Goal: Task Accomplishment & Management: Complete application form

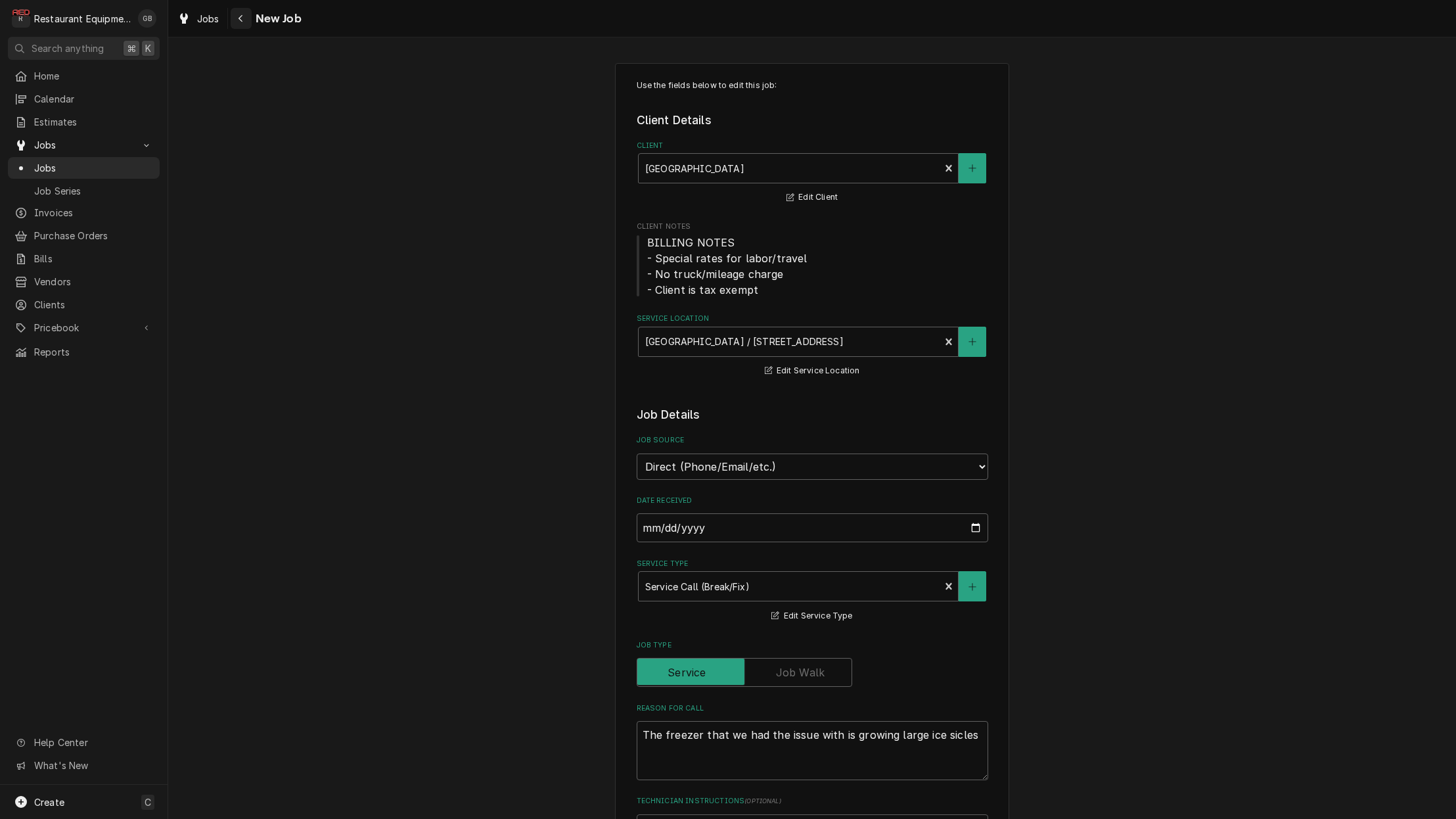
click at [240, 18] on icon "Navigate back" at bounding box center [240, 18] width 4 height 7
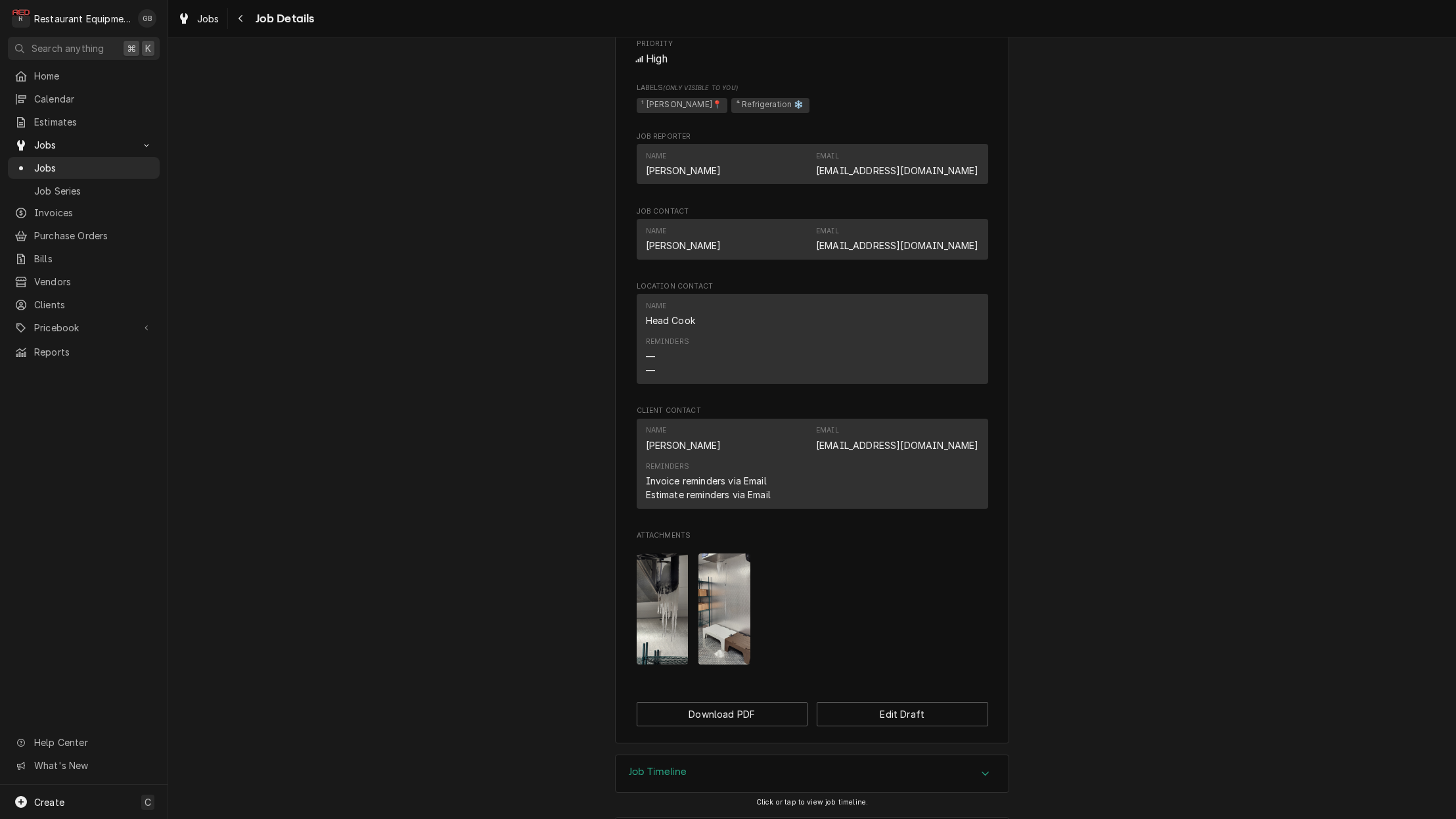
scroll to position [600, 0]
click at [665, 606] on img "Attachments" at bounding box center [662, 608] width 52 height 111
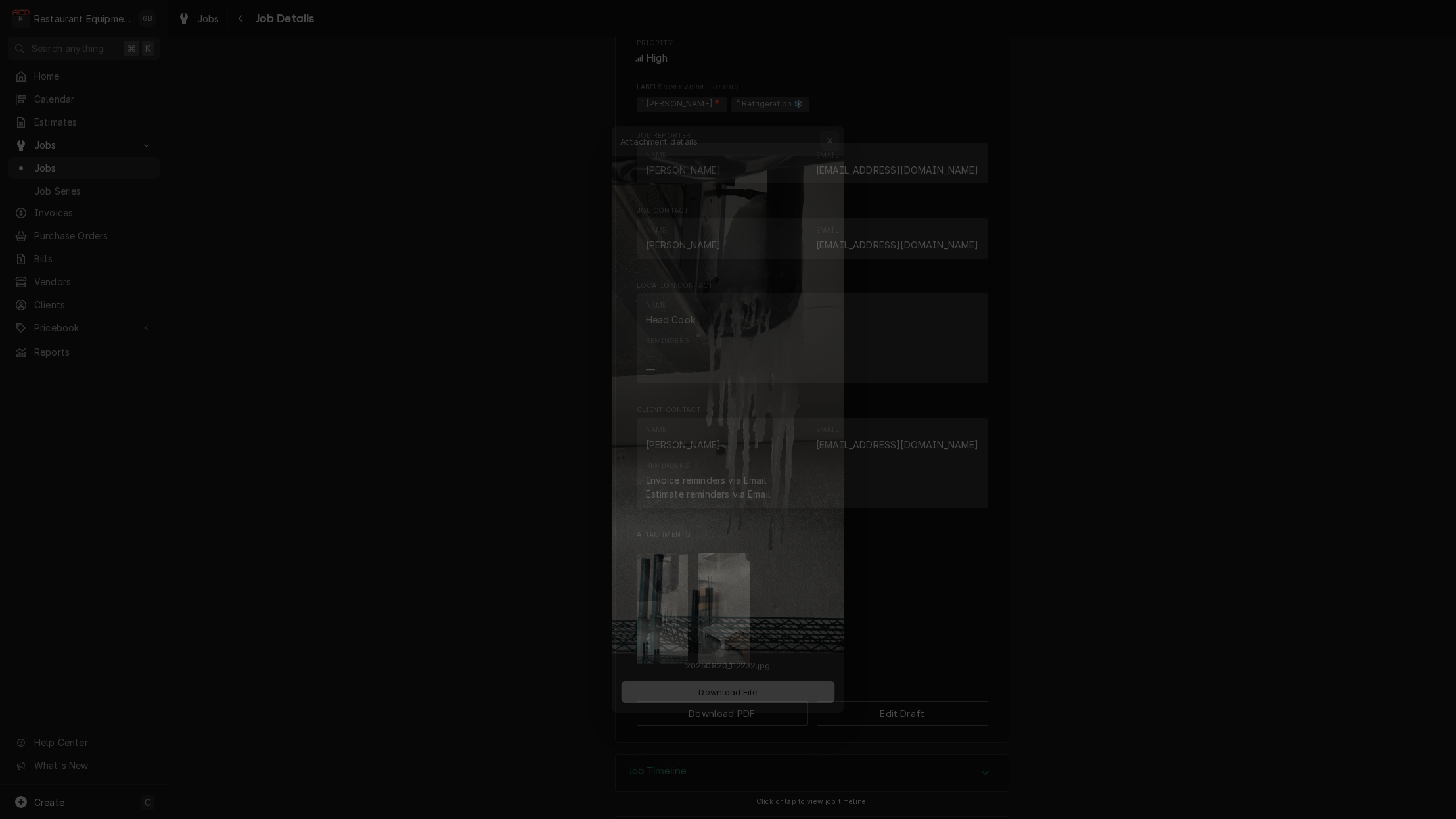
click at [838, 101] on div "button" at bounding box center [838, 107] width 13 height 13
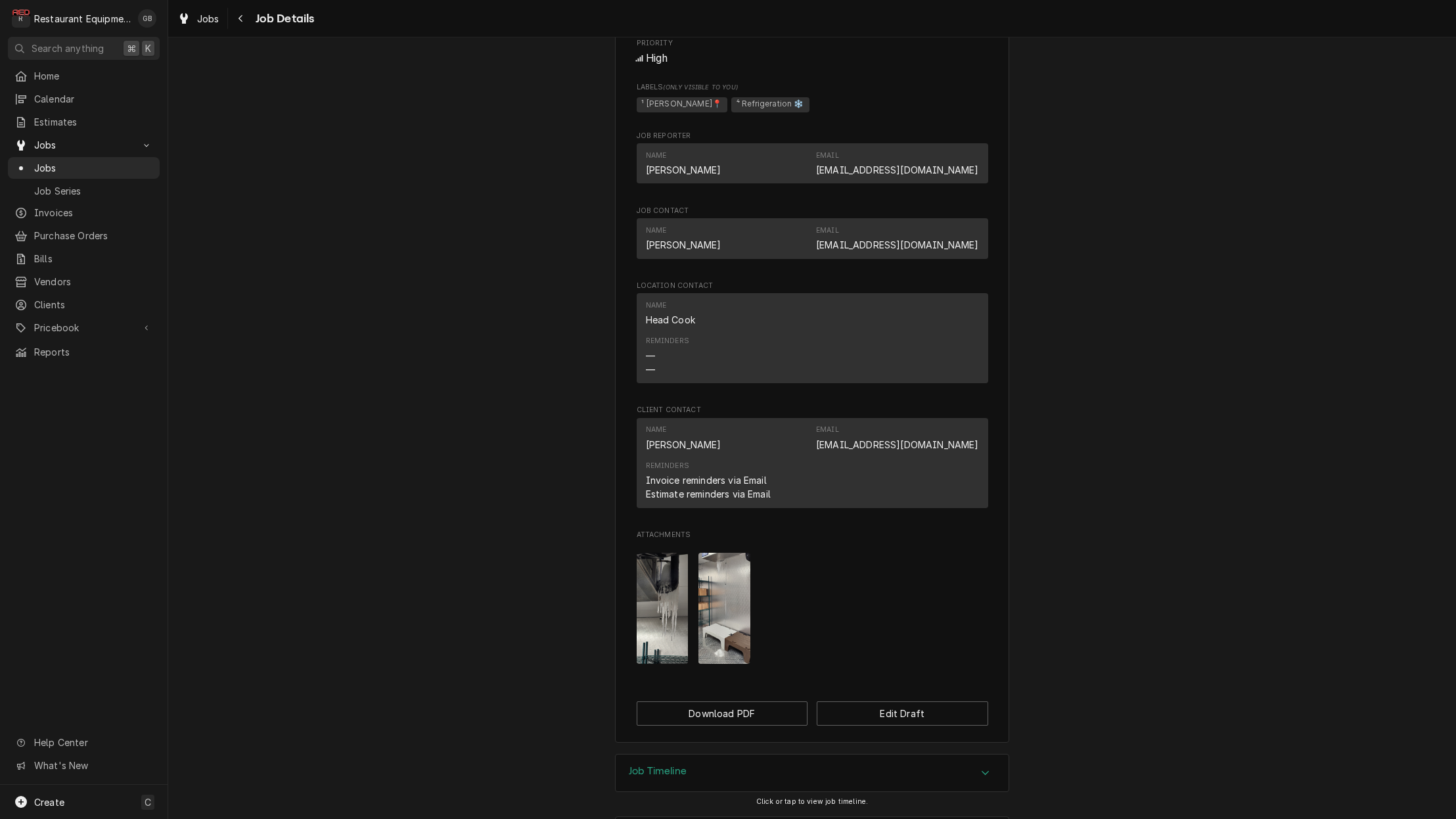
click at [726, 617] on img "Attachments" at bounding box center [724, 608] width 52 height 111
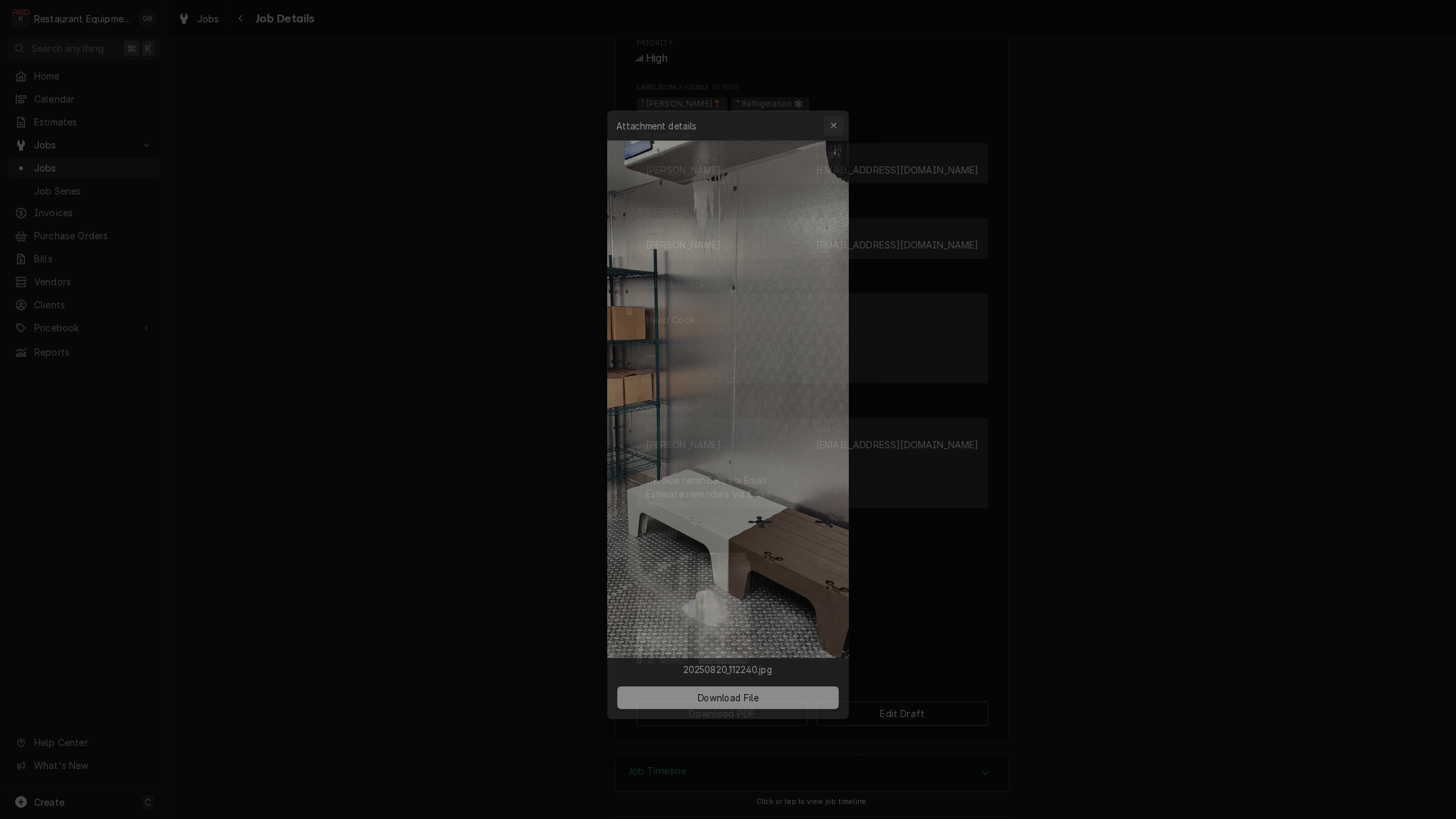
click at [835, 108] on icon "button" at bounding box center [839, 107] width 7 height 9
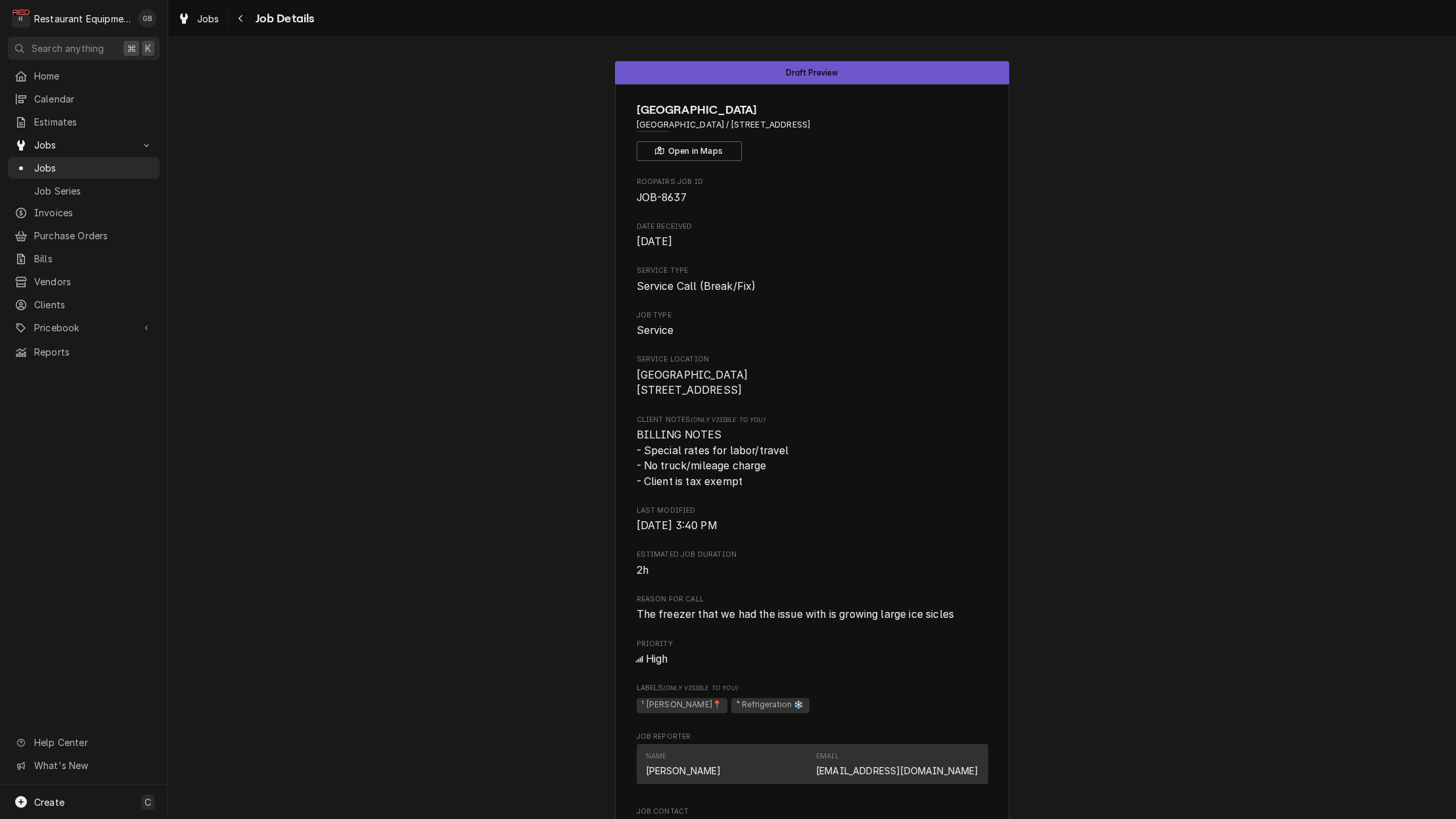
scroll to position [0, 0]
click at [245, 20] on div "Navigate back" at bounding box center [241, 18] width 13 height 13
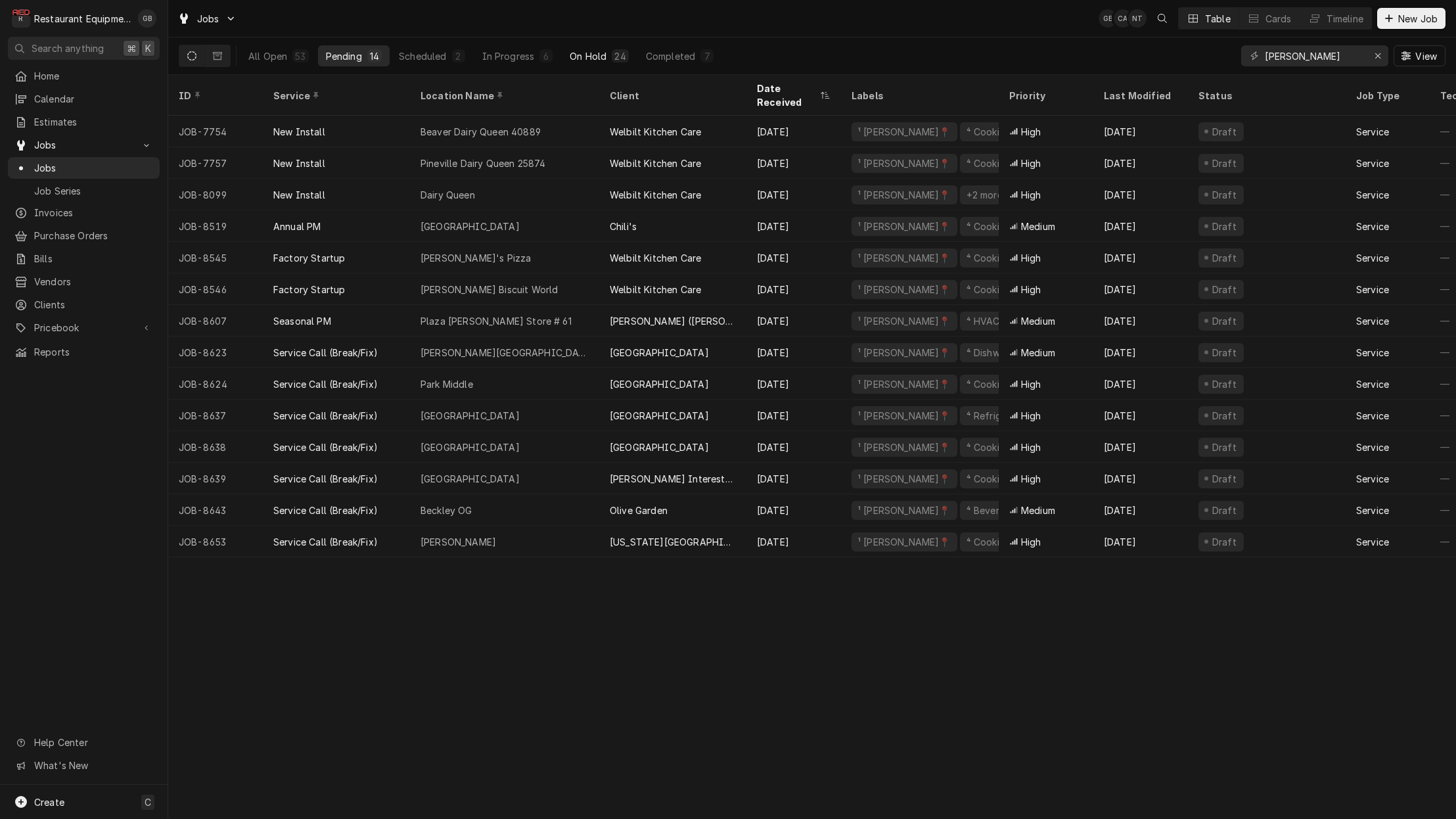
click at [602, 54] on div "On Hold" at bounding box center [588, 57] width 37 height 14
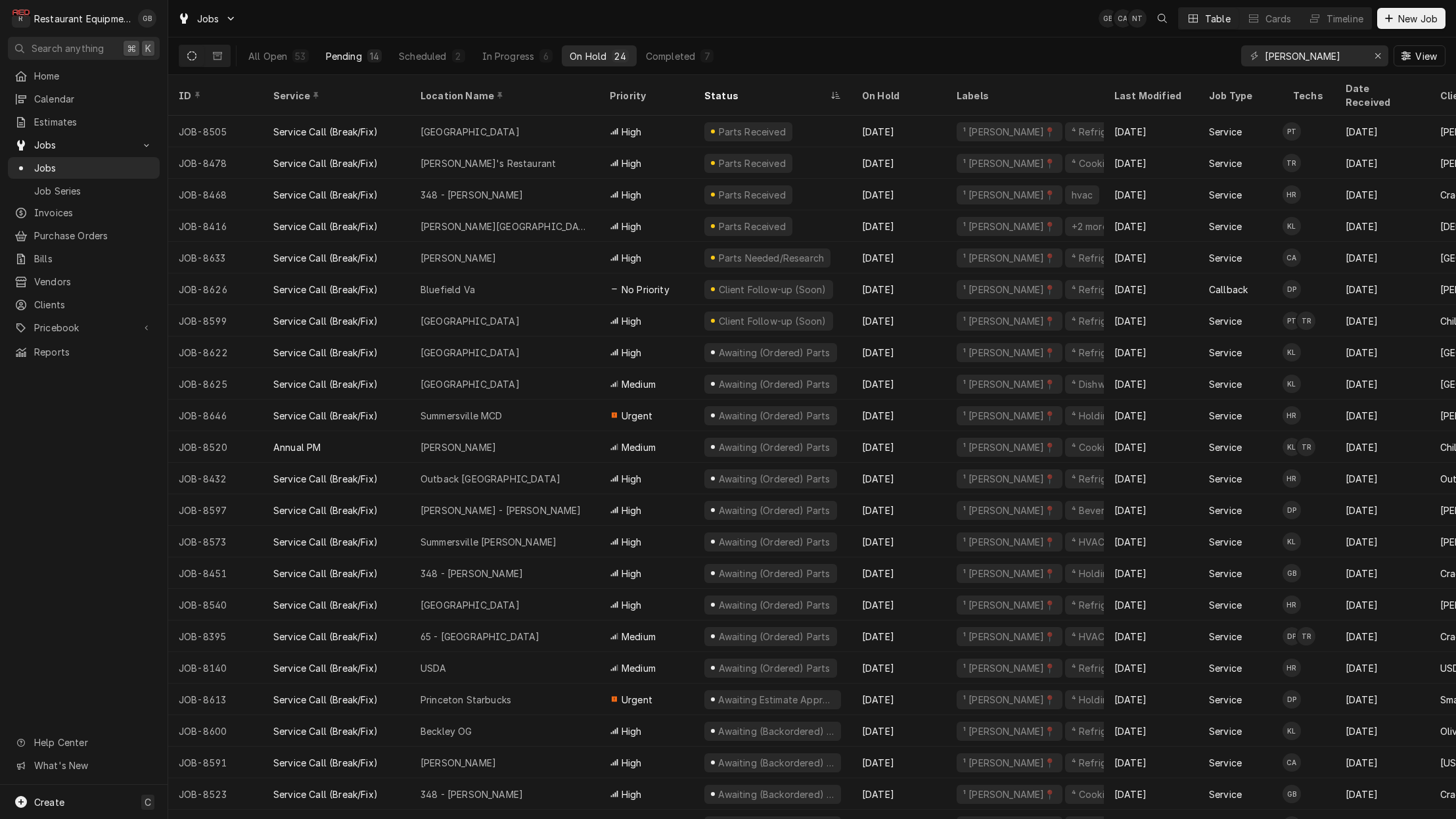
click at [361, 51] on div "Pending" at bounding box center [344, 57] width 36 height 14
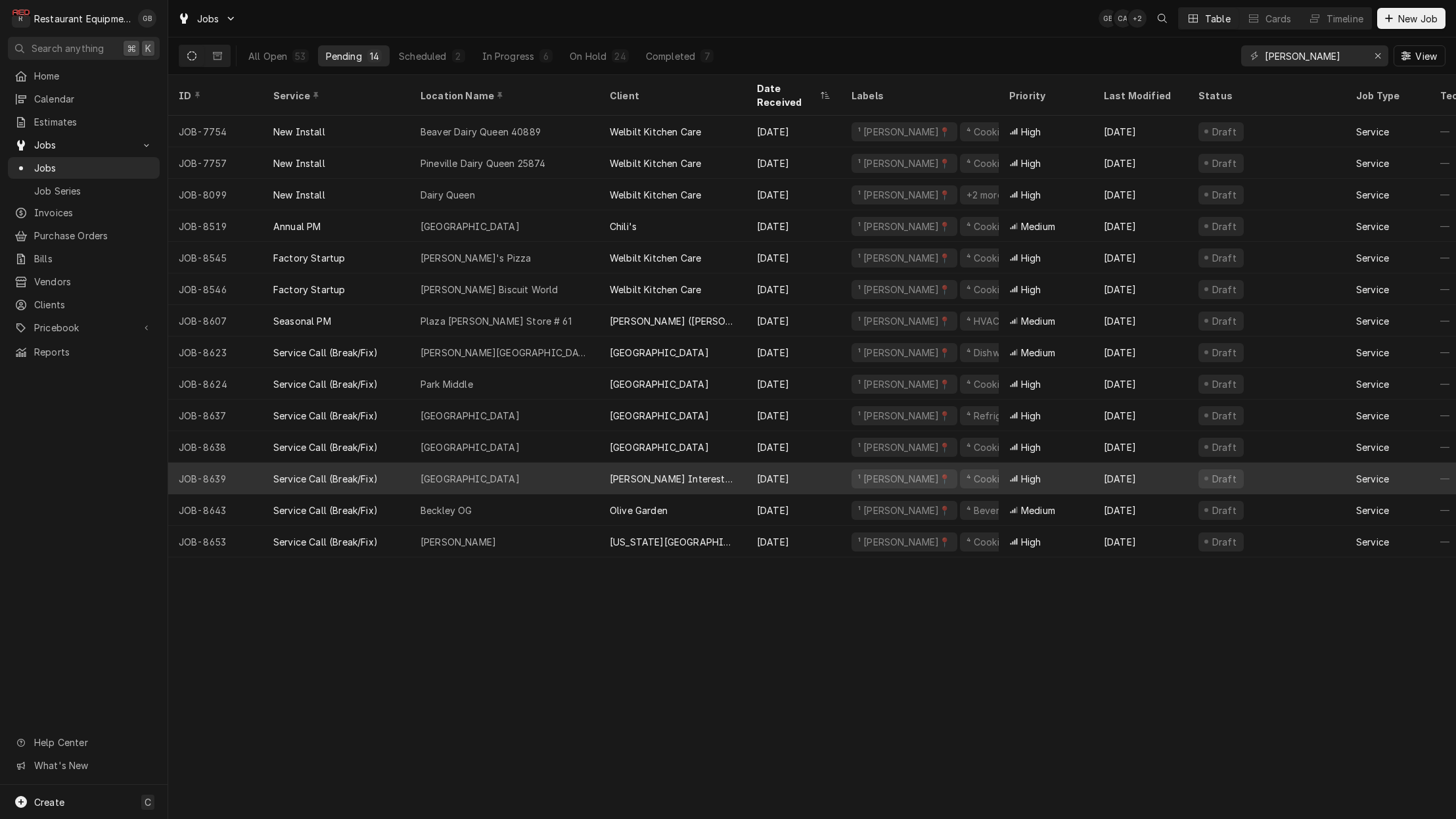
click at [541, 463] on div "Lewisburg Subway" at bounding box center [505, 478] width 190 height 32
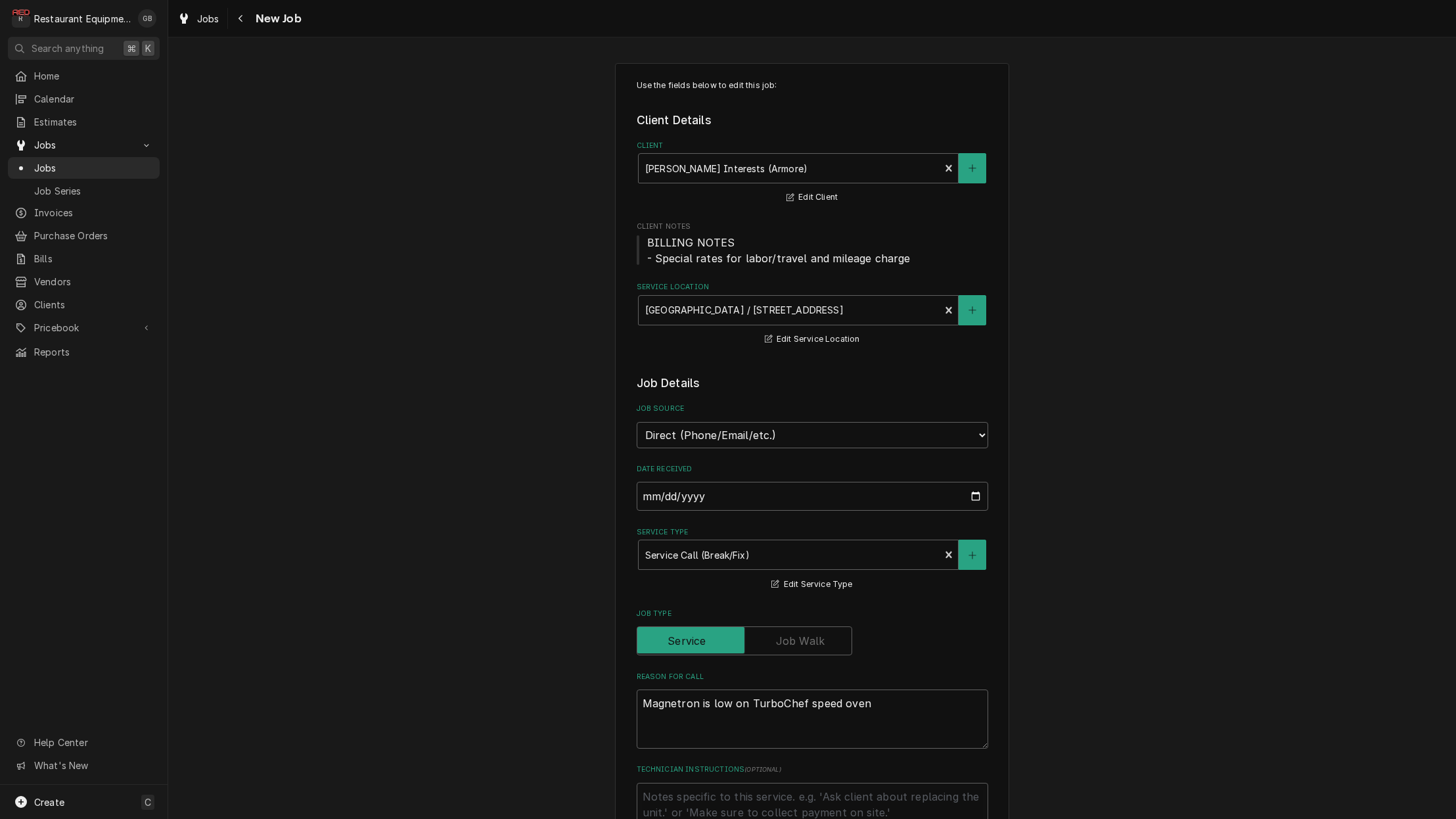
type textarea "x"
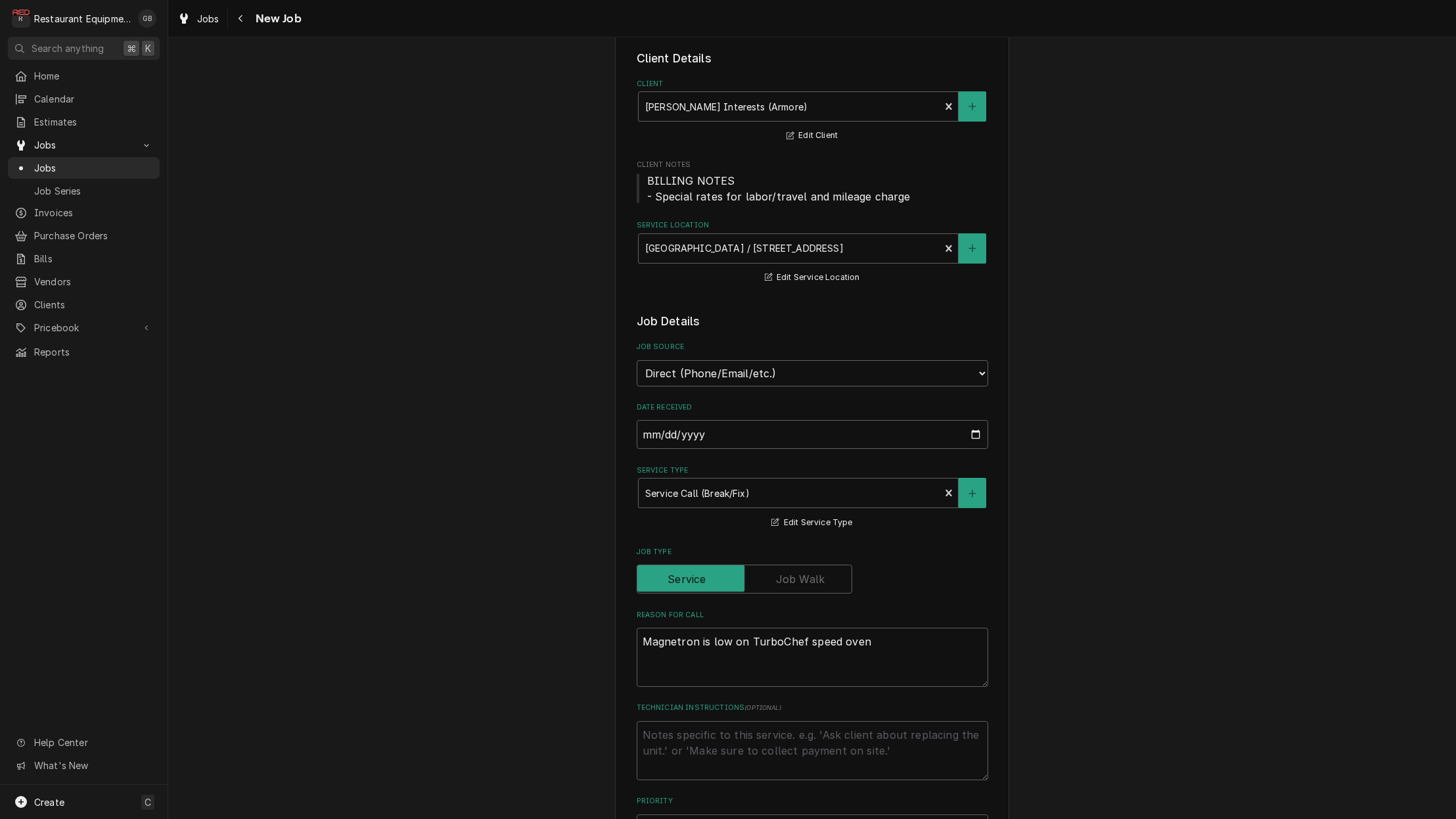
scroll to position [64, 0]
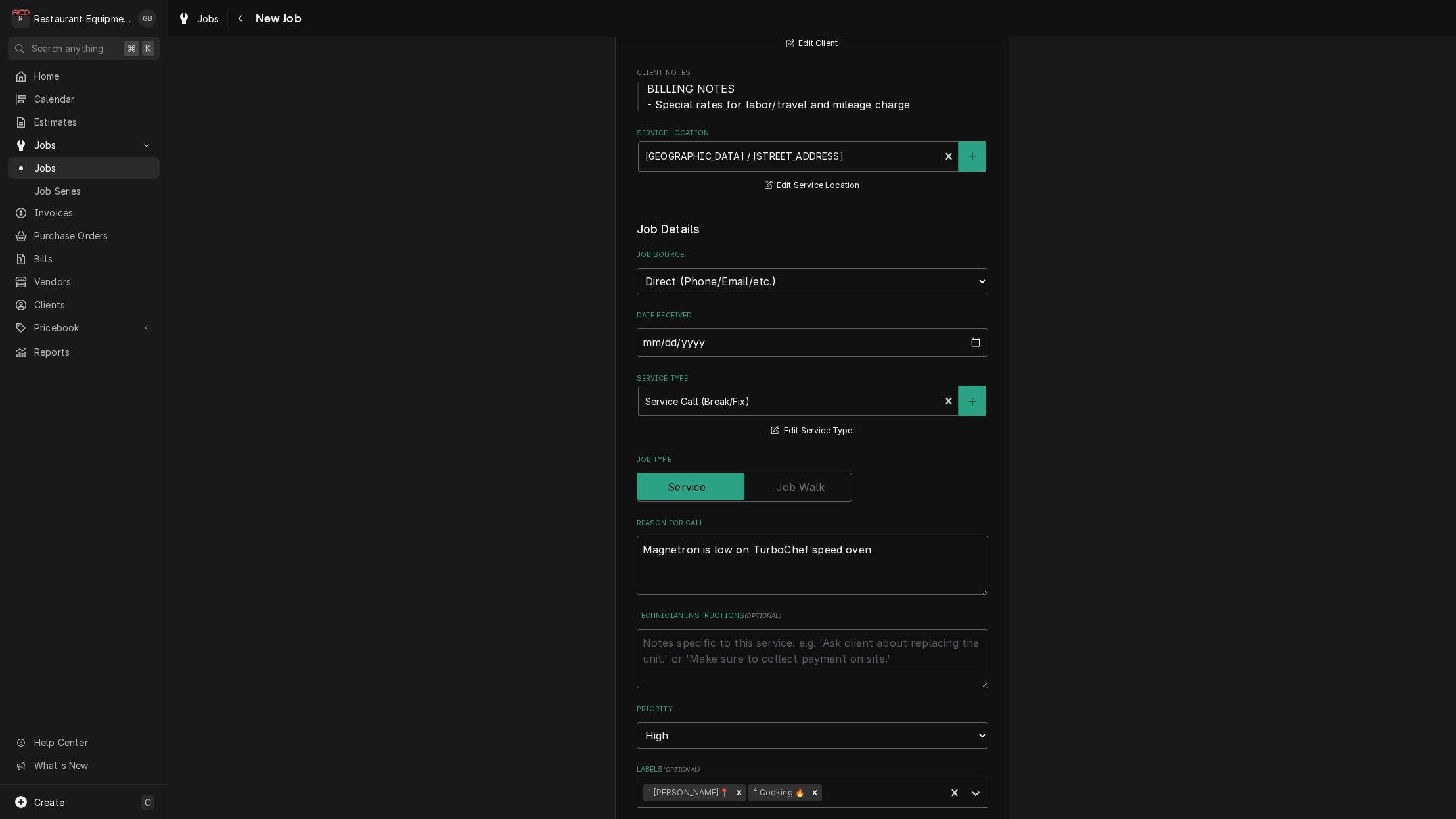
click at [807, 463] on fieldset "Job Details Job Source Direct (Phone/Email/etc.) Service Channel Corrigo Ecotra…" at bounding box center [812, 720] width 351 height 999
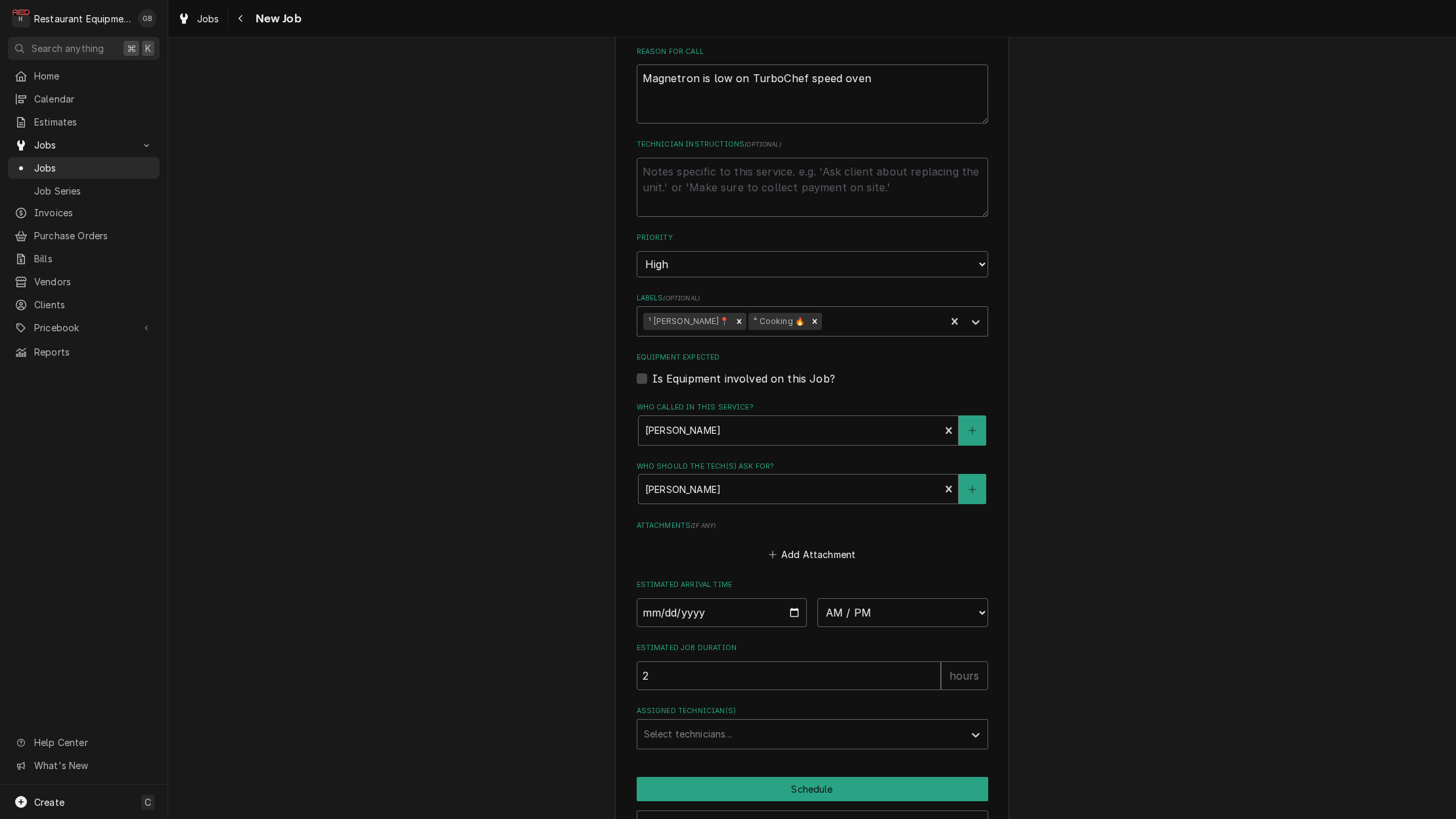
scroll to position [629, 0]
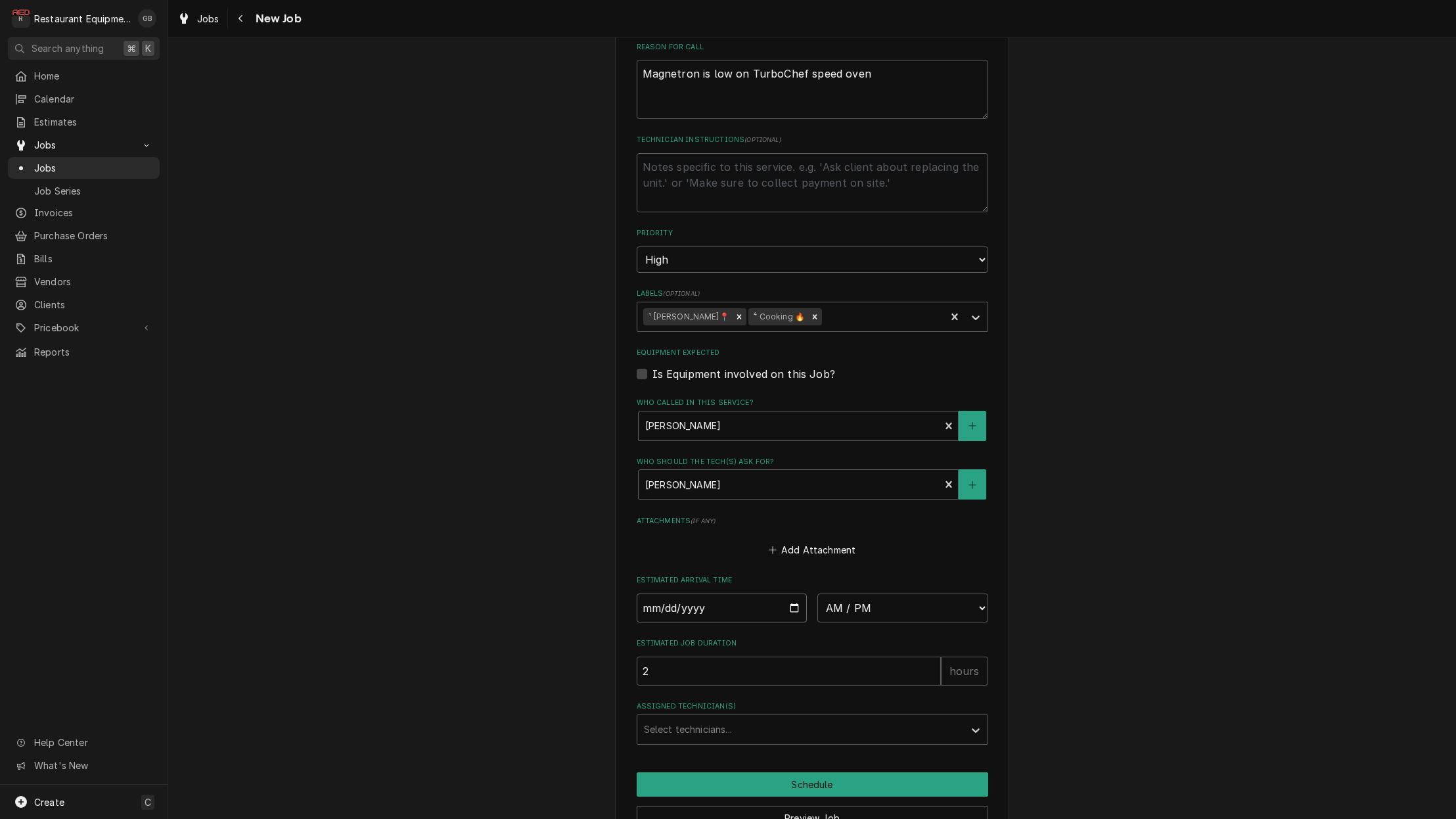
click at [680, 593] on input "Date" at bounding box center [722, 608] width 171 height 29
type input "[DATE]"
type textarea "x"
select select "08:00:00"
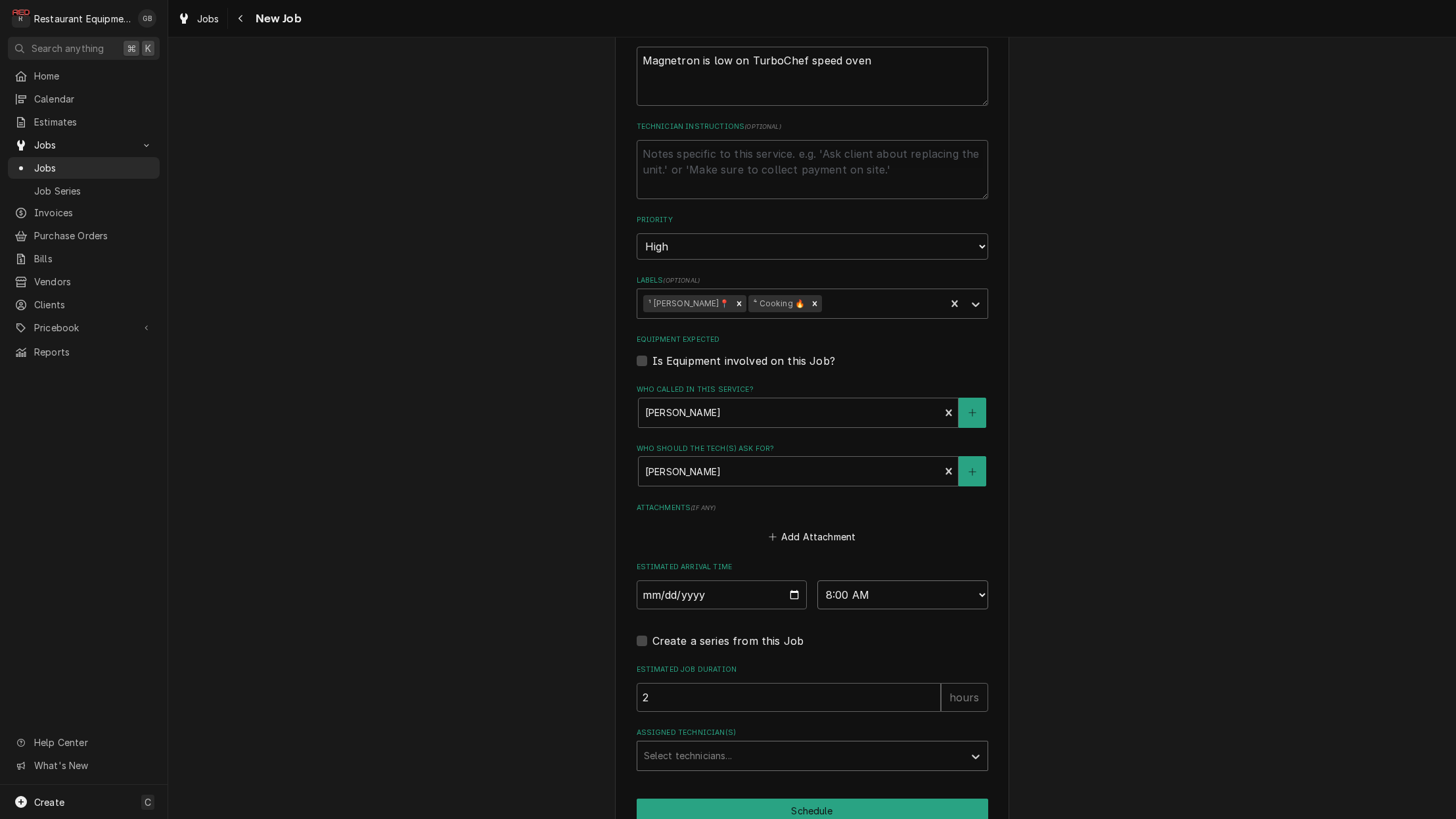
scroll to position [645, 0]
drag, startPoint x: 750, startPoint y: 728, endPoint x: 760, endPoint y: 727, distance: 10.0
click at [762, 741] on div "Assigned Technician(s)" at bounding box center [800, 753] width 313 height 23
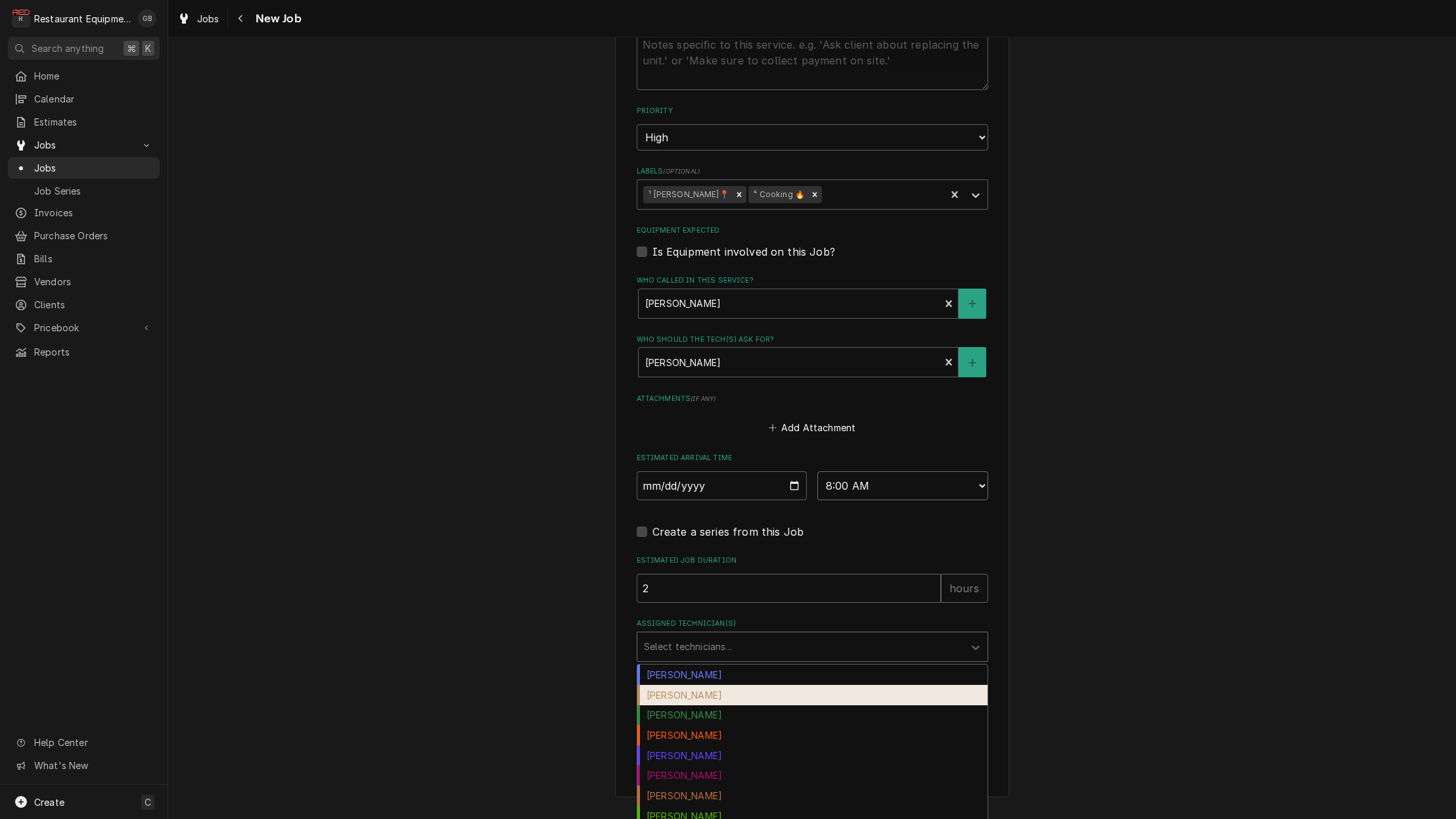
scroll to position [711, 0]
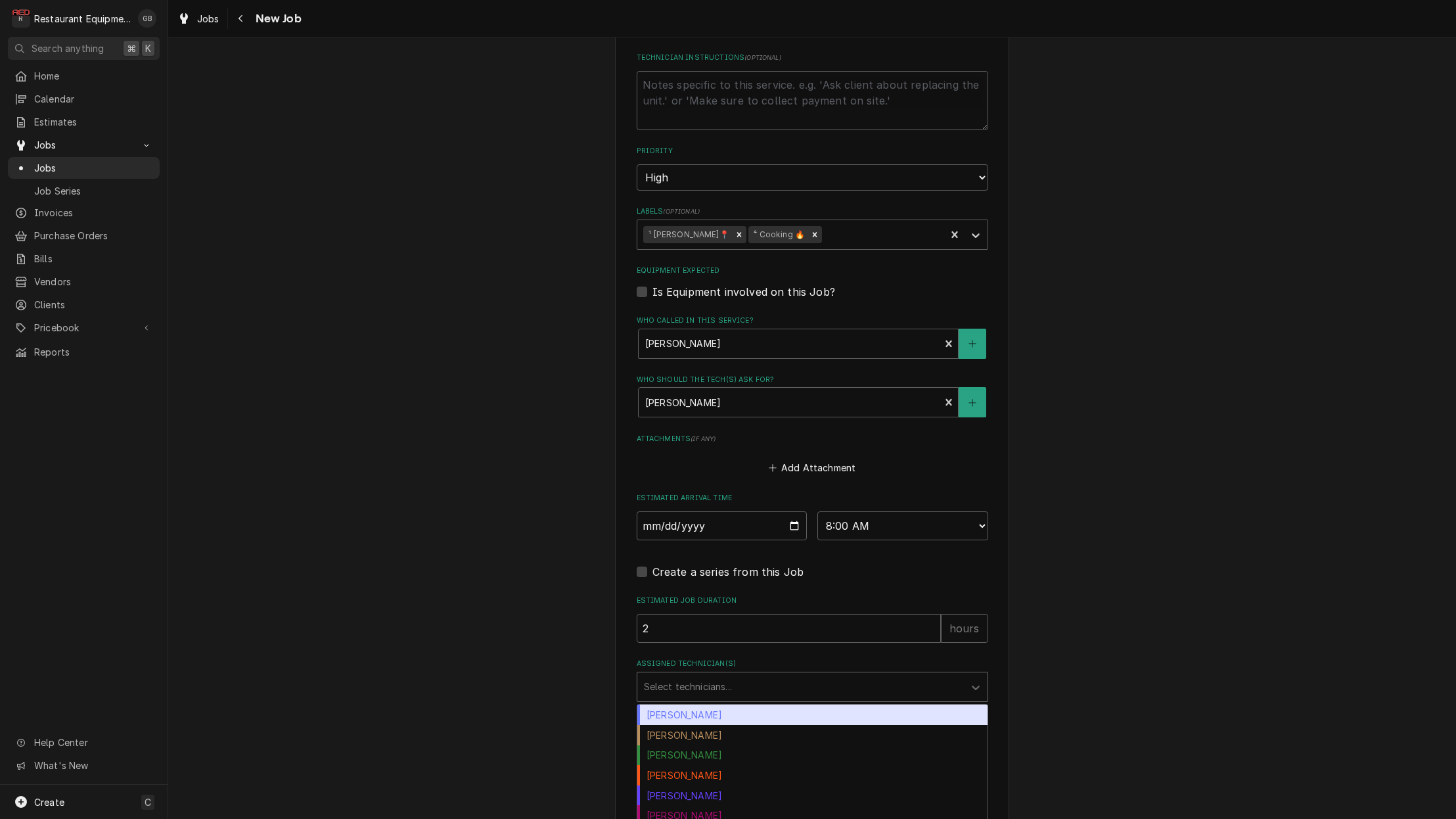
click at [783, 675] on div "Assigned Technician(s)" at bounding box center [800, 686] width 313 height 23
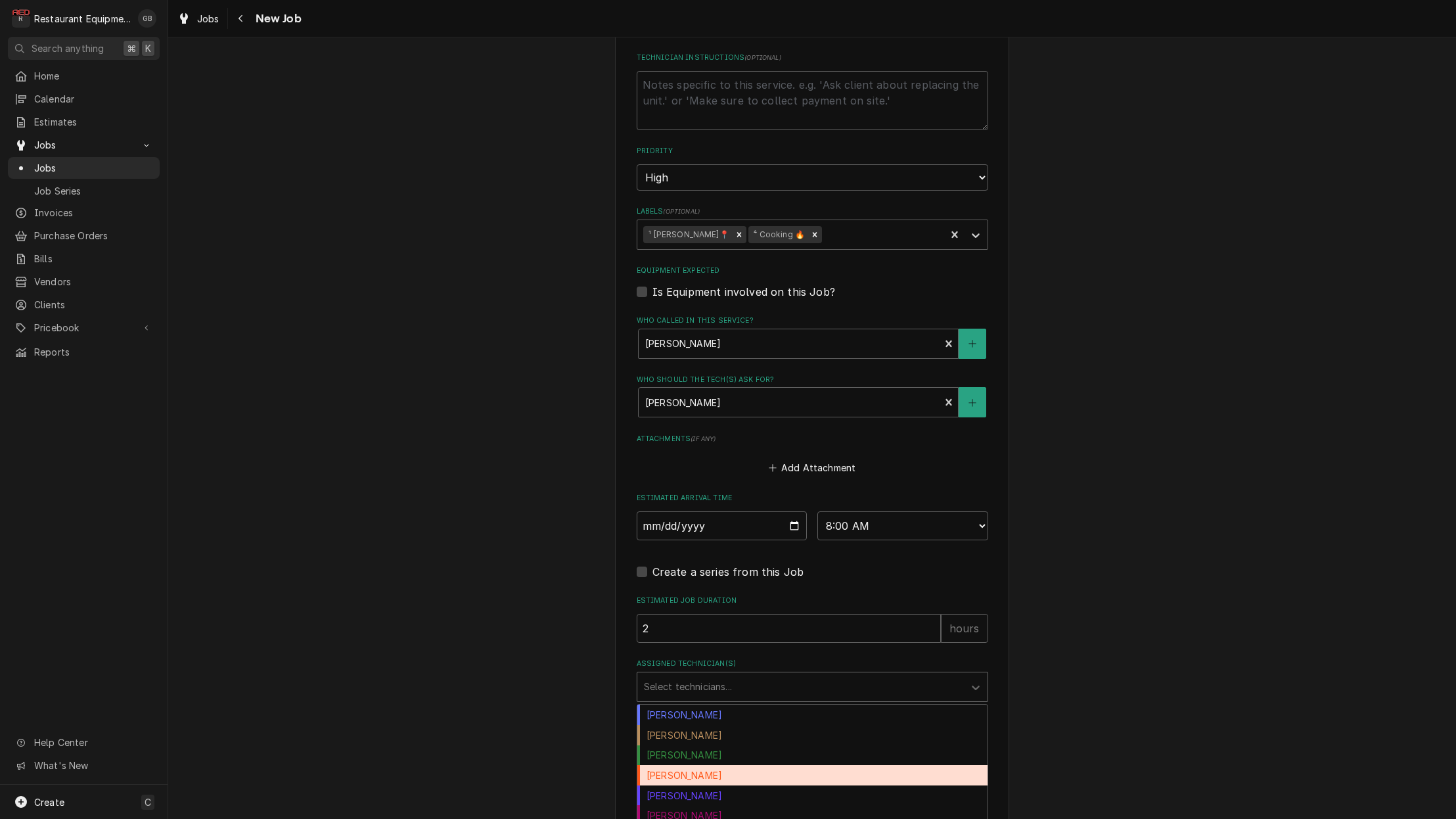
scroll to position [0, 0]
click at [692, 818] on div "Hunter Ralston" at bounding box center [812, 835] width 350 height 21
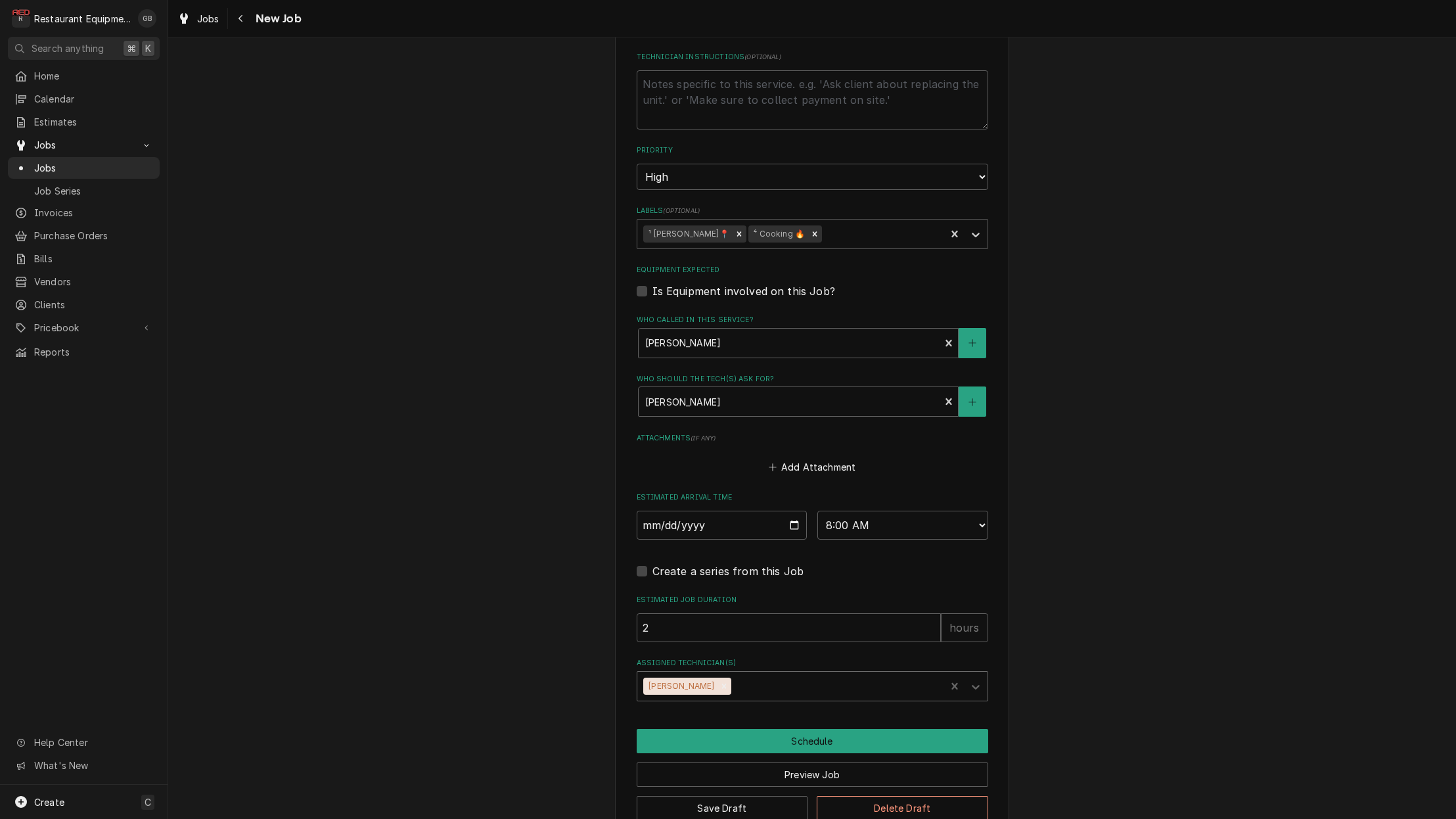
scroll to position [711, 0]
click at [817, 729] on button "Schedule" at bounding box center [812, 741] width 351 height 24
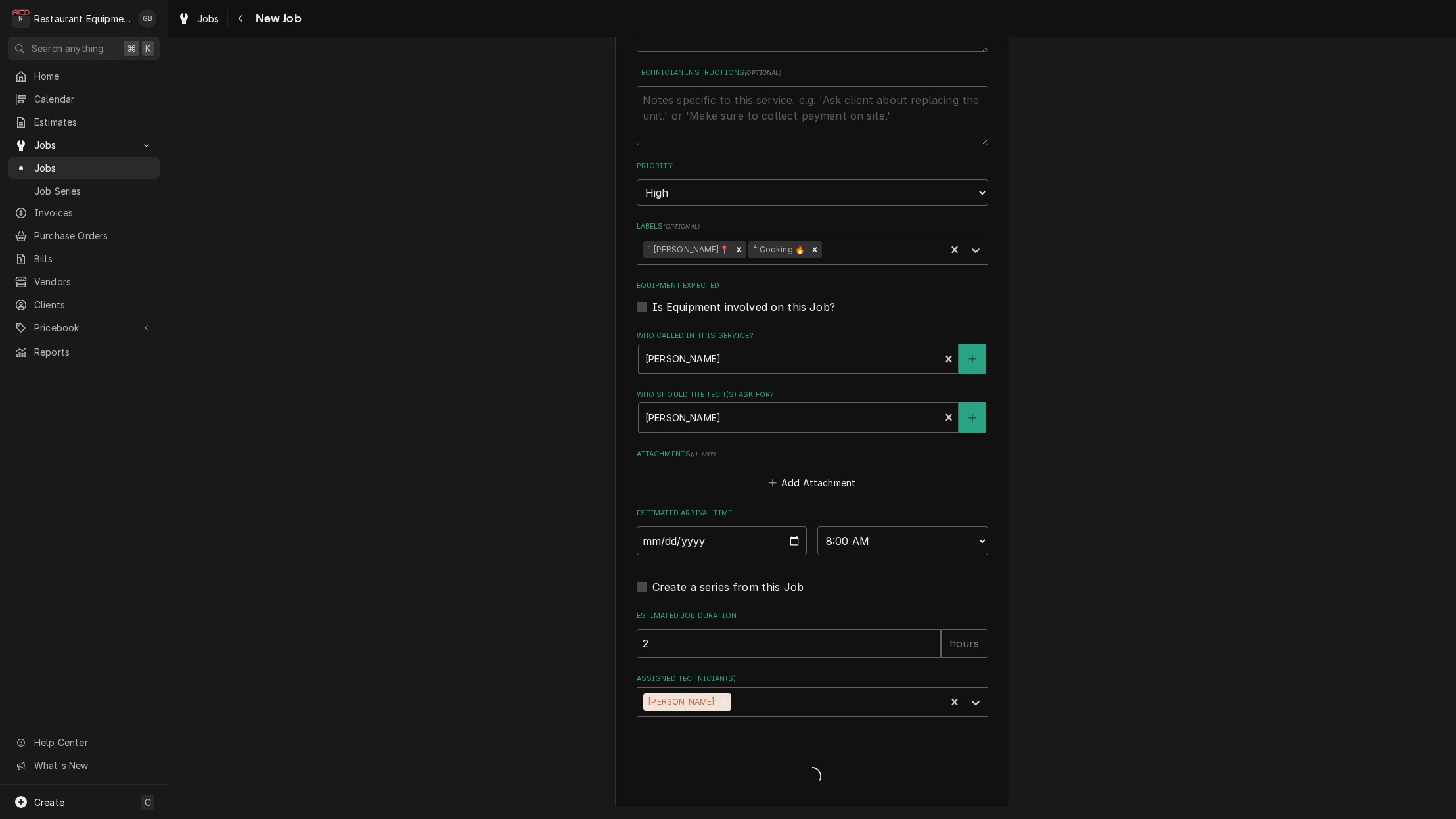
scroll to position [666, 0]
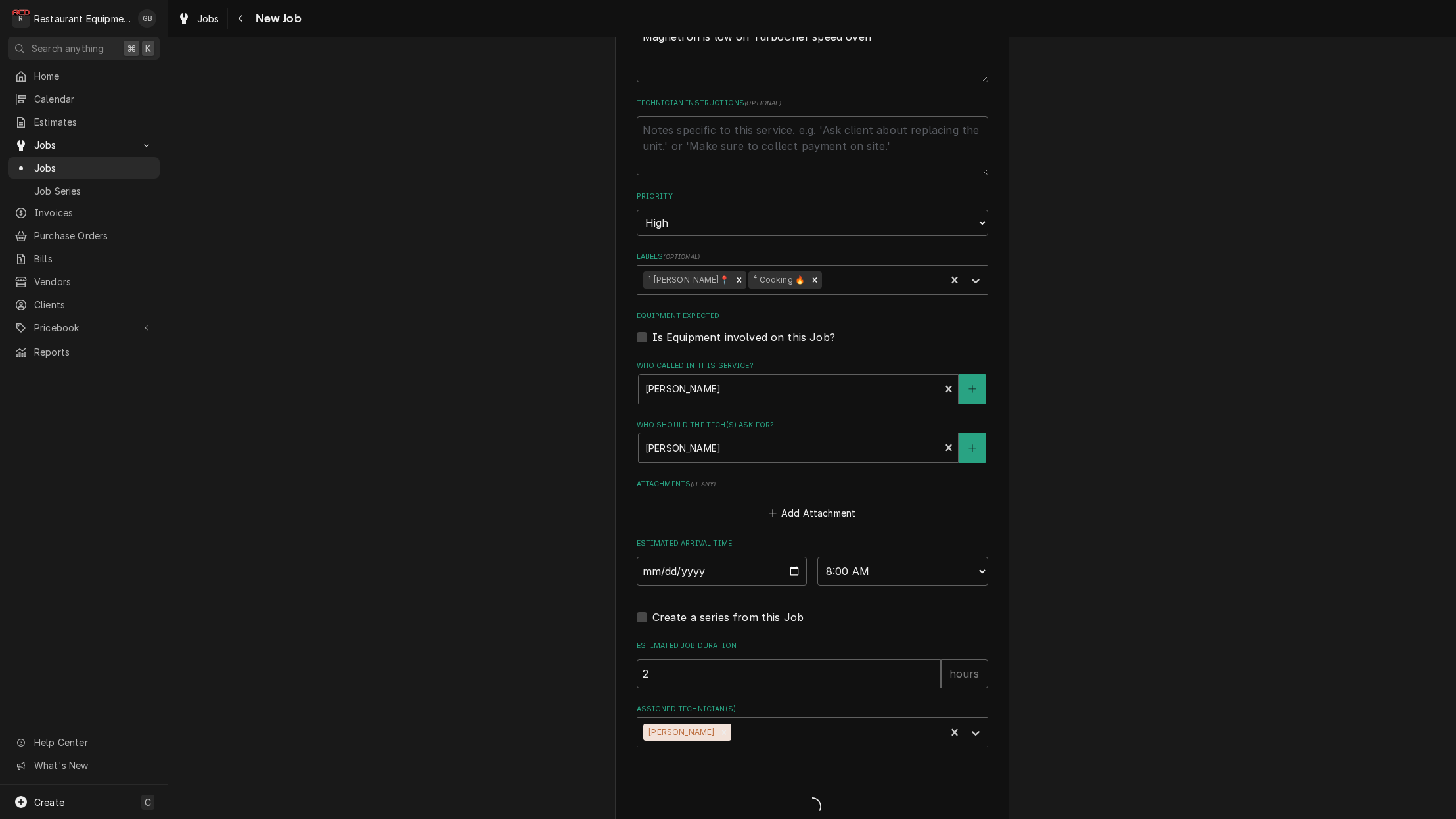
type textarea "x"
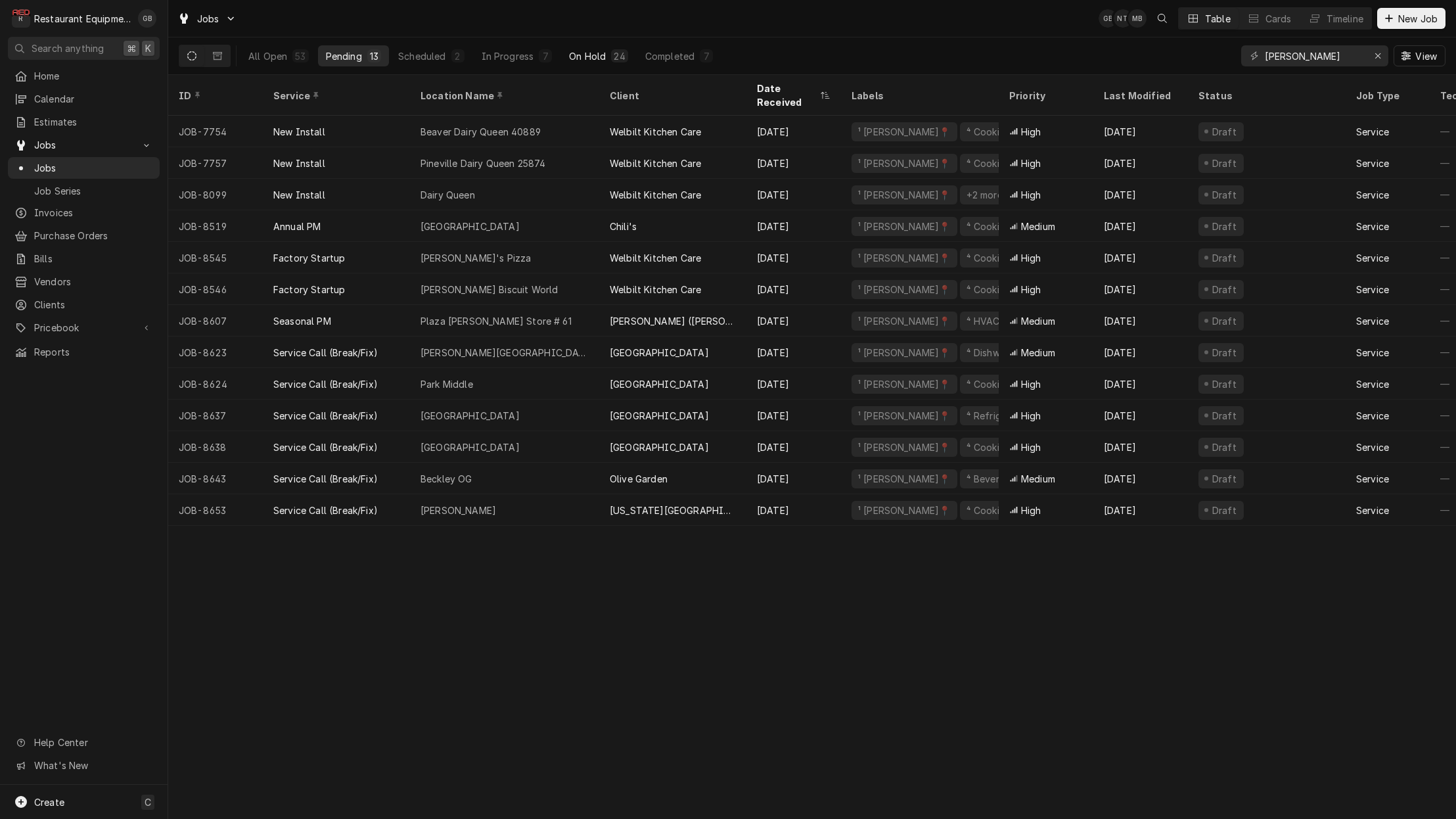
click at [581, 57] on div "On Hold" at bounding box center [588, 57] width 37 height 14
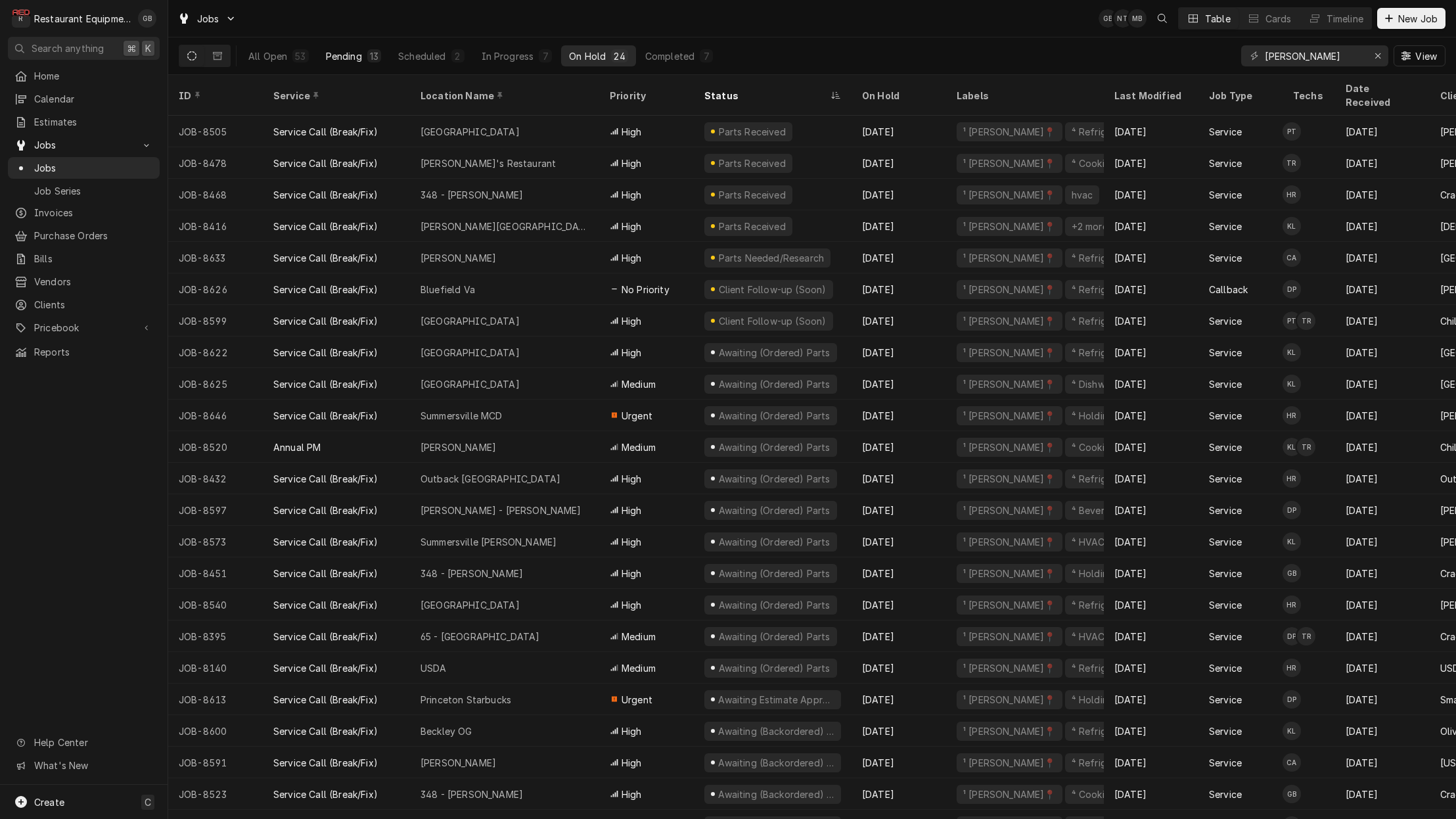
click at [344, 59] on div "Pending" at bounding box center [344, 57] width 36 height 14
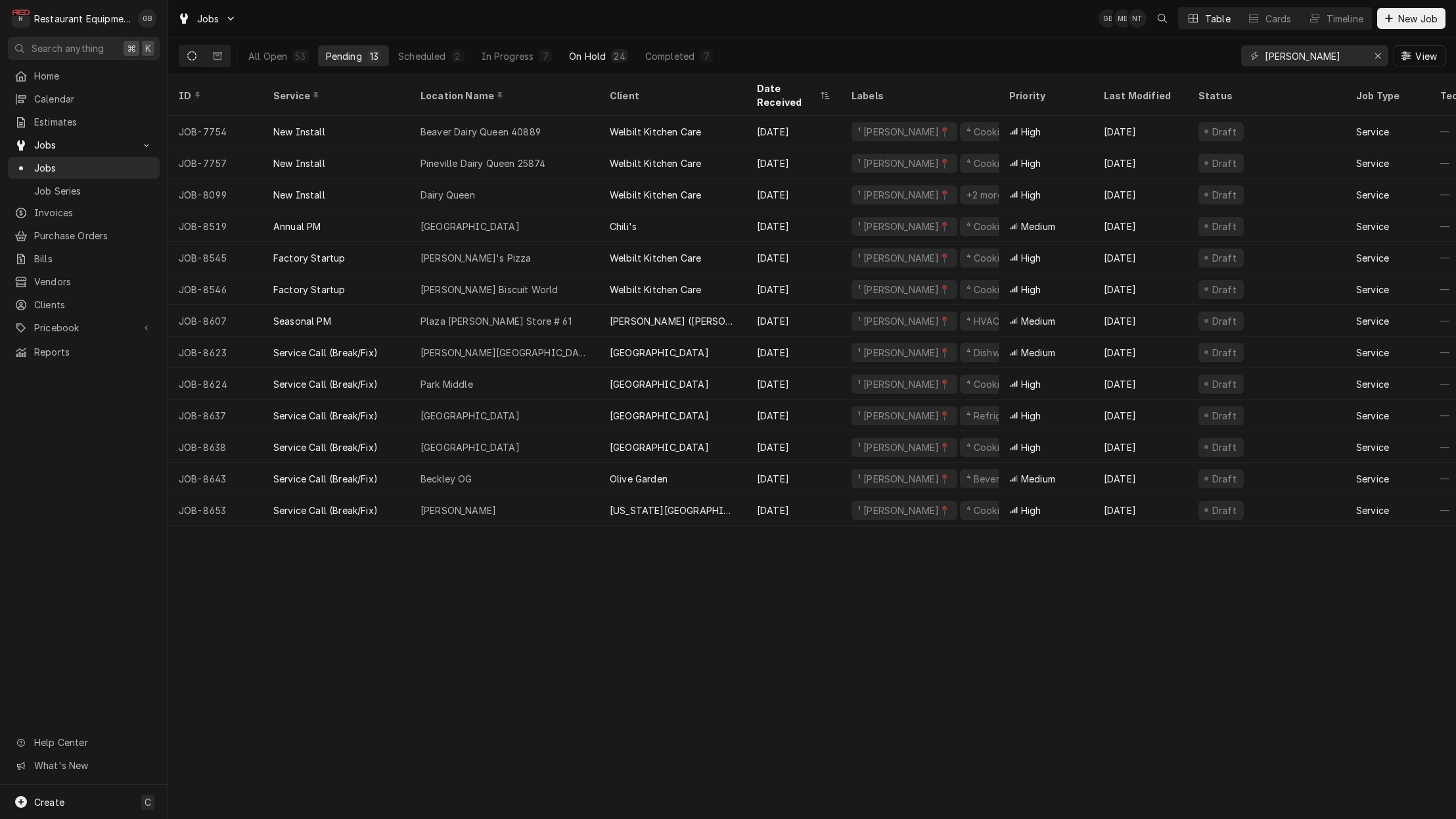
click at [603, 59] on div "On Hold" at bounding box center [588, 57] width 37 height 14
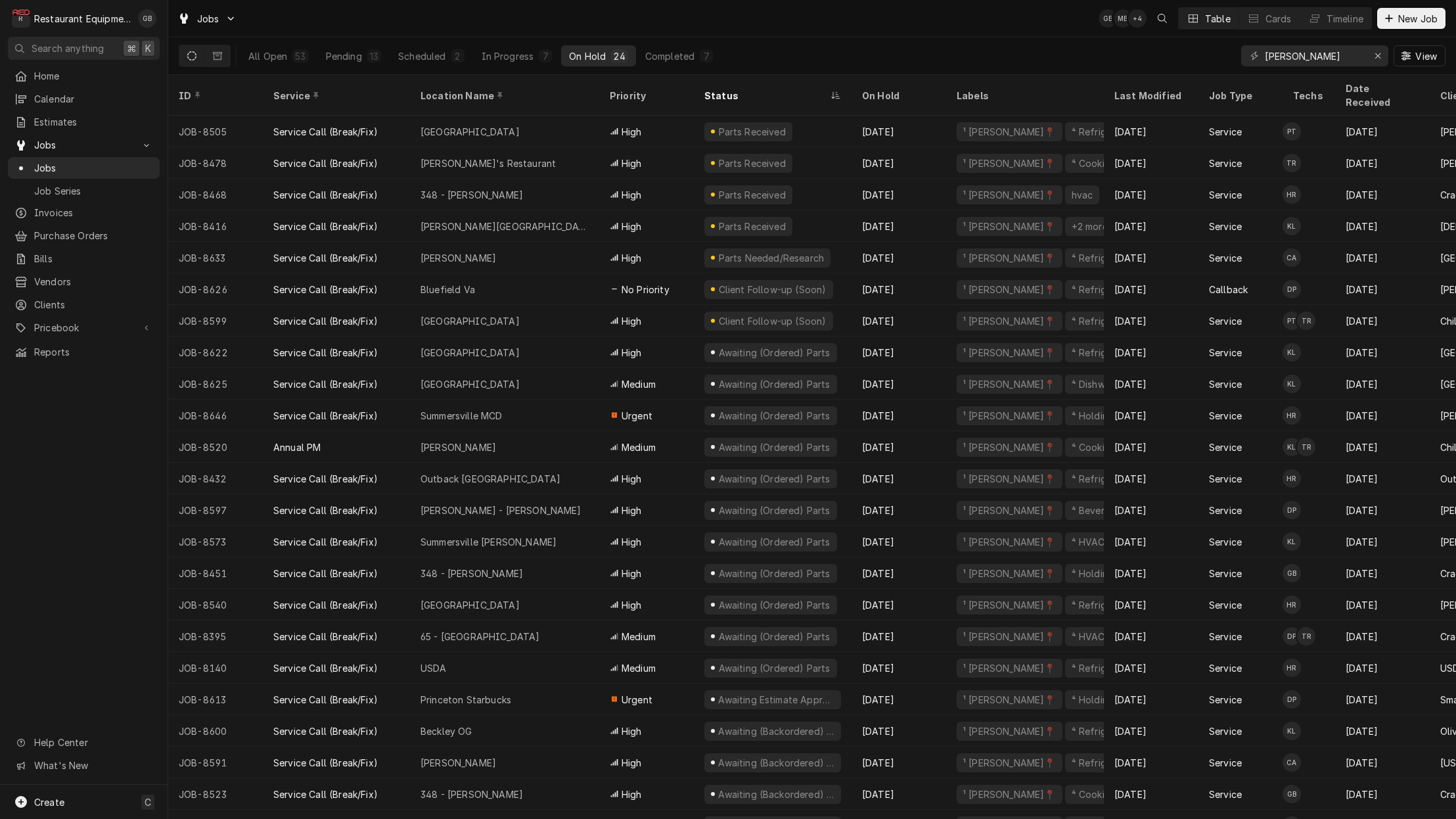
click at [337, 68] on div "All Open 53 Pending 13 Scheduled 2 In Progress 7 On Hold 24 Completed 7" at bounding box center [480, 56] width 480 height 37
click at [358, 59] on div "Pending" at bounding box center [344, 57] width 36 height 14
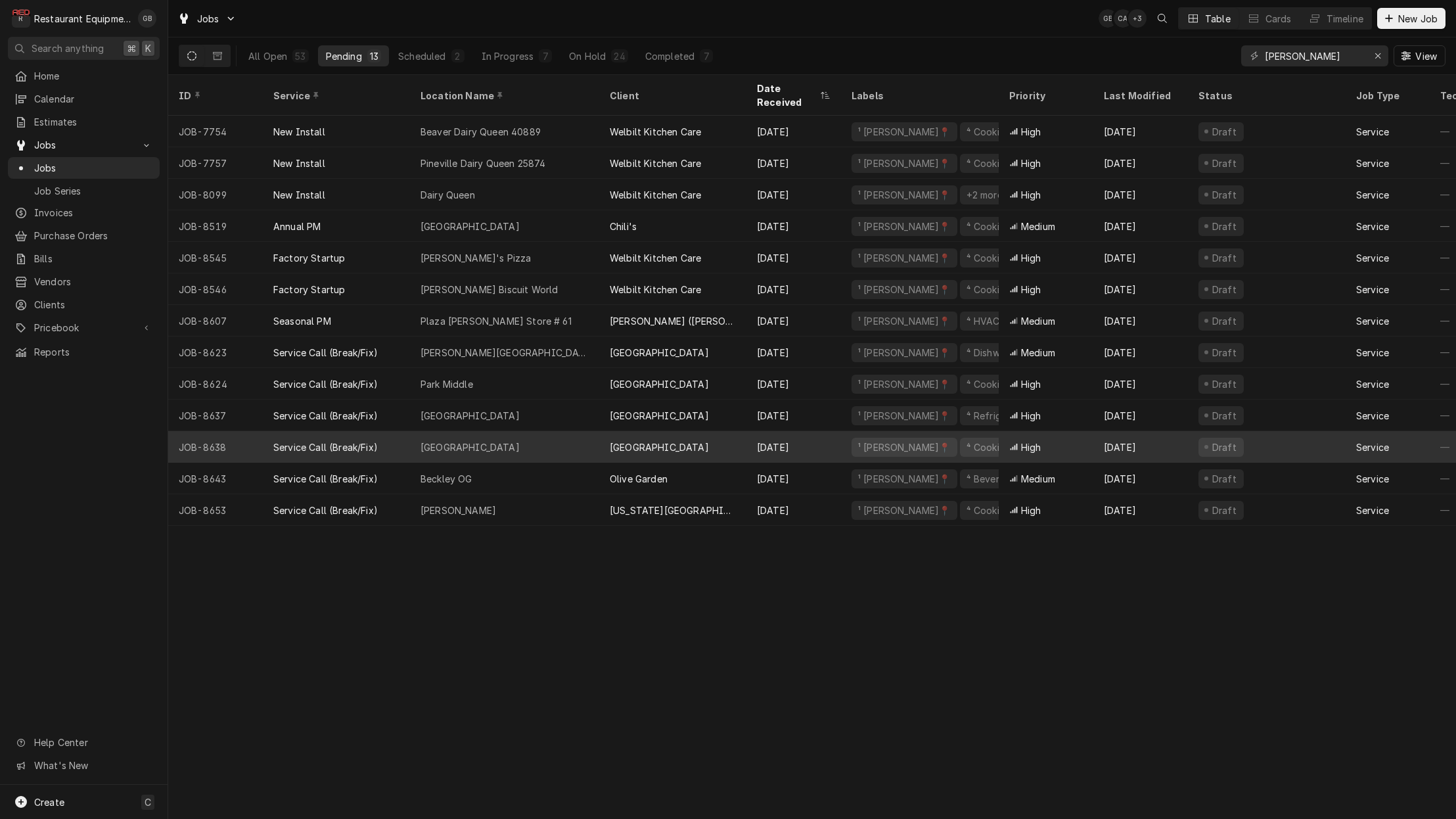
click at [518, 431] on div "Shady Elementary" at bounding box center [505, 446] width 190 height 32
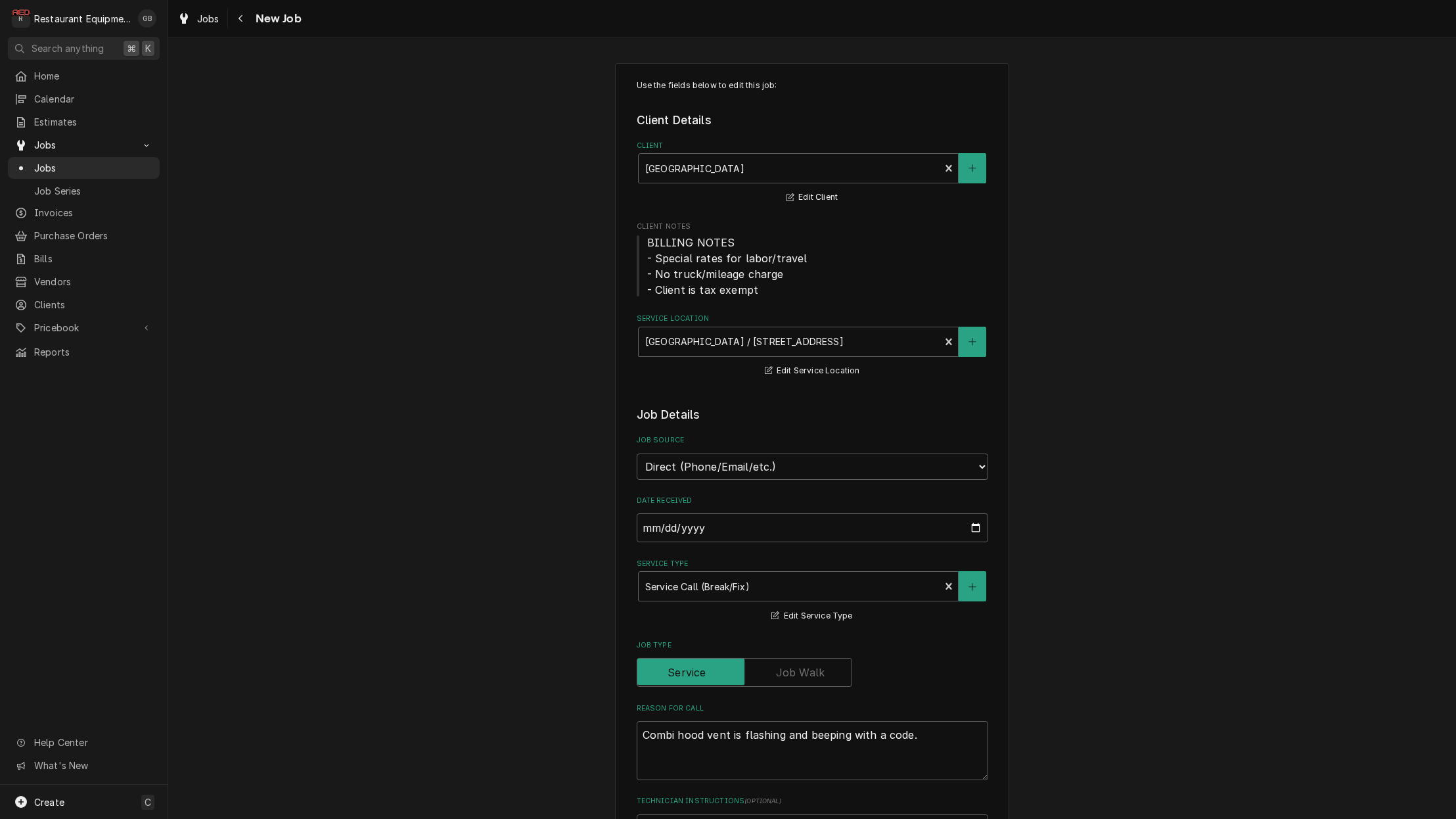
type textarea "x"
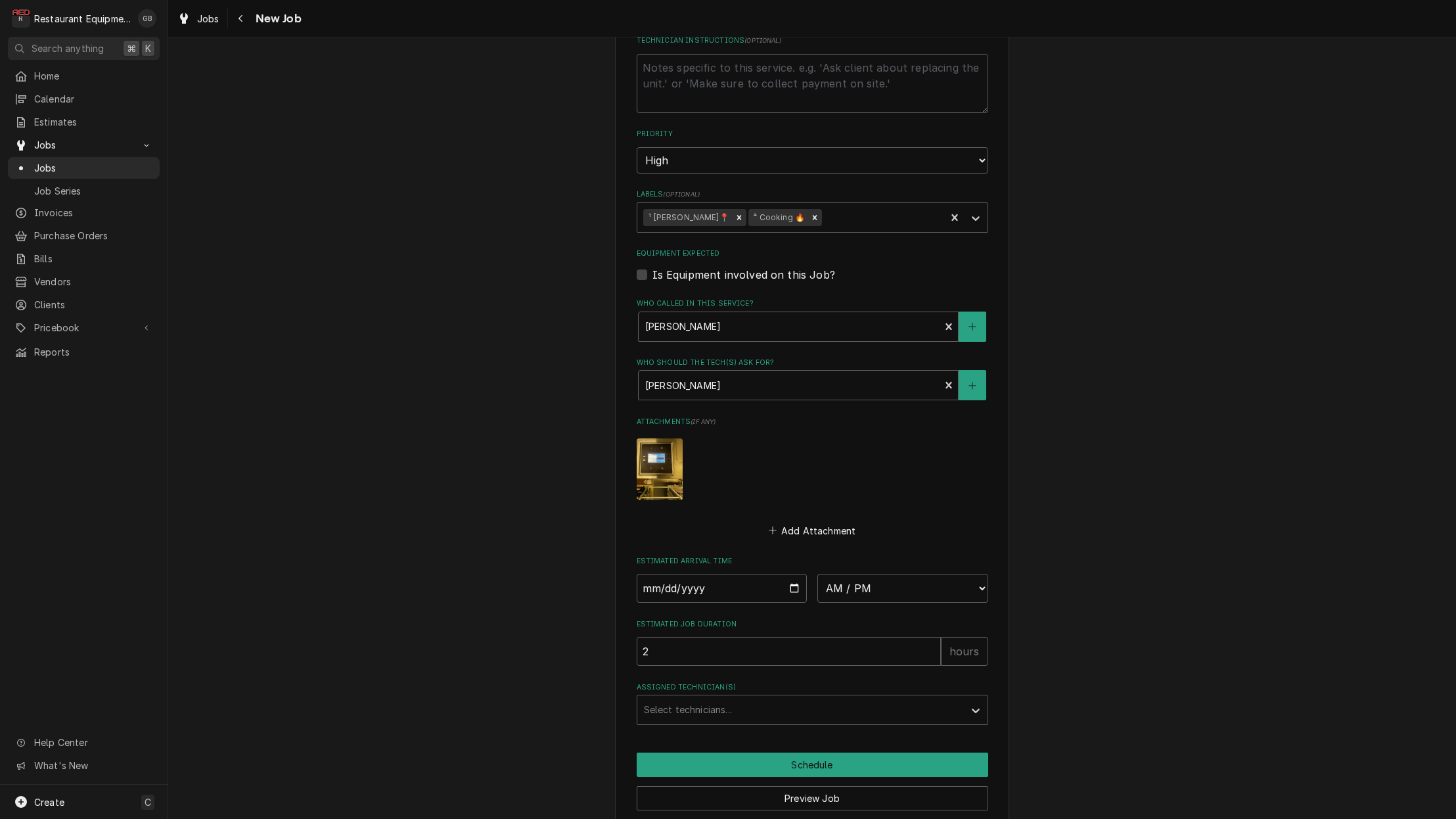
scroll to position [762, 0]
click at [669, 436] on img "Attachments" at bounding box center [659, 467] width 46 height 61
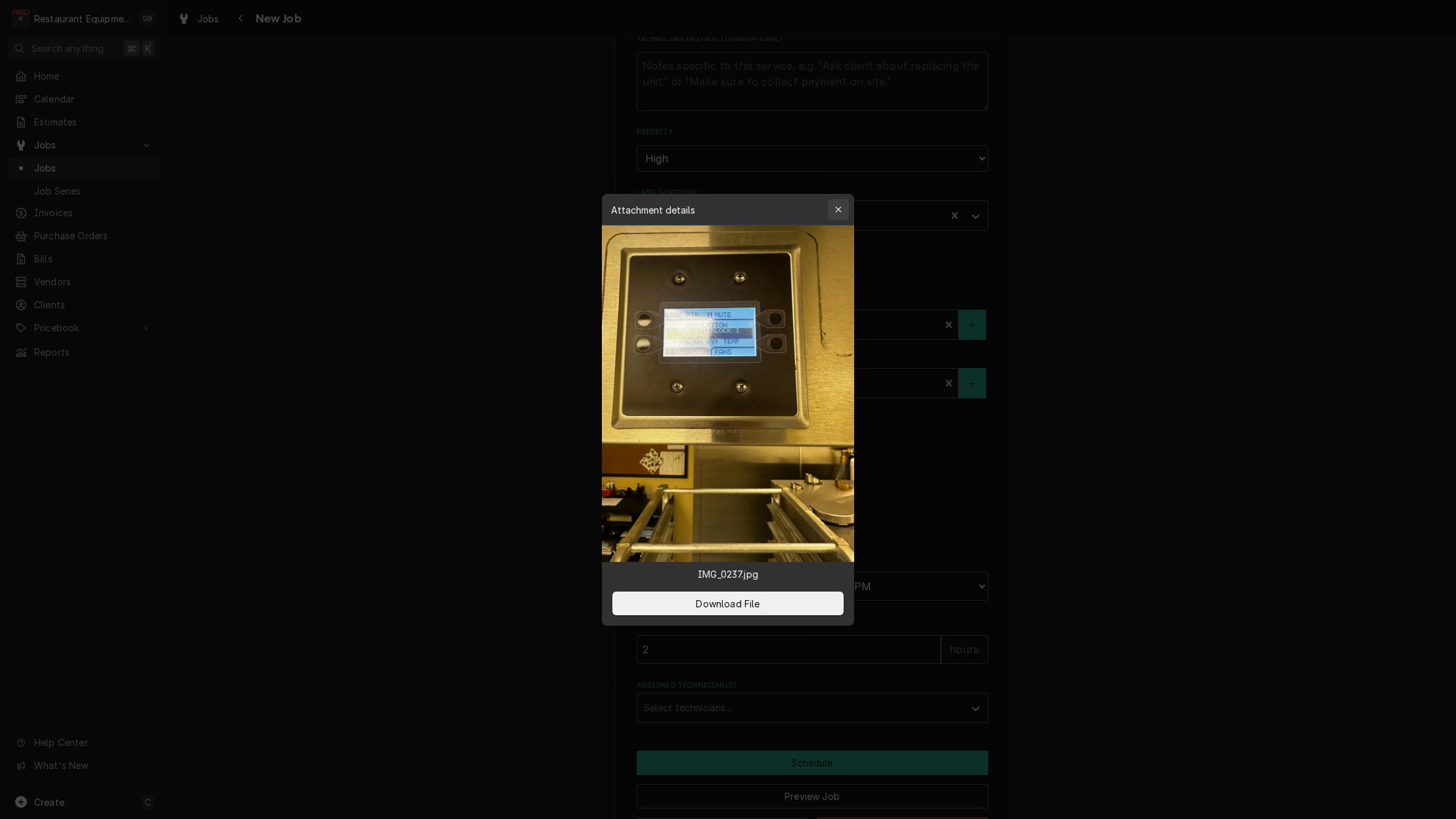
click at [837, 212] on icon "button" at bounding box center [839, 209] width 7 height 9
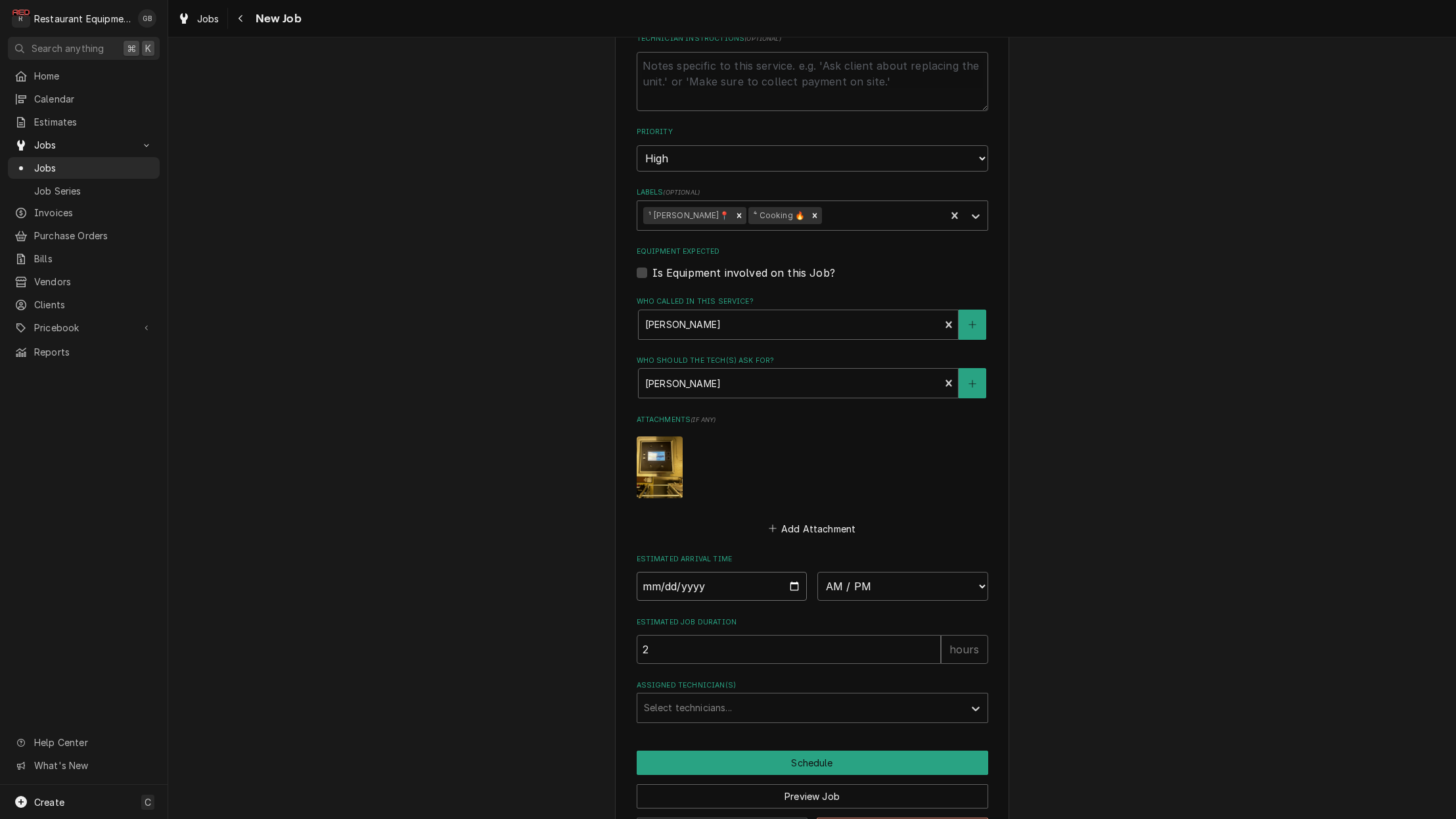
click at [665, 571] on input "Date" at bounding box center [722, 586] width 171 height 29
type input "[DATE]"
type textarea "x"
select select "08:15:00"
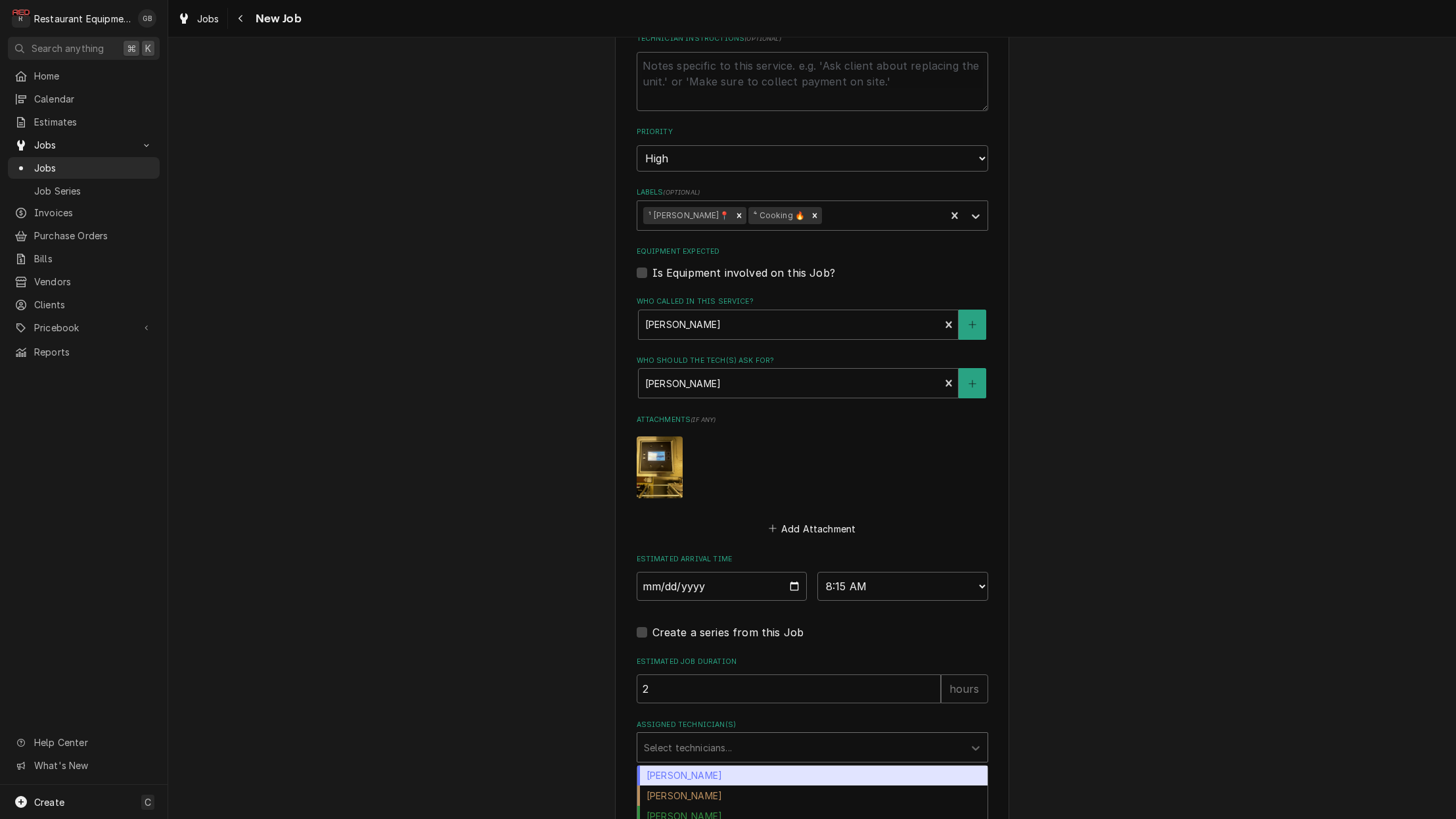
click at [808, 736] on div "Assigned Technician(s)" at bounding box center [800, 747] width 313 height 23
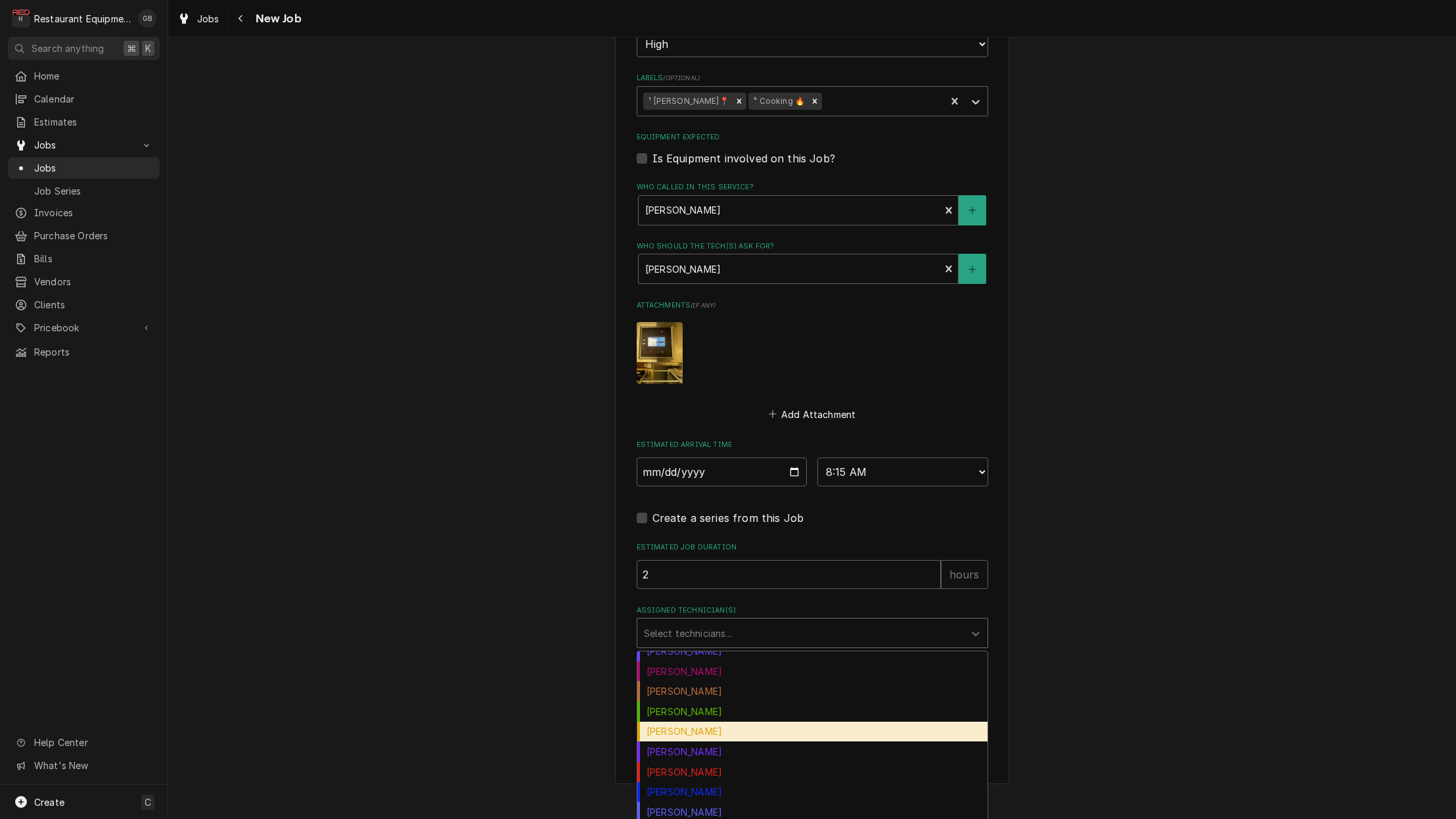
scroll to position [145, 0]
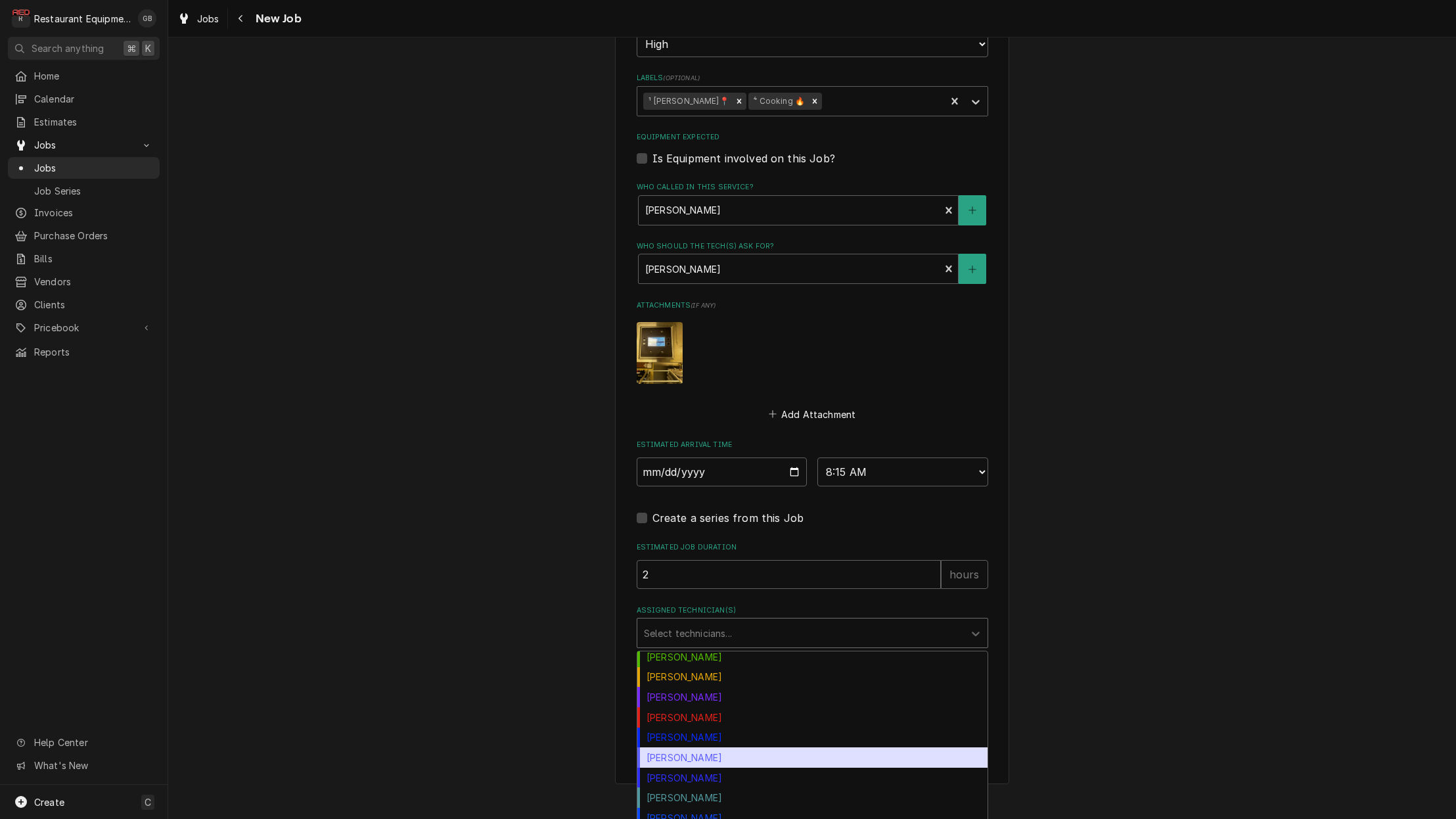
click at [706, 747] on div "Paxton Turner" at bounding box center [812, 757] width 350 height 21
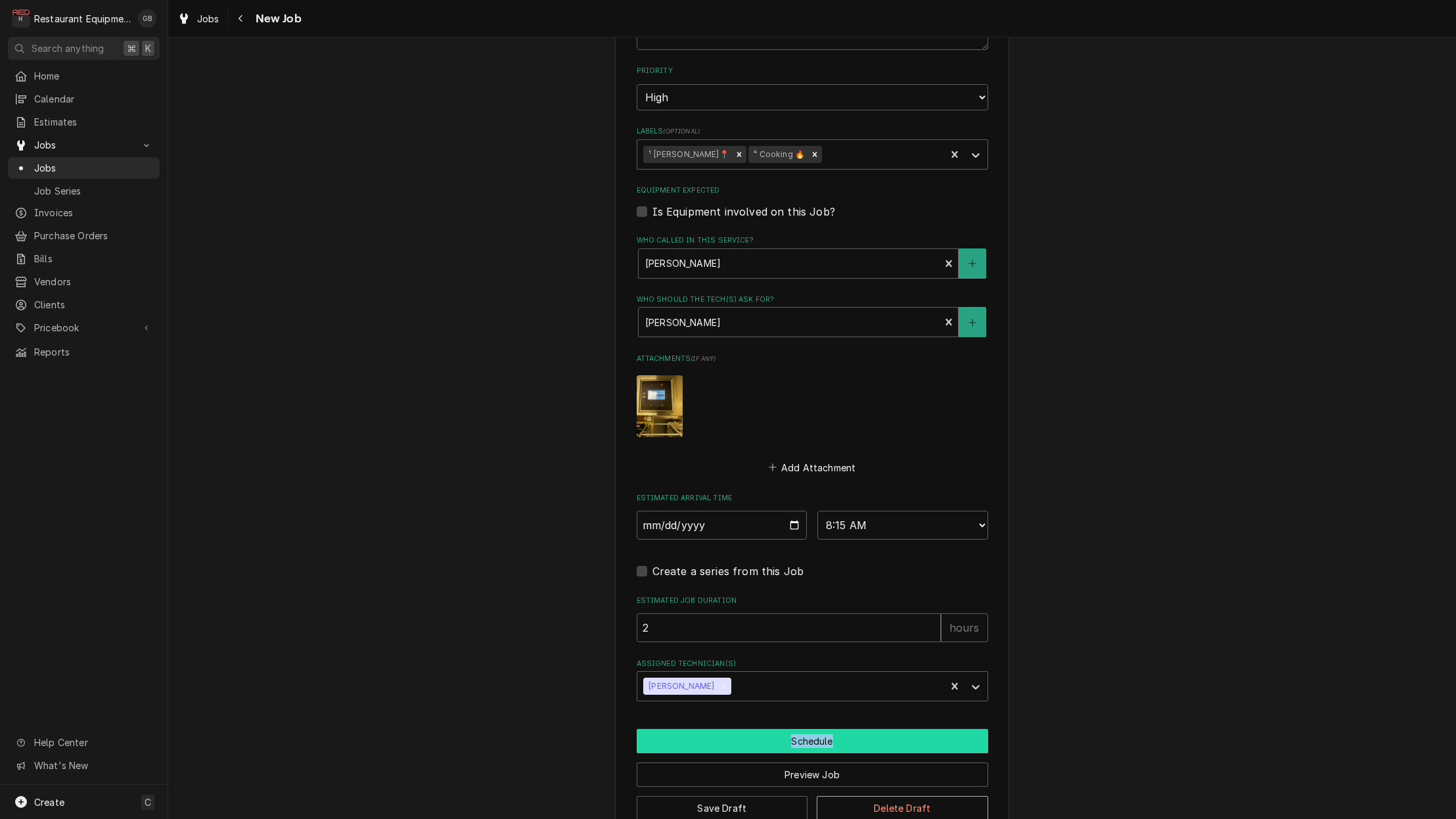
click at [820, 728] on button "Schedule" at bounding box center [812, 740] width 351 height 24
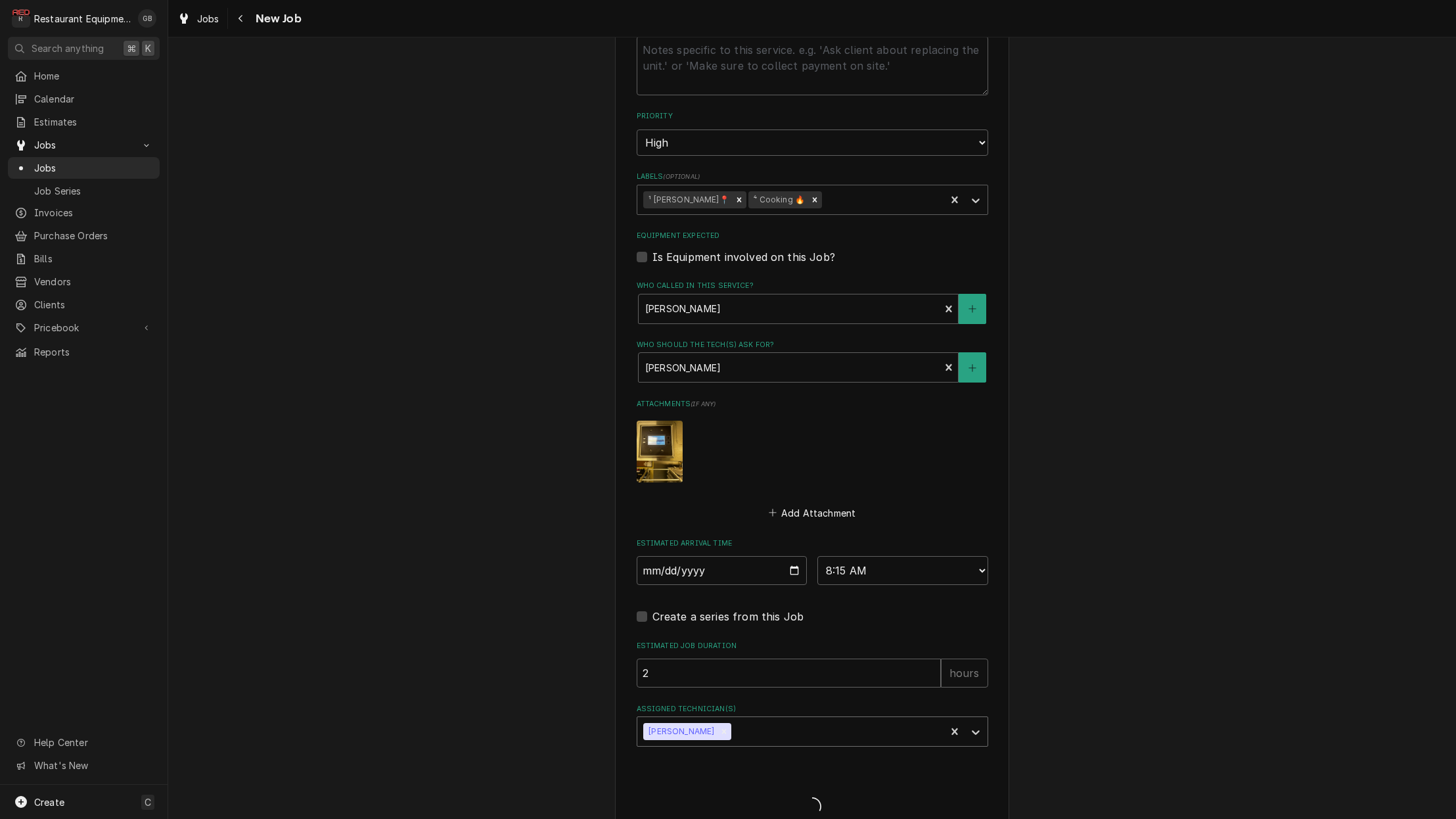
type textarea "x"
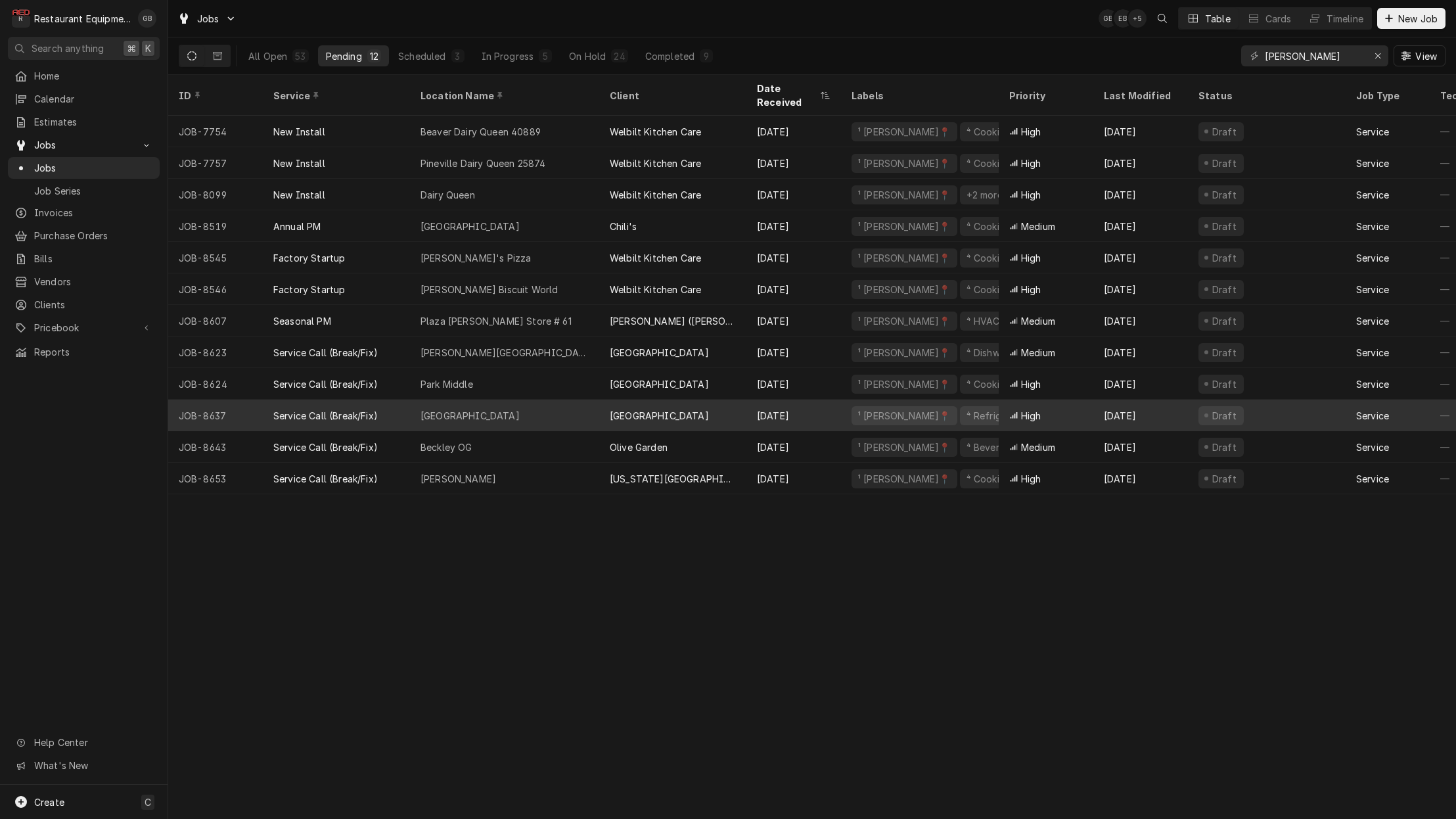
click at [524, 402] on div "[GEOGRAPHIC_DATA]" at bounding box center [505, 415] width 190 height 32
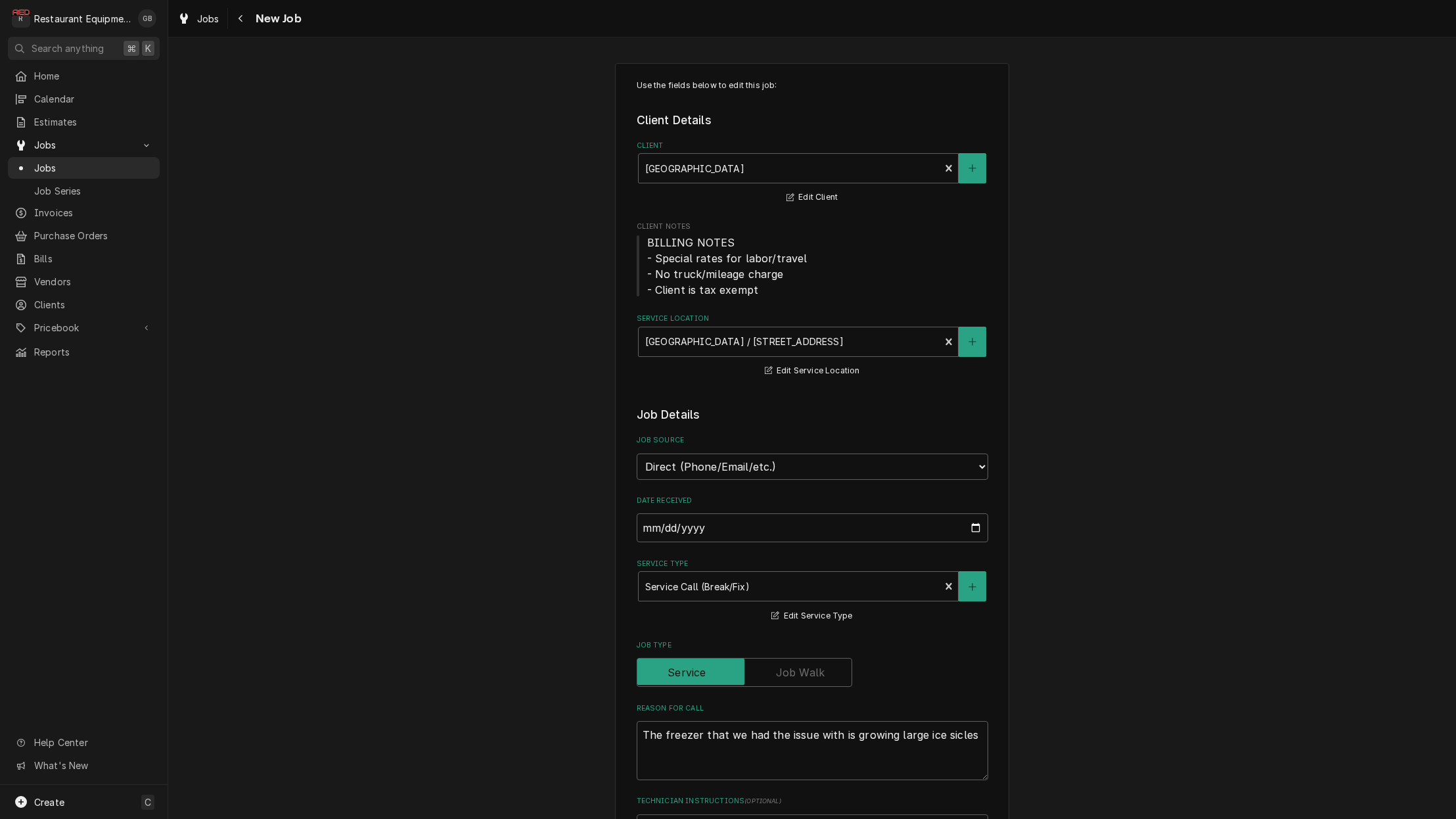
type textarea "x"
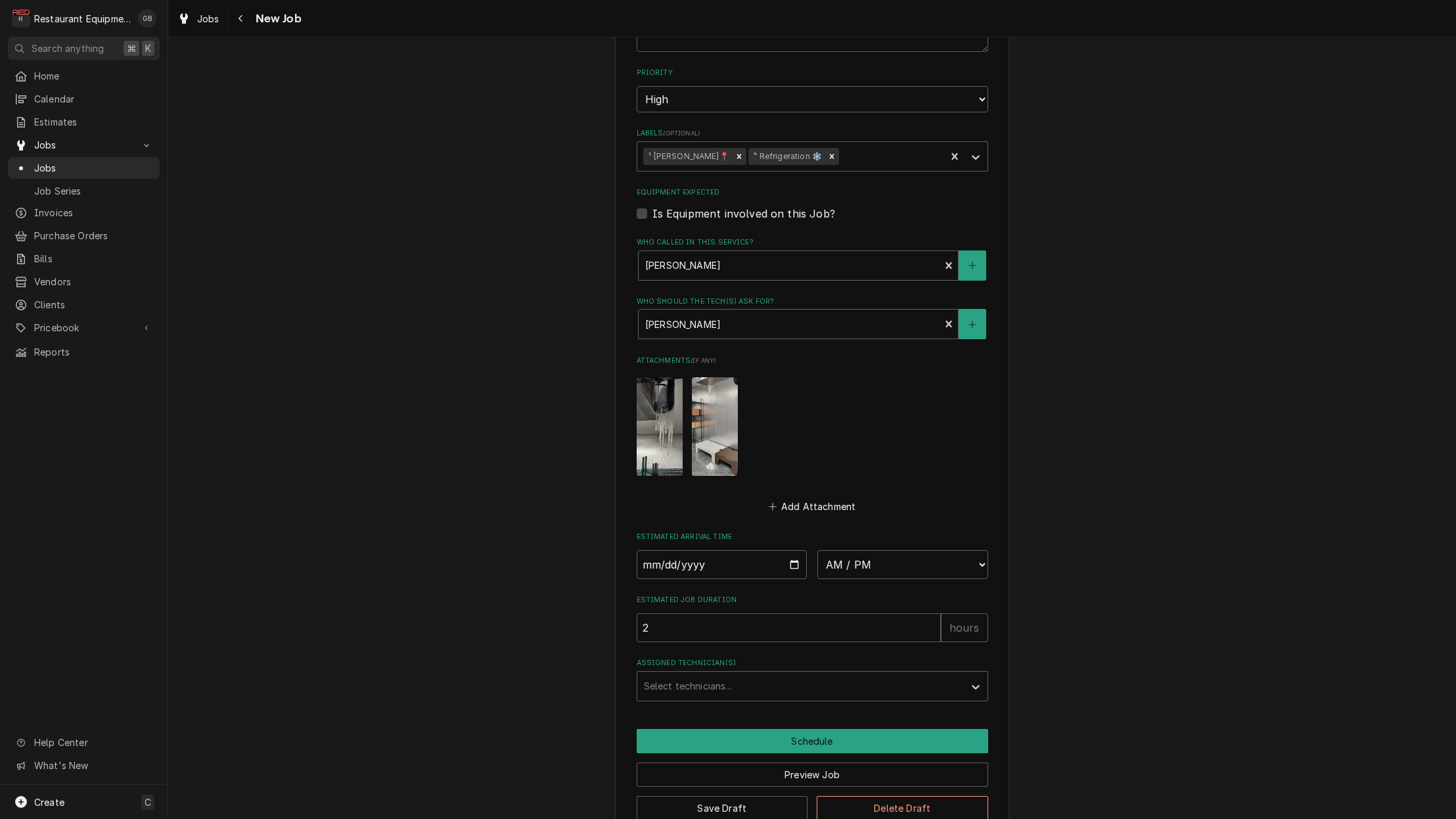
scroll to position [820, 0]
click at [664, 551] on input "Date" at bounding box center [722, 565] width 171 height 29
type input "2025-08-22"
type textarea "x"
select select "08:15:00"
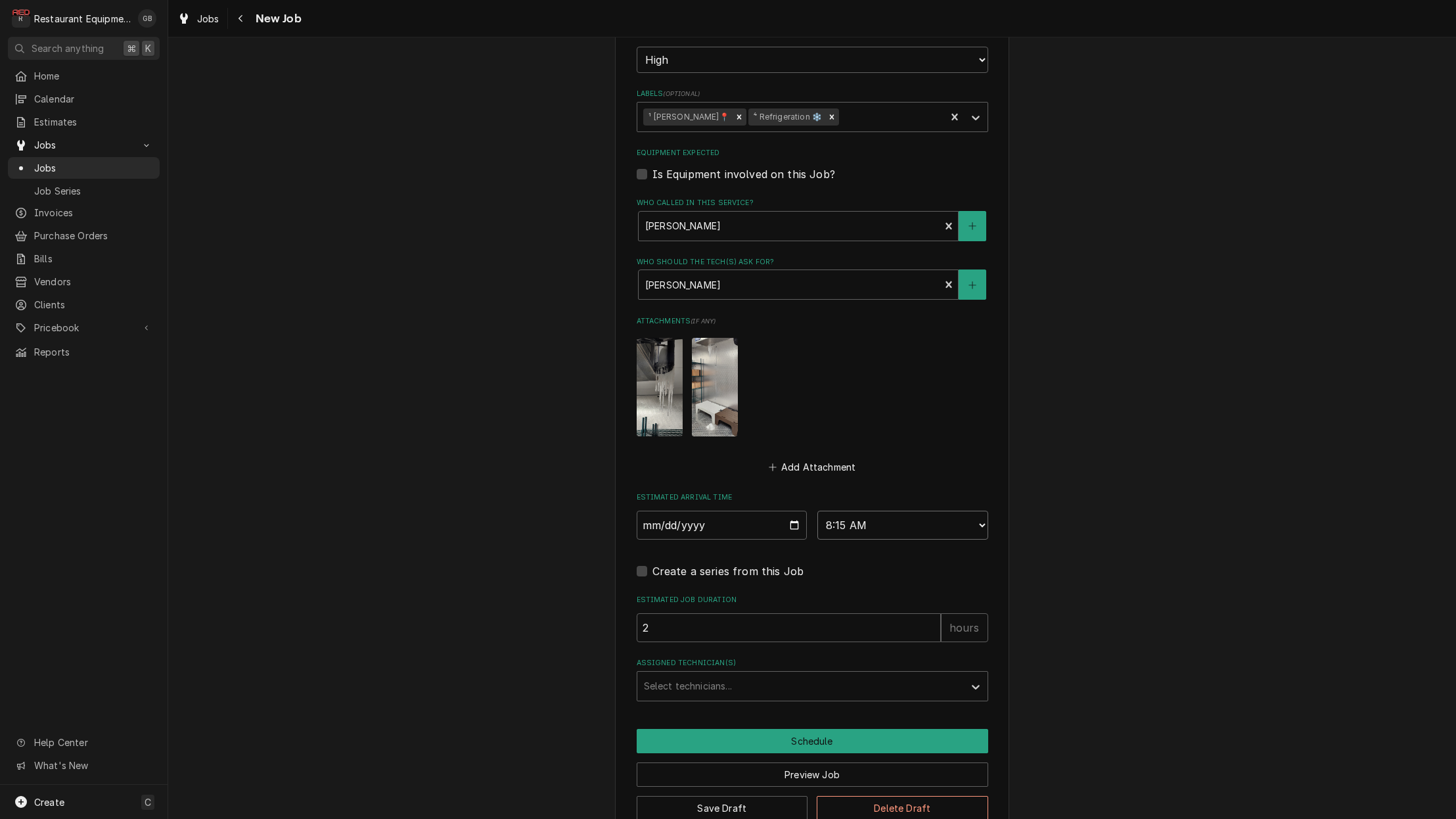
scroll to position [860, 0]
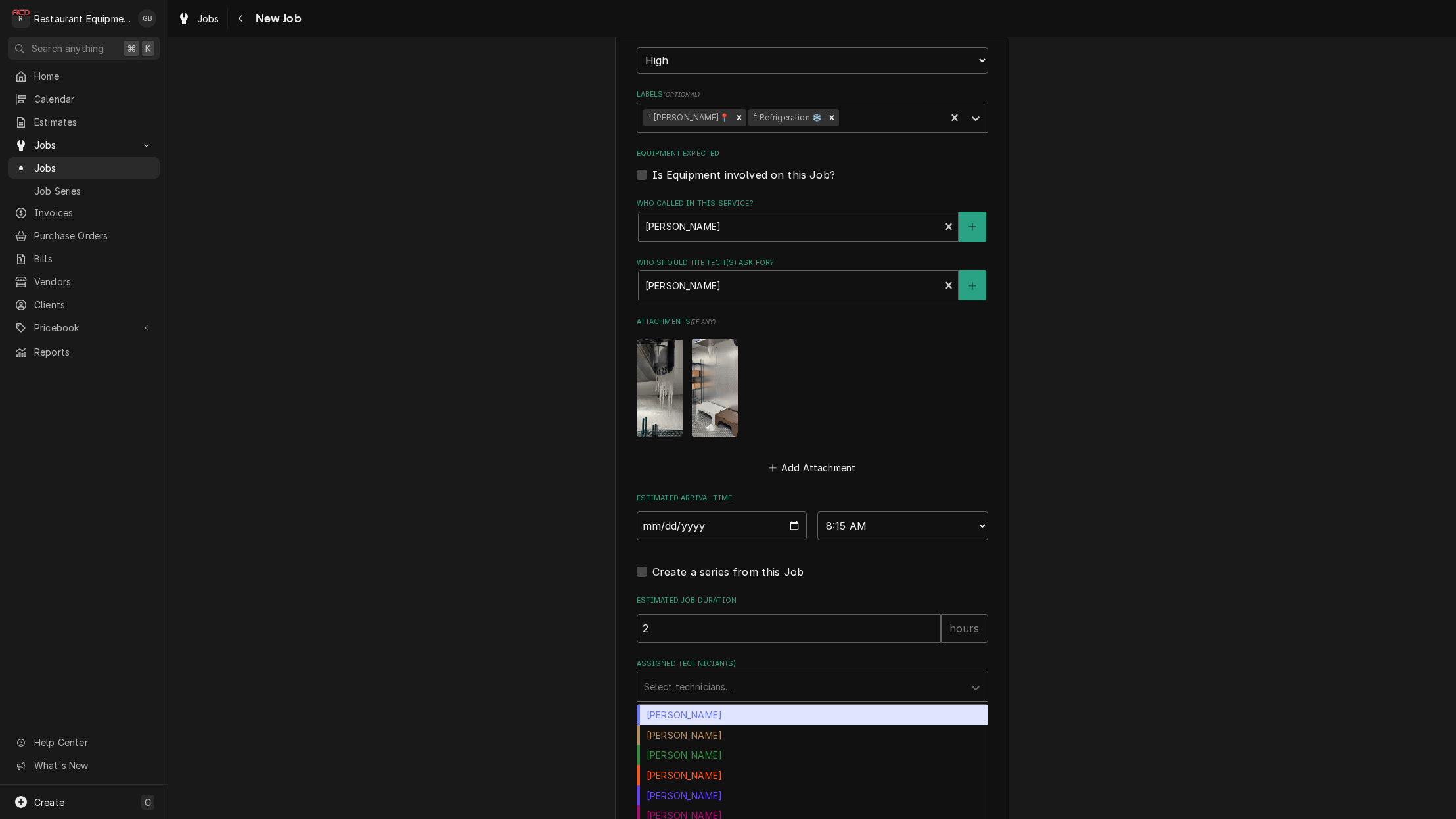
click at [811, 675] on div "Assigned Technician(s)" at bounding box center [800, 686] width 313 height 23
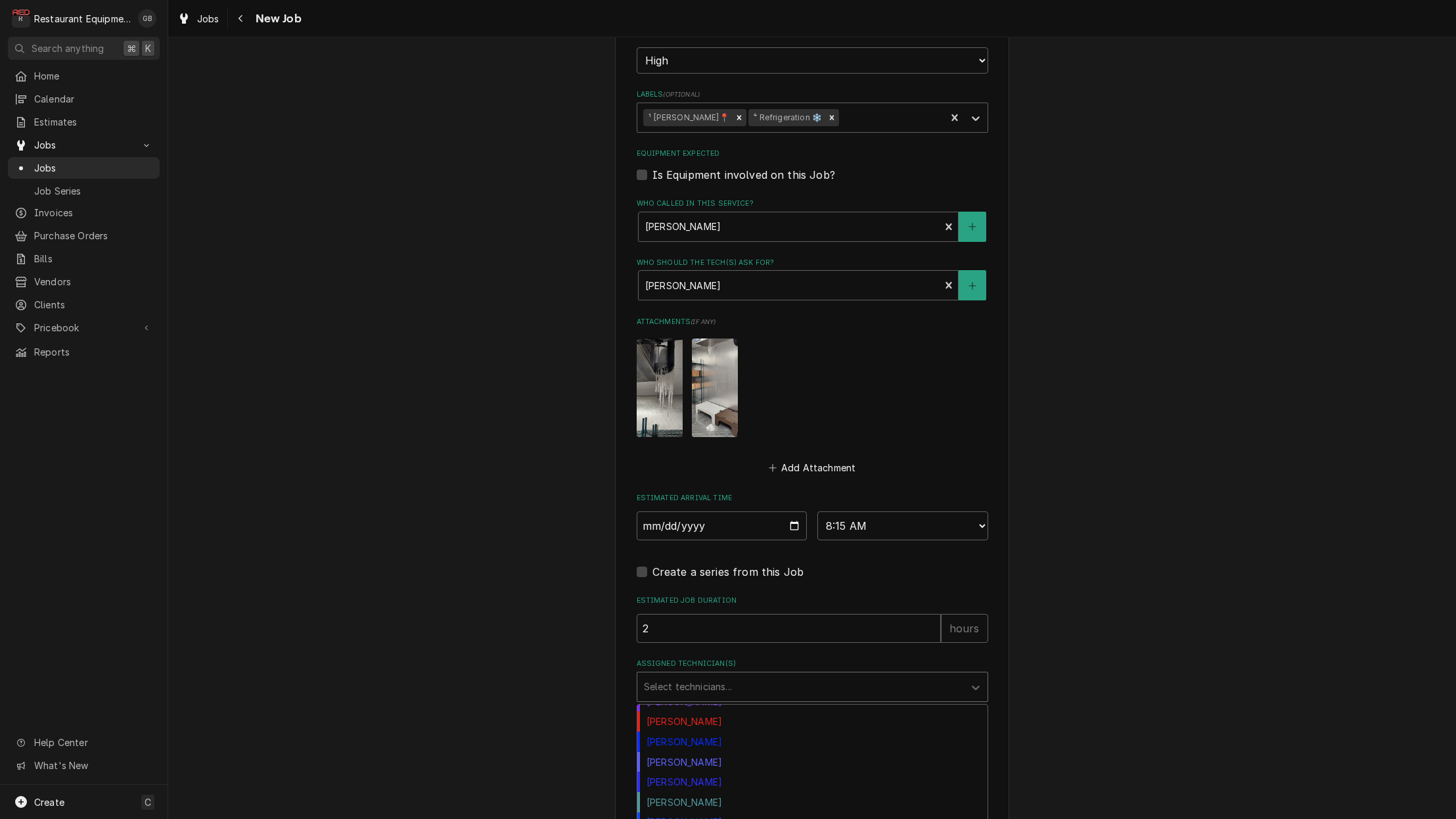
scroll to position [199, 0]
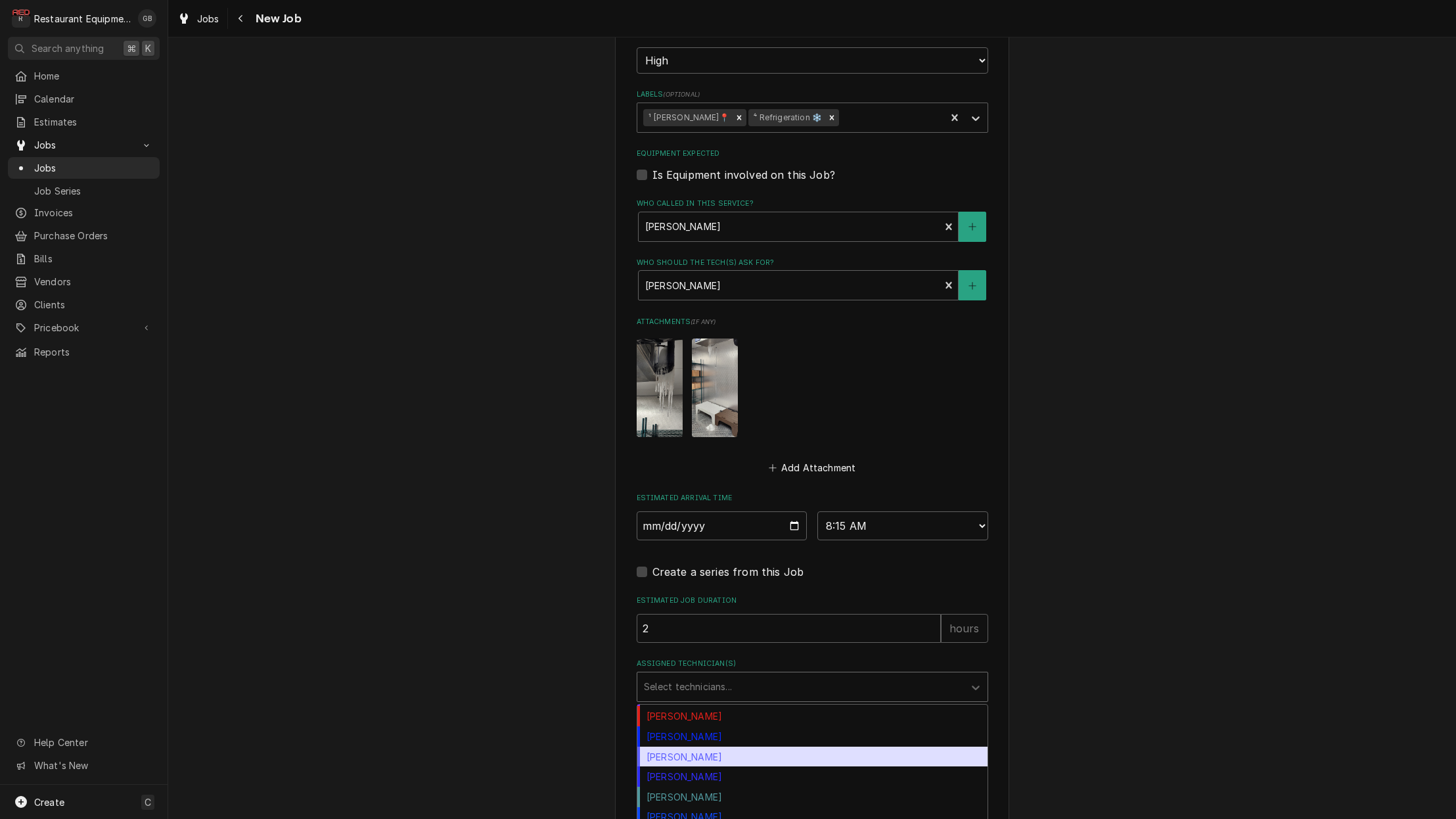
click at [710, 746] on div "[PERSON_NAME]" at bounding box center [812, 756] width 350 height 21
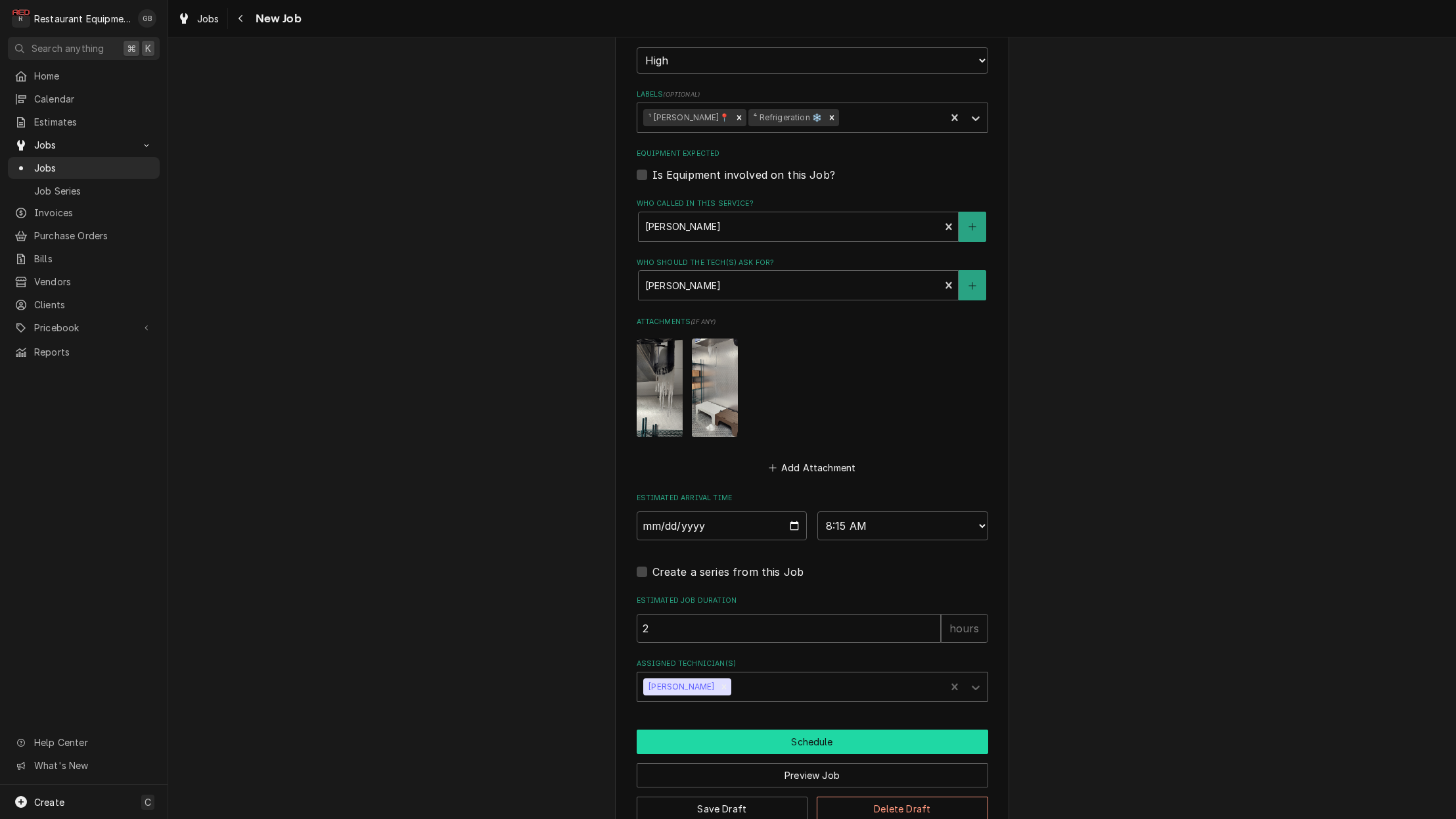
click at [789, 729] on button "Schedule" at bounding box center [812, 741] width 351 height 24
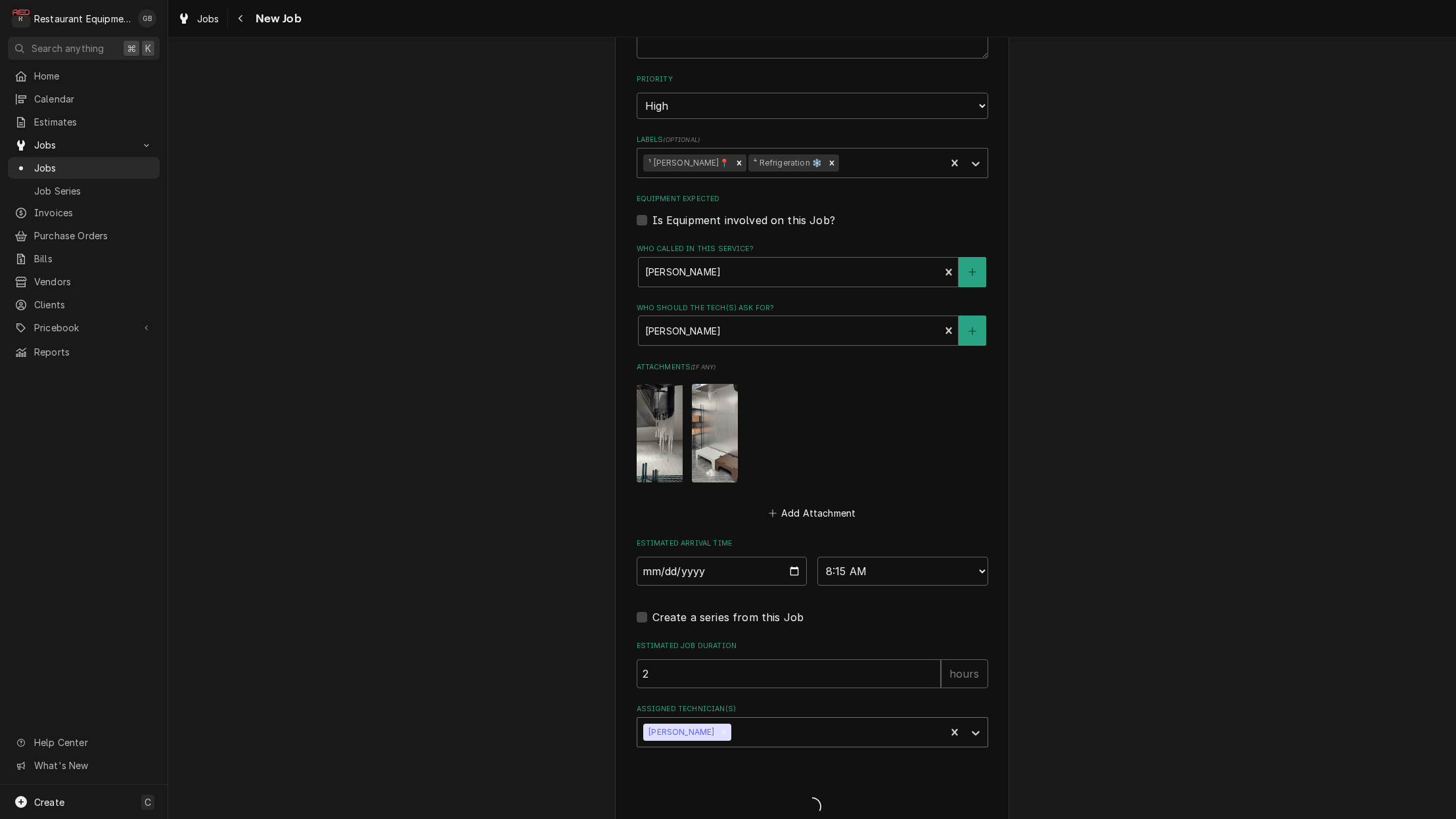
type textarea "x"
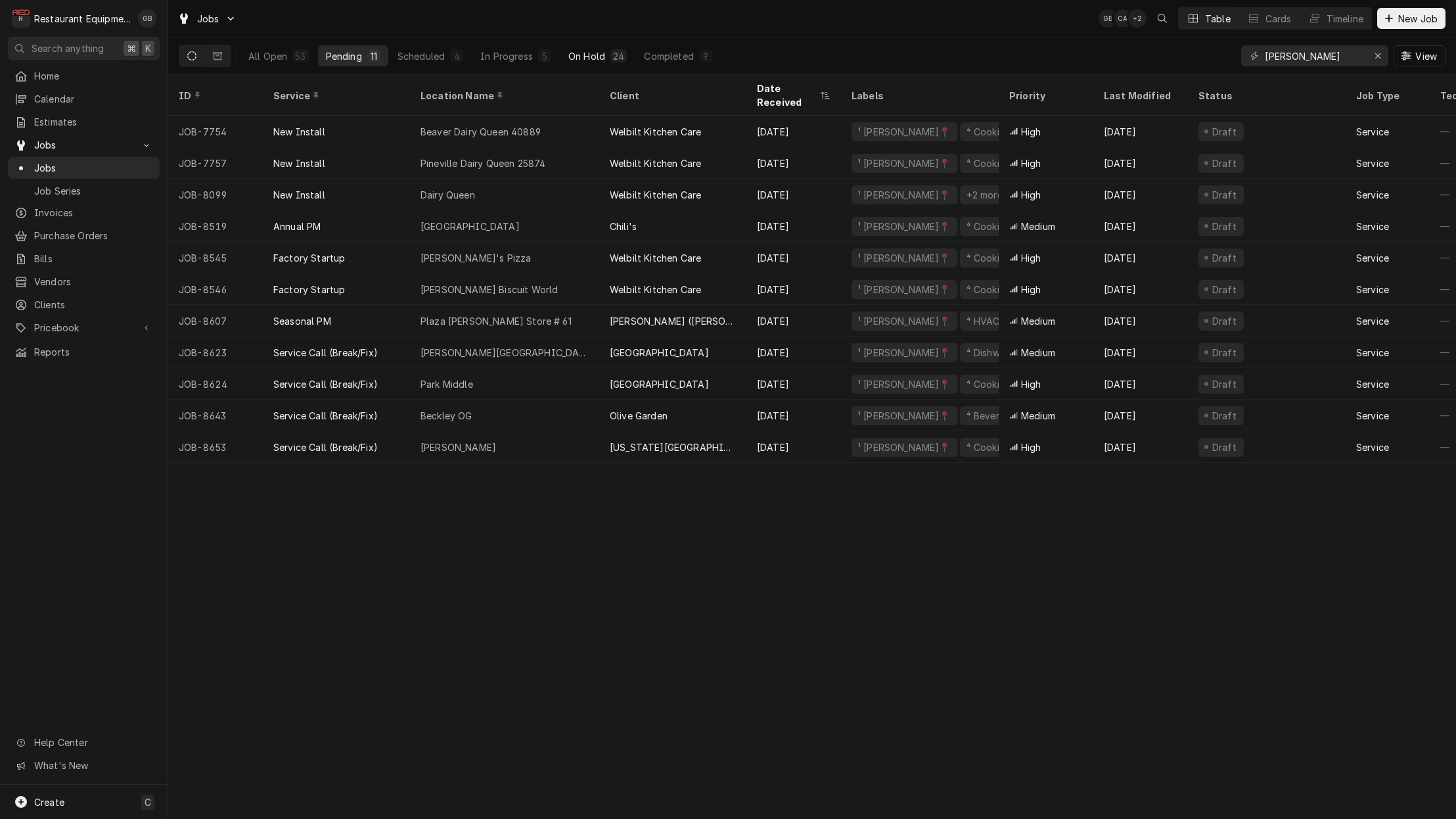
click at [576, 50] on div "On Hold" at bounding box center [587, 57] width 37 height 14
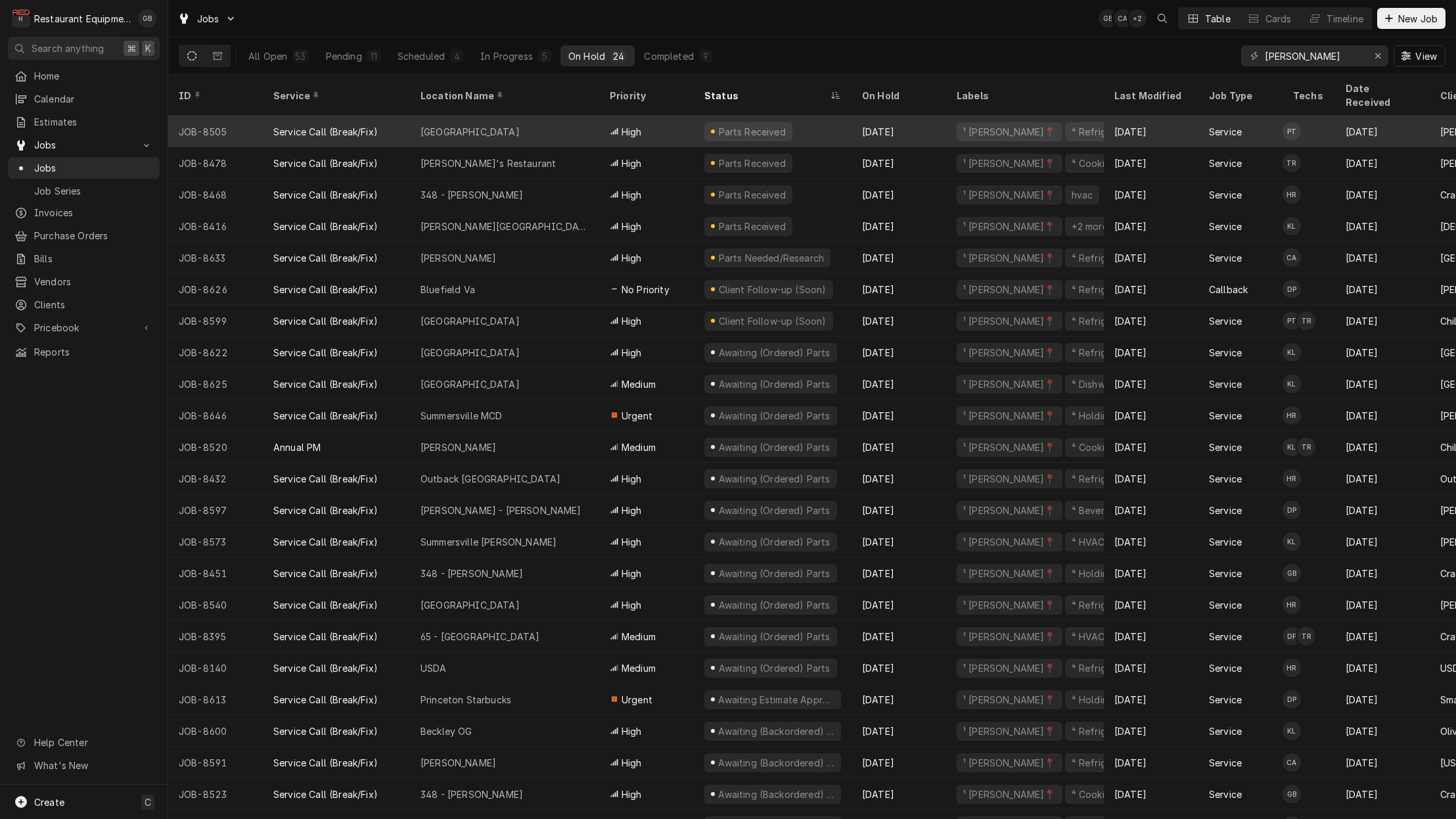
click at [454, 125] on div "[GEOGRAPHIC_DATA]" at bounding box center [470, 132] width 99 height 14
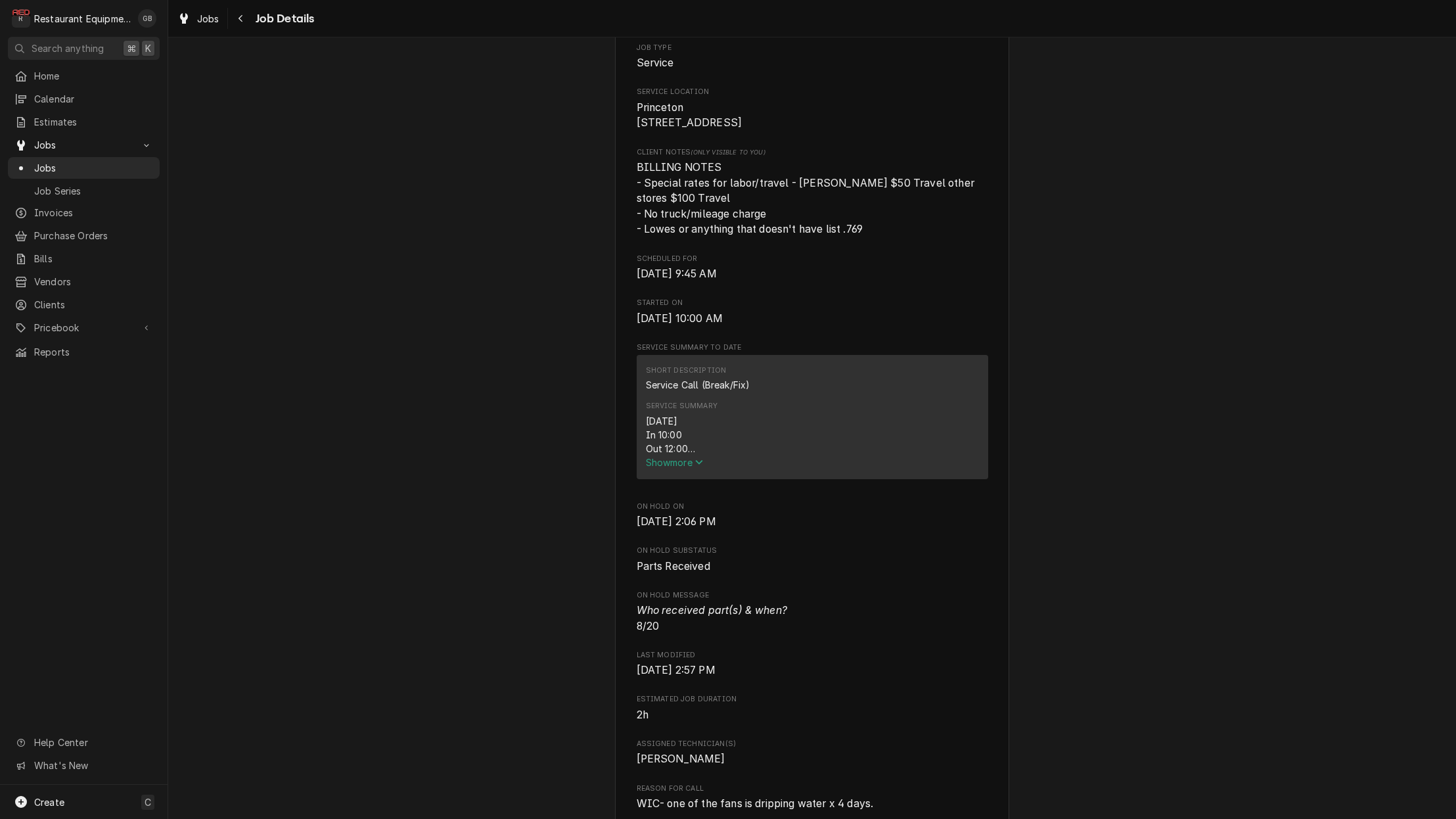
scroll to position [272, 0]
click at [683, 459] on span "Show more" at bounding box center [675, 458] width 58 height 11
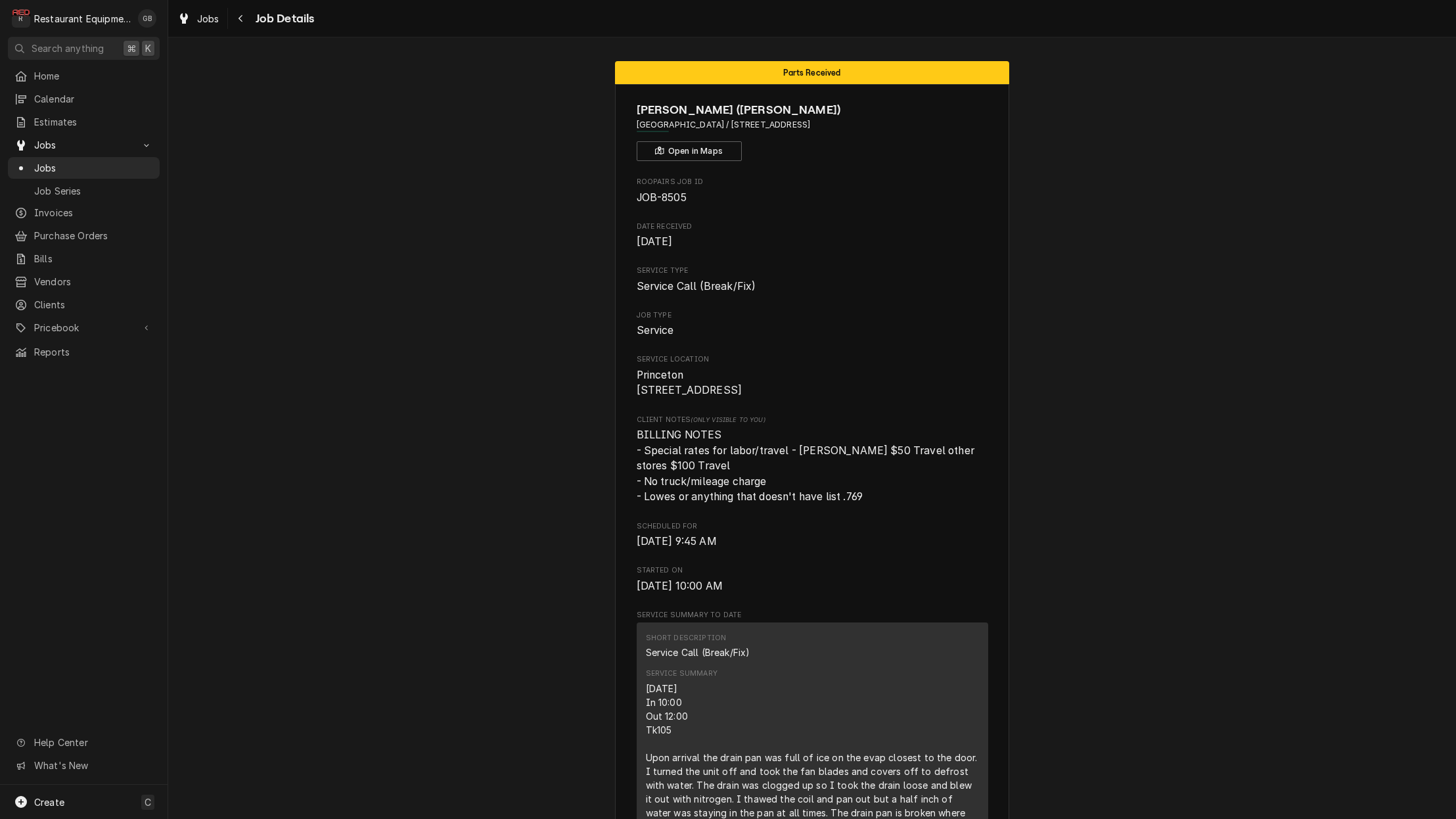
scroll to position [0, 0]
click at [240, 19] on icon "Navigate back" at bounding box center [240, 18] width 4 height 7
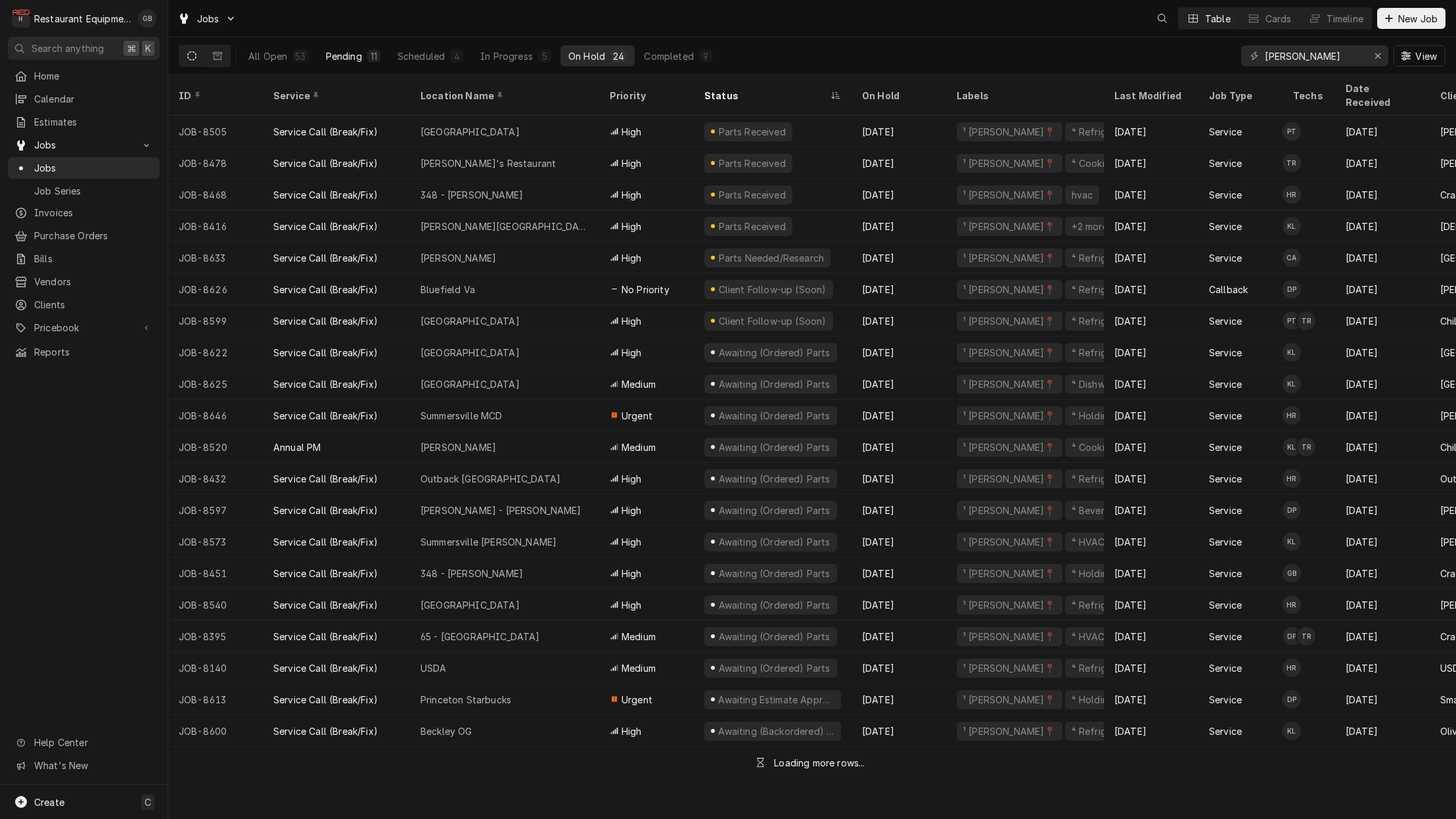
drag, startPoint x: 362, startPoint y: 57, endPoint x: 369, endPoint y: 62, distance: 8.6
click at [366, 59] on button "Pending 11" at bounding box center [353, 56] width 70 height 21
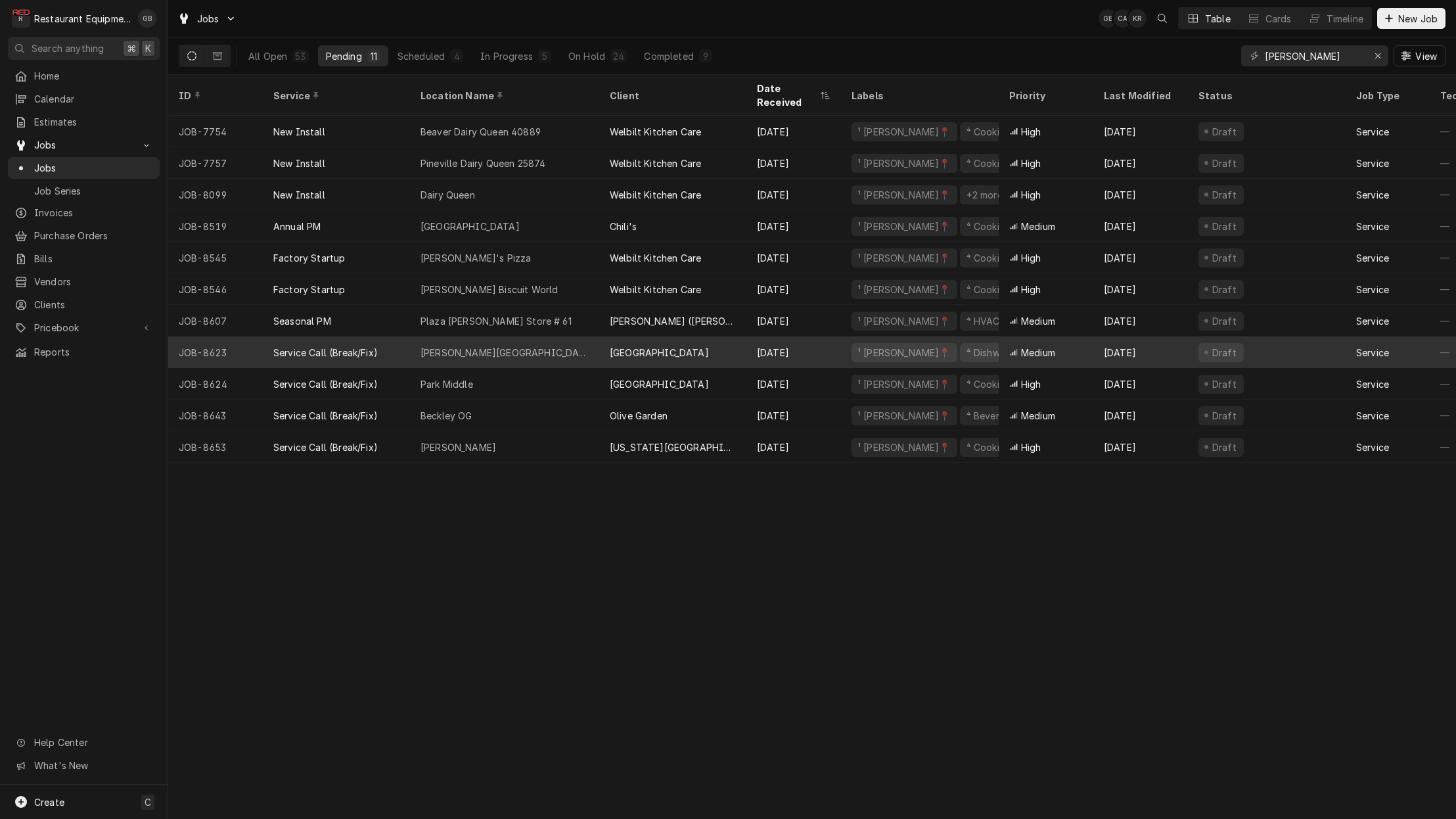
click at [508, 346] on div "Stanaford Elementary" at bounding box center [505, 353] width 168 height 14
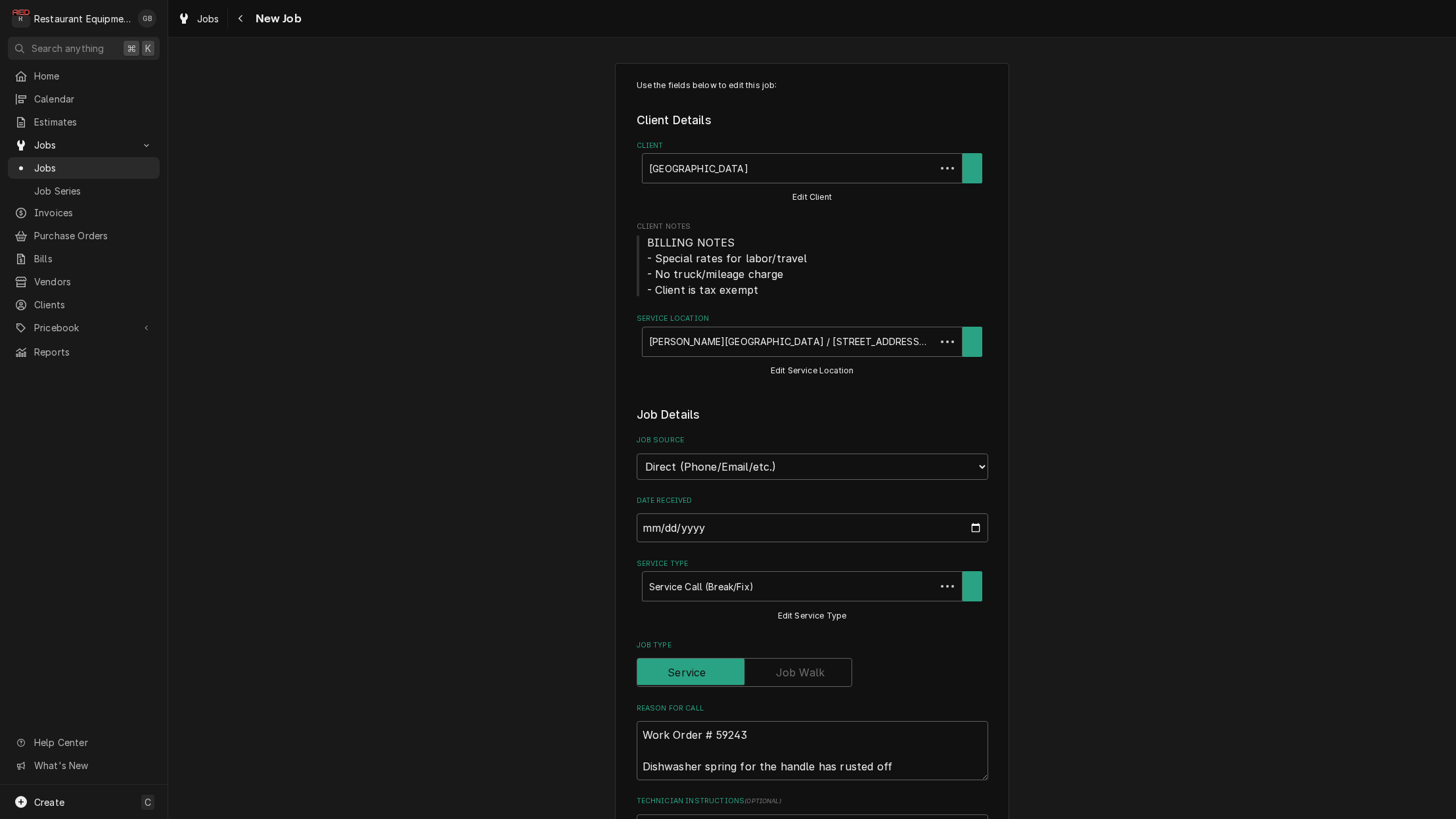
type textarea "x"
click at [239, 23] on div "Navigate back" at bounding box center [241, 18] width 13 height 13
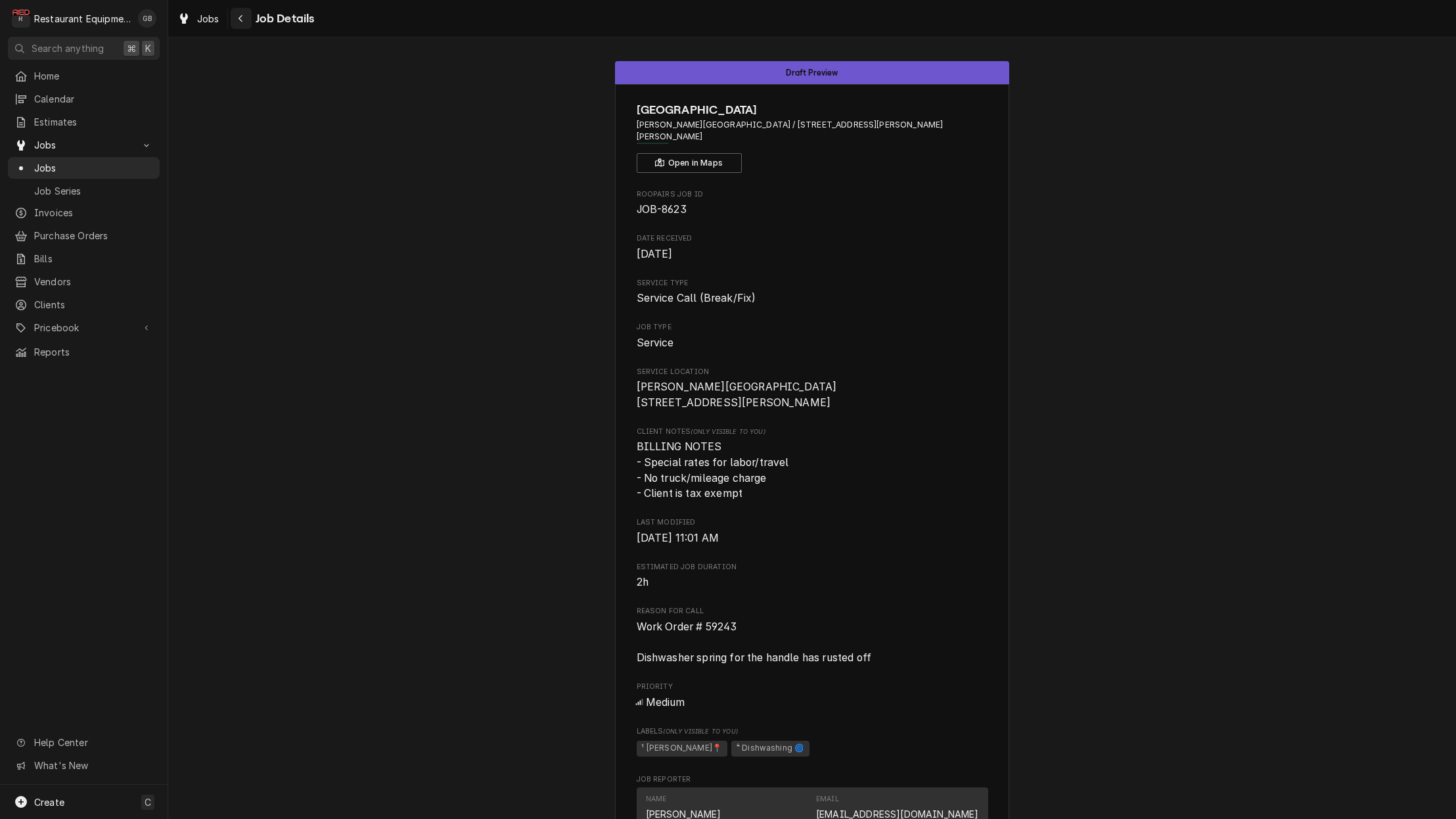
click at [238, 21] on icon "Navigate back" at bounding box center [240, 18] width 6 height 9
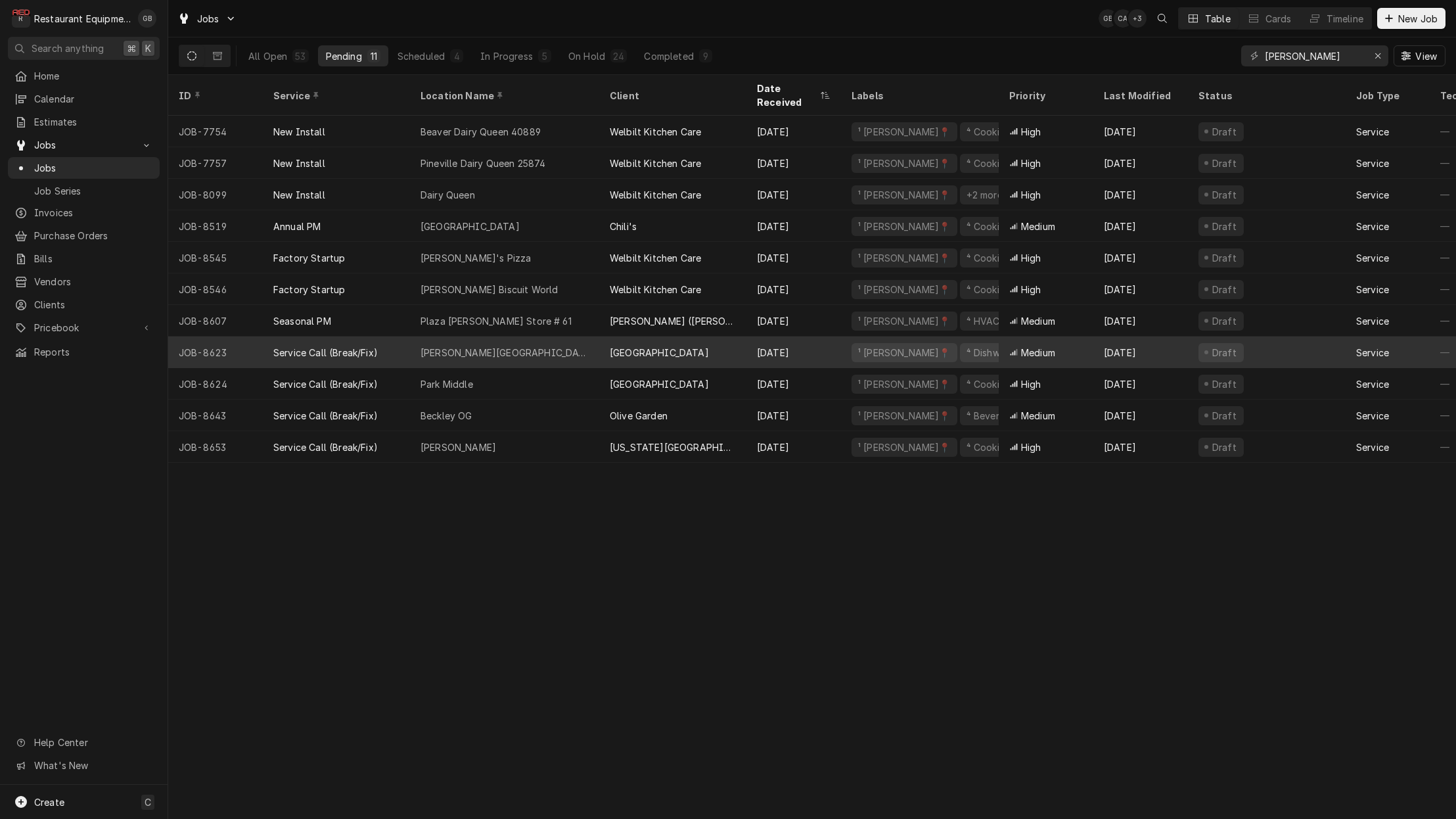
click at [465, 346] on div "Stanaford Elementary" at bounding box center [505, 353] width 168 height 14
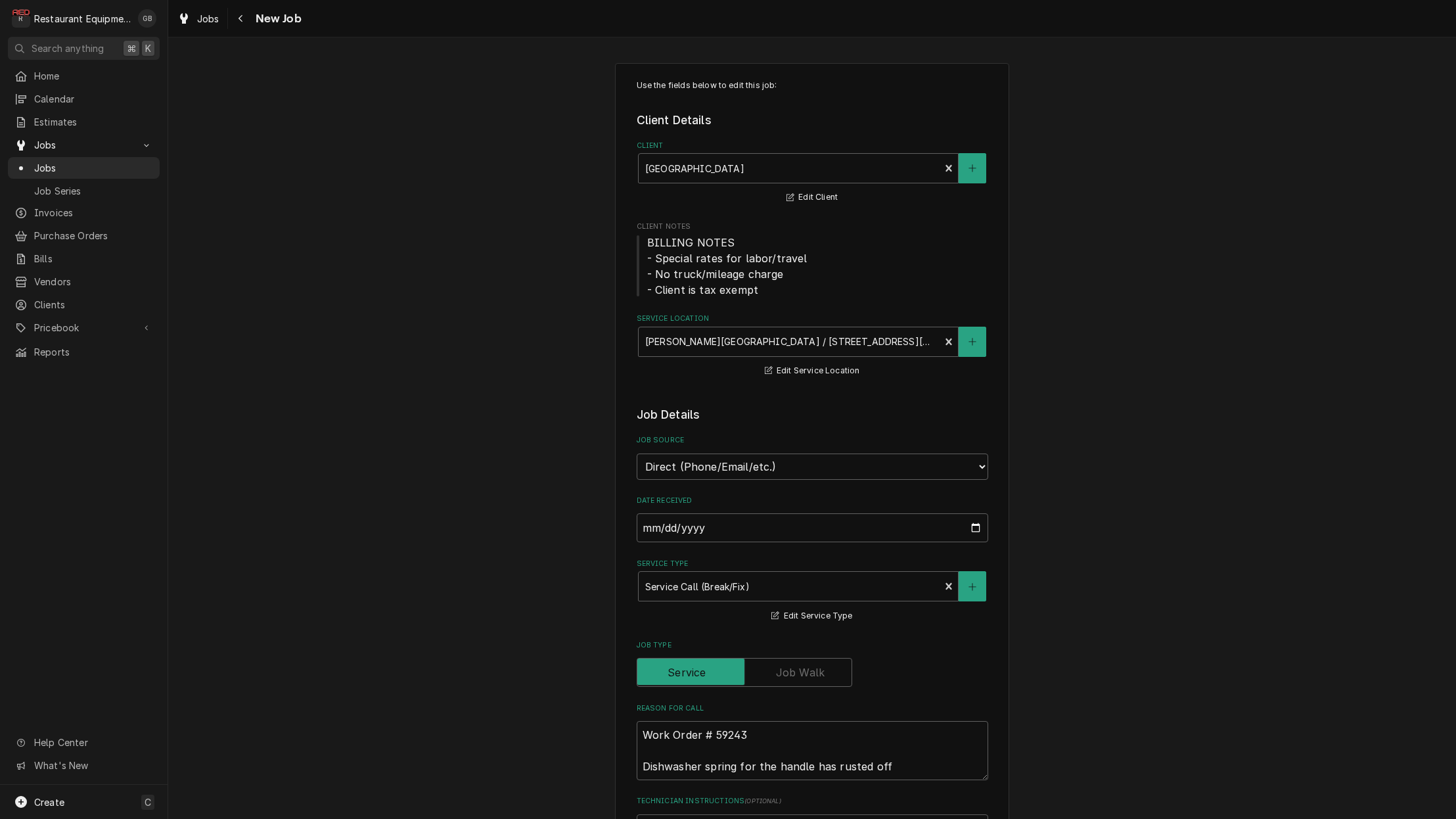
type textarea "x"
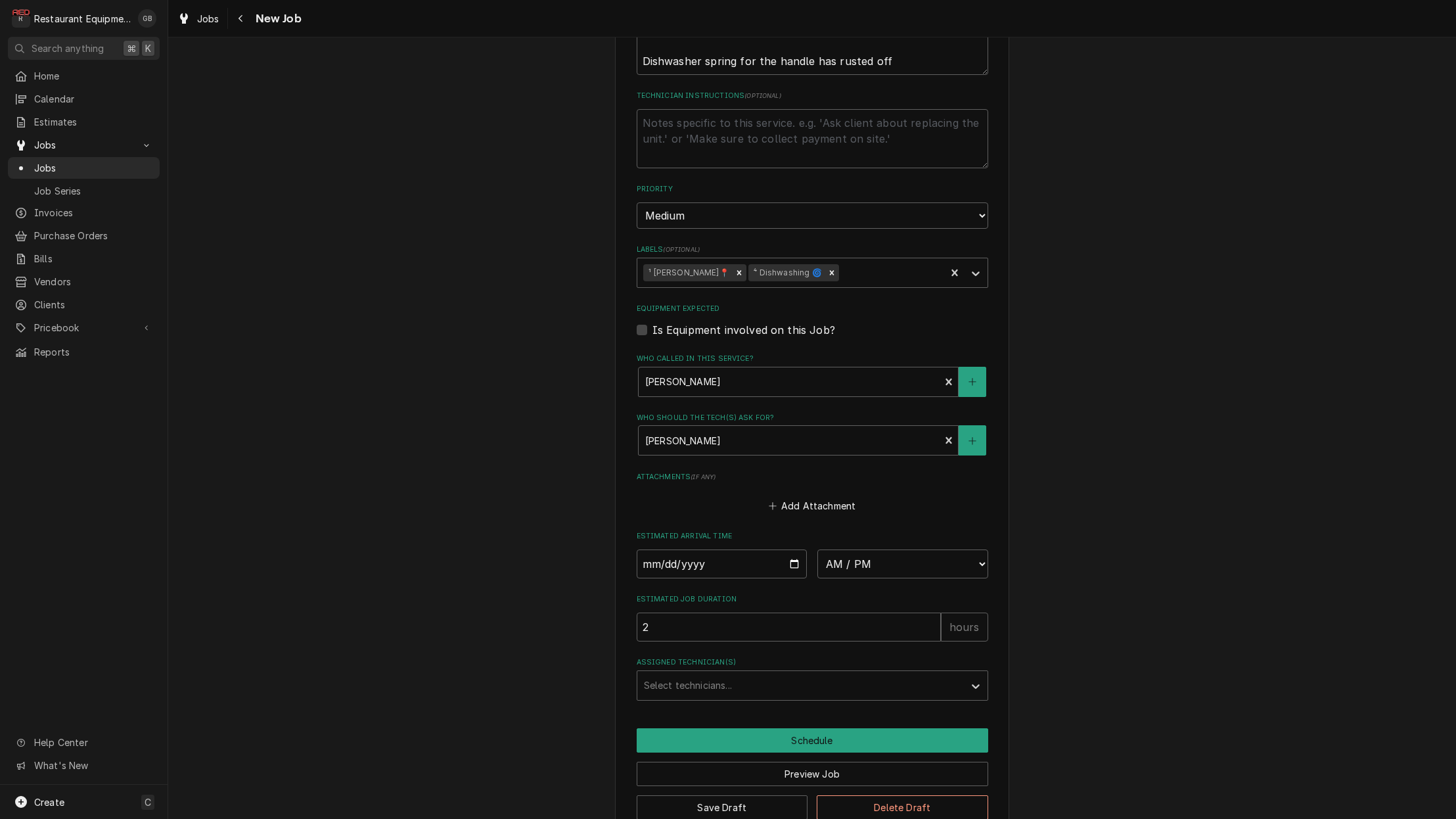
scroll to position [704, 0]
click at [663, 551] on input "Date" at bounding box center [722, 565] width 171 height 29
type input "[DATE]"
type textarea "x"
drag, startPoint x: 837, startPoint y: 559, endPoint x: 844, endPoint y: 556, distance: 7.6
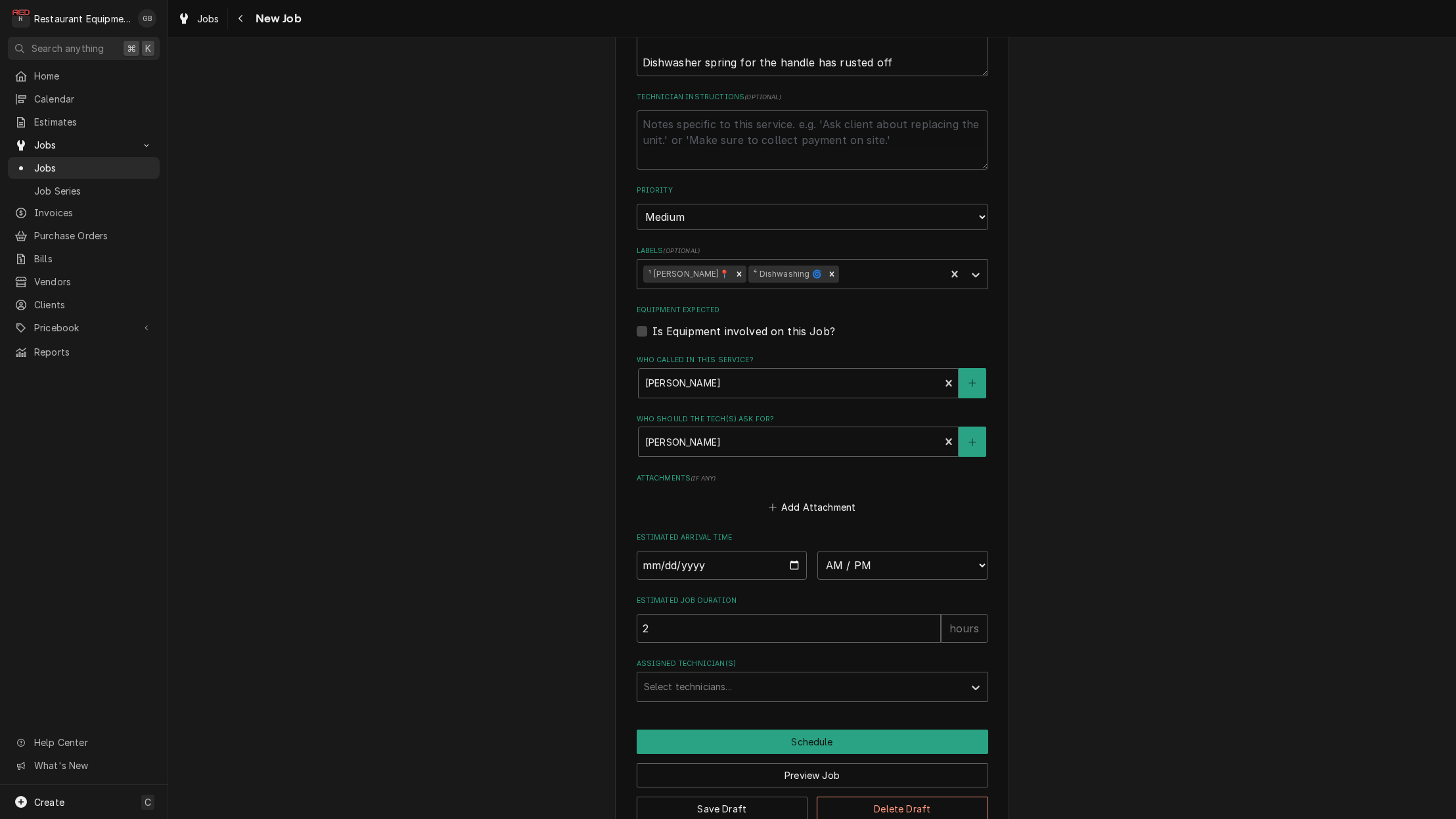
click at [840, 557] on fieldset "Job Details Job Source Direct (Phone/Email/etc.) Service Channel Corrigo Ecotra…" at bounding box center [812, 202] width 351 height 999
select select "08:15:00"
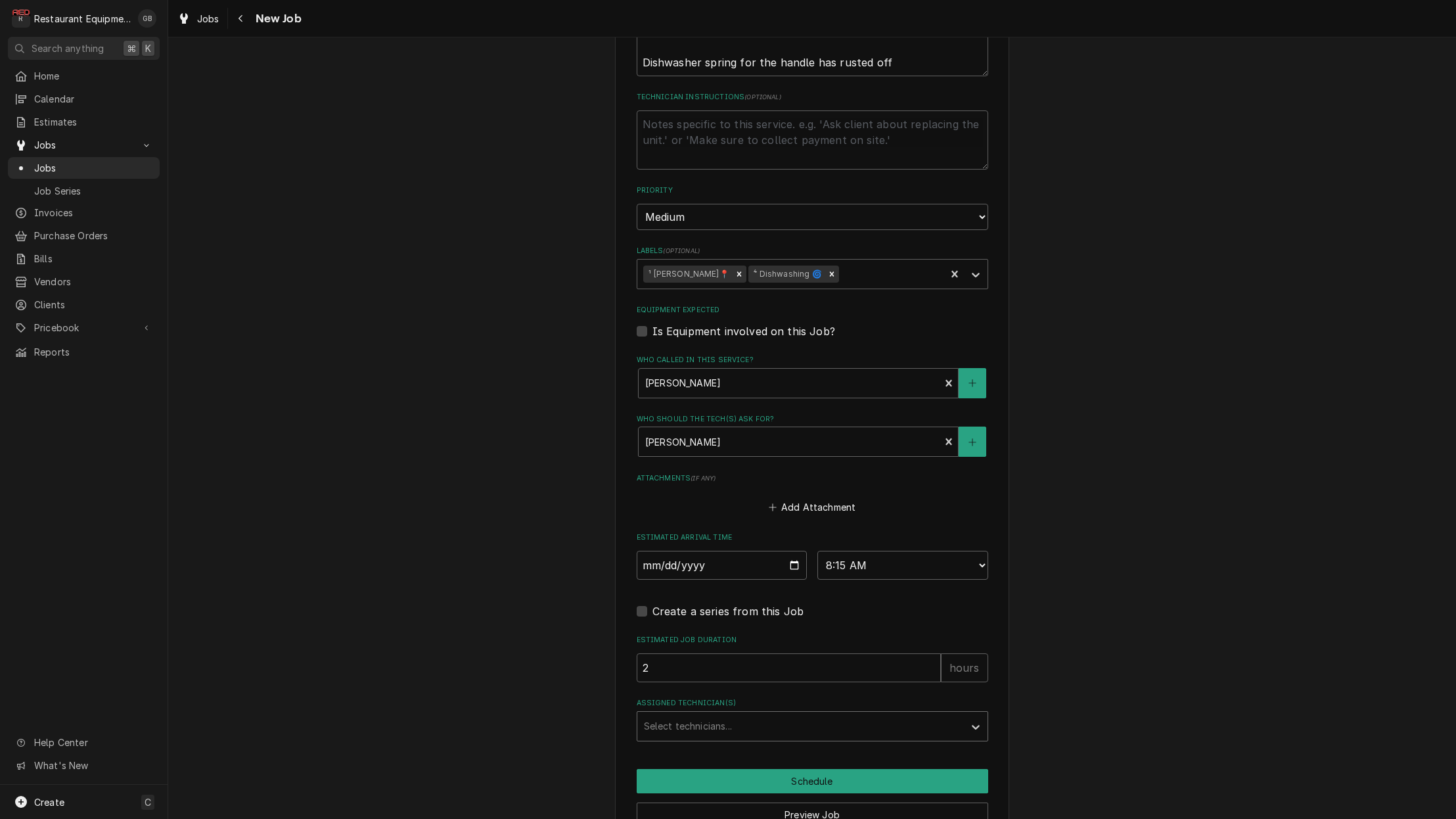
click at [757, 714] on div "Assigned Technician(s)" at bounding box center [800, 726] width 313 height 23
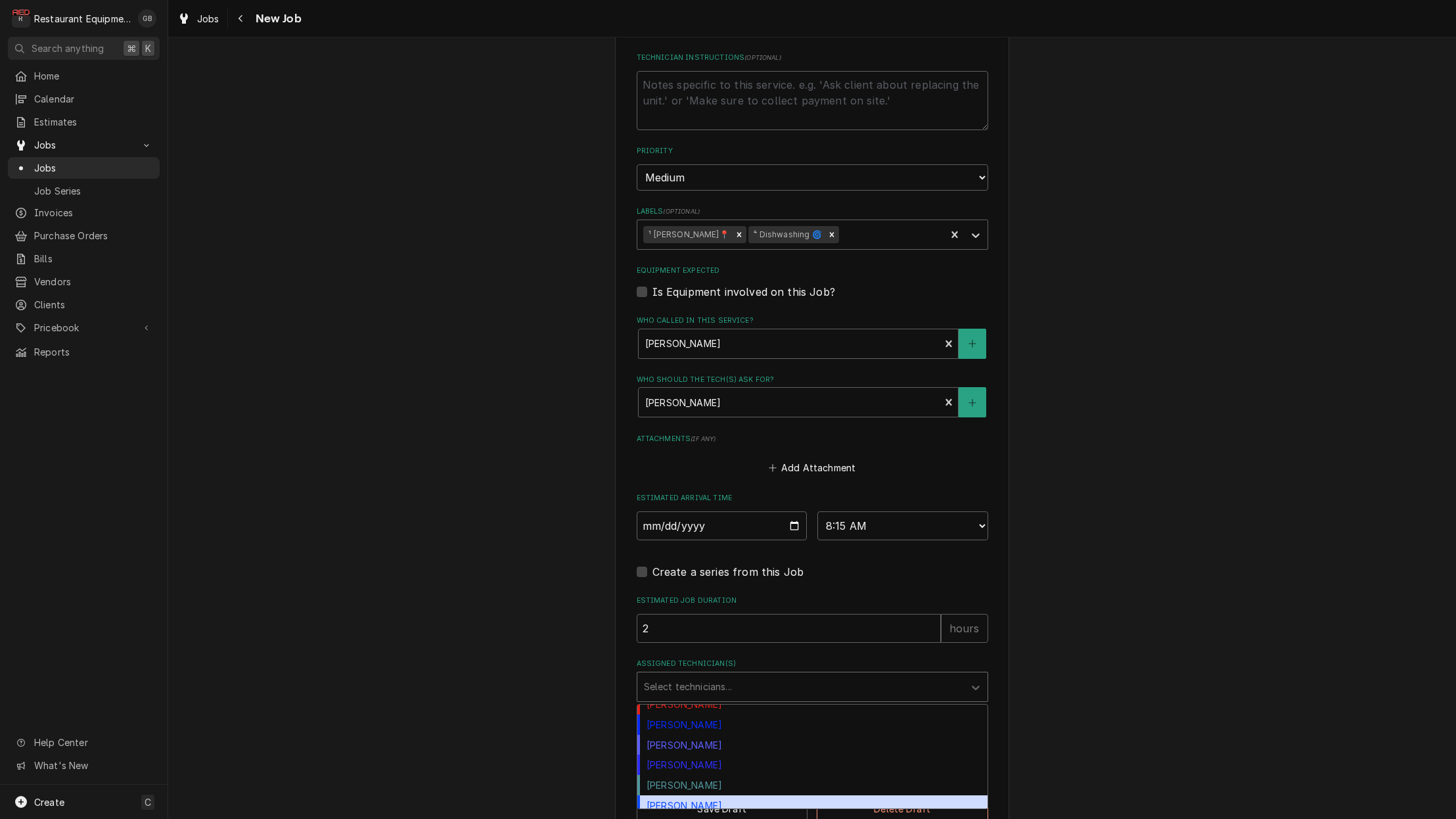
scroll to position [206, 0]
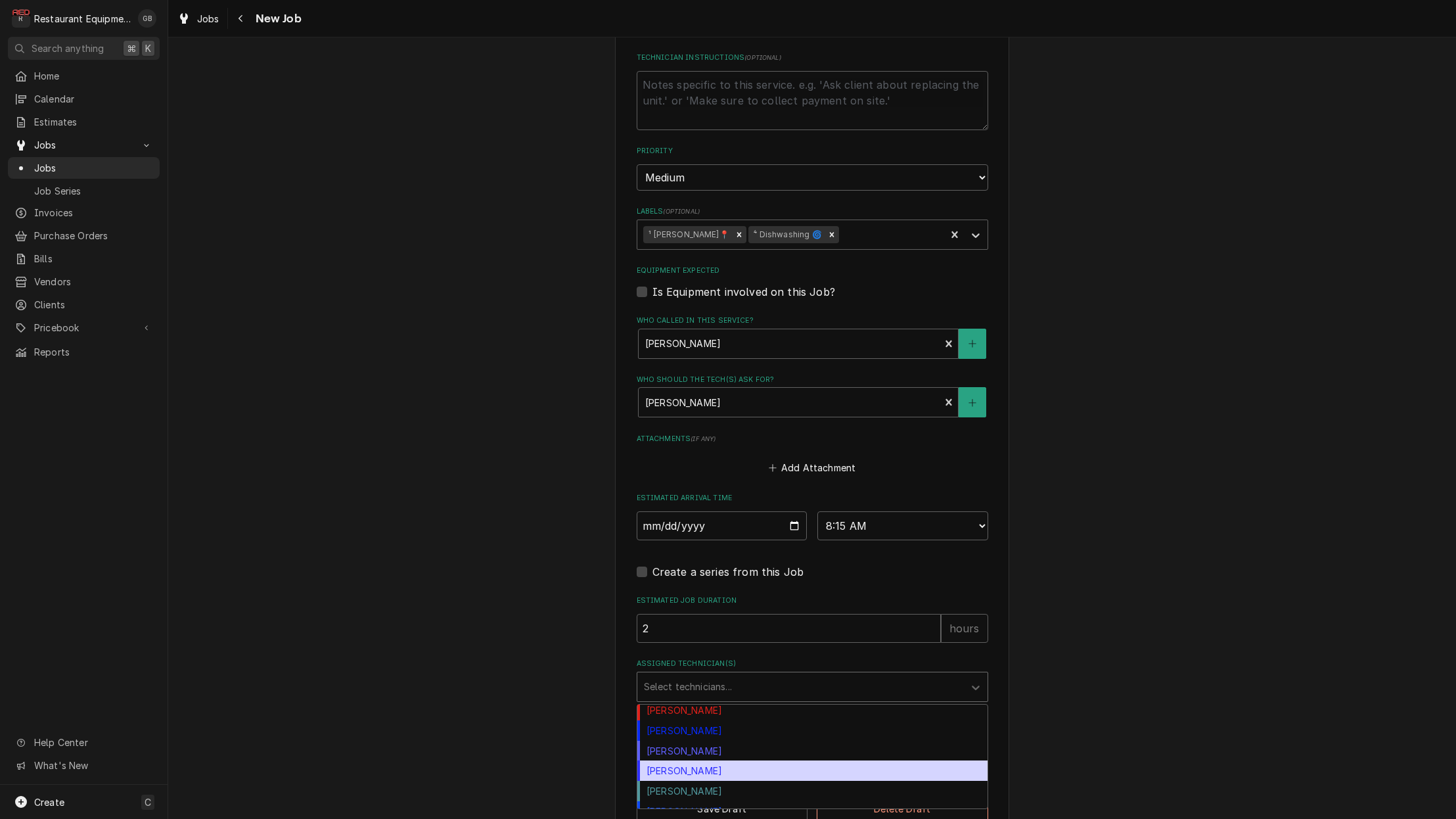
click at [702, 760] on div "Thomas Ross" at bounding box center [812, 770] width 350 height 21
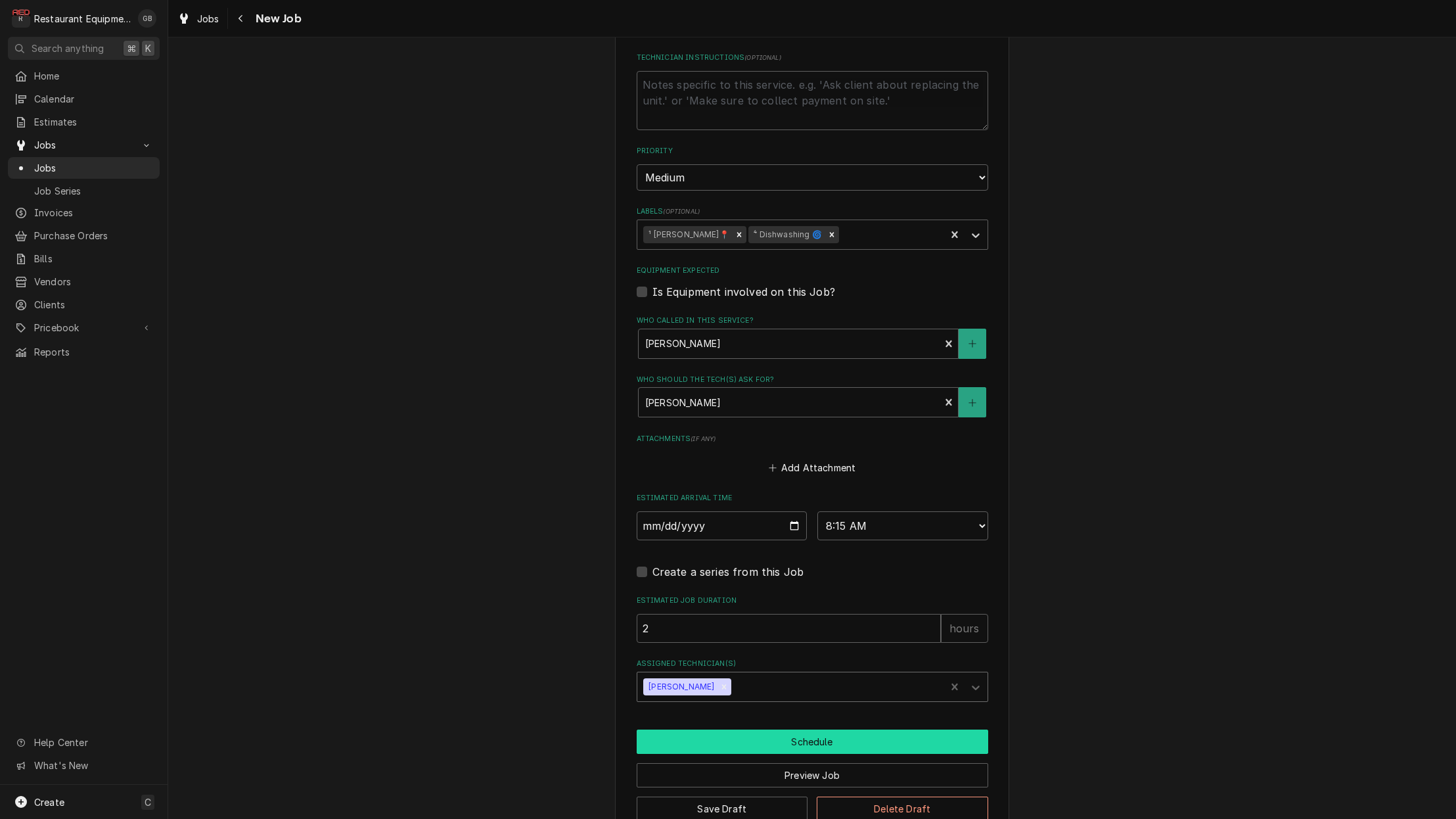
click at [813, 729] on button "Schedule" at bounding box center [812, 741] width 351 height 24
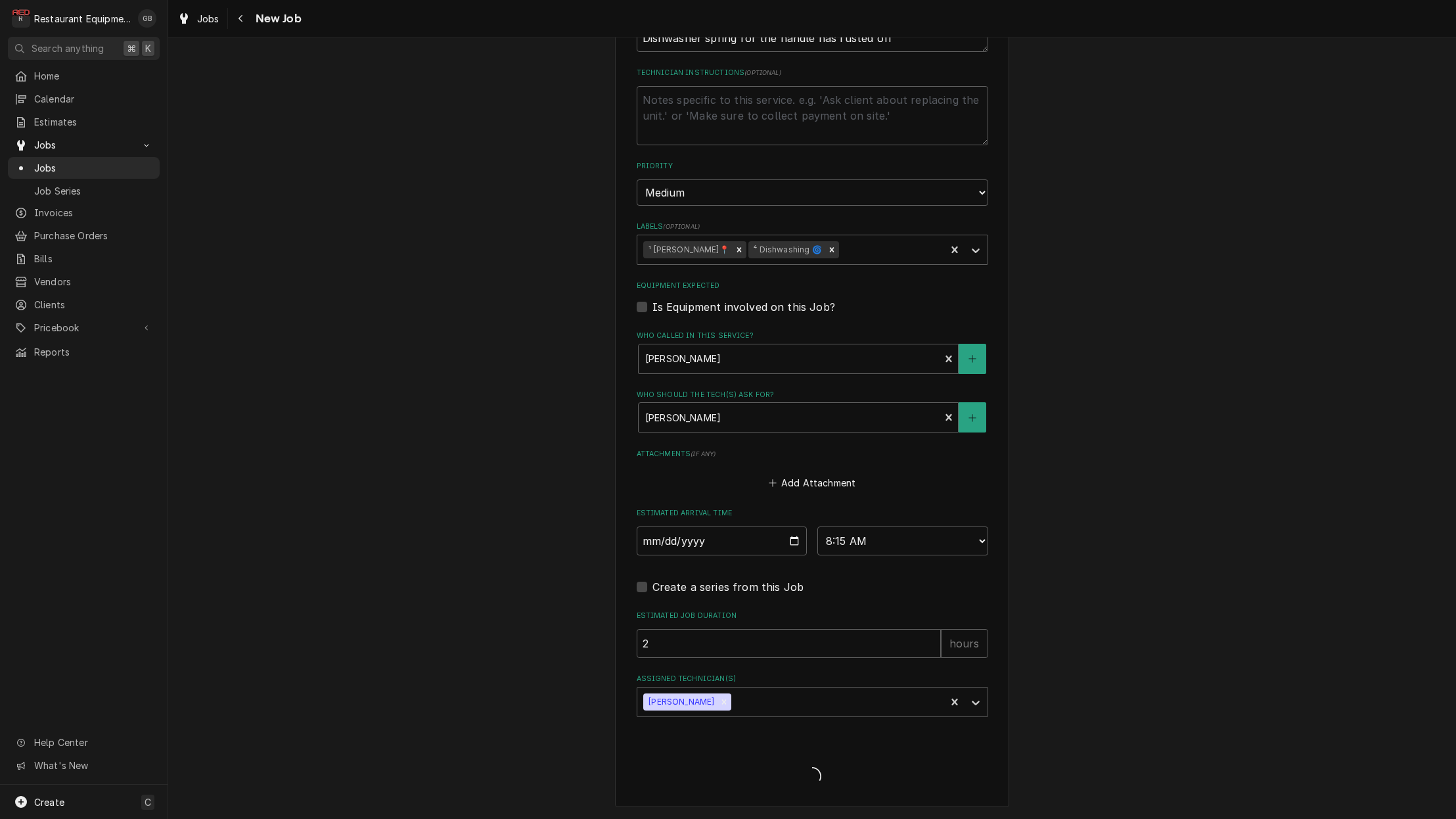
scroll to position [698, 0]
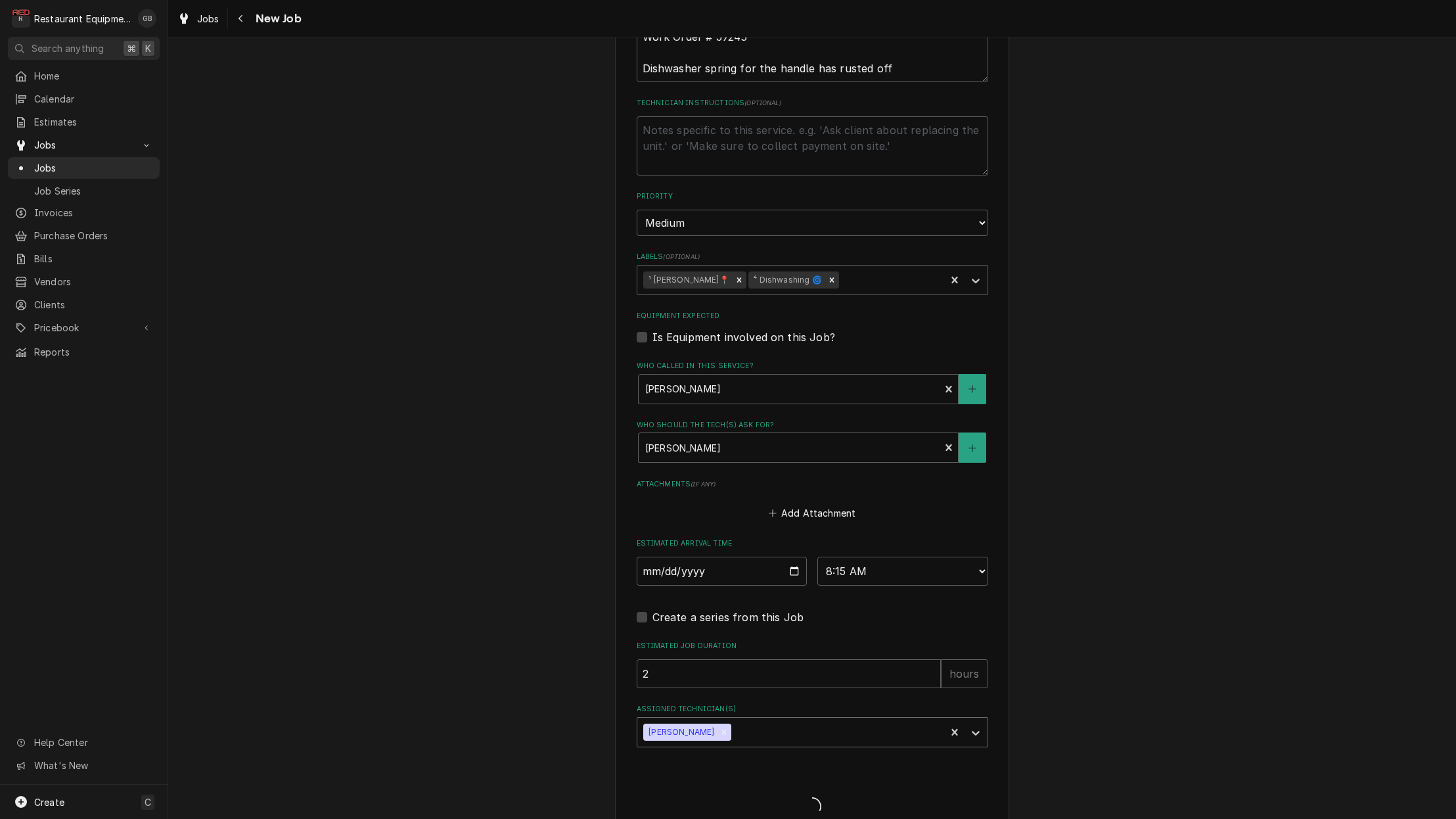
type textarea "x"
